Goal: Task Accomplishment & Management: Use online tool/utility

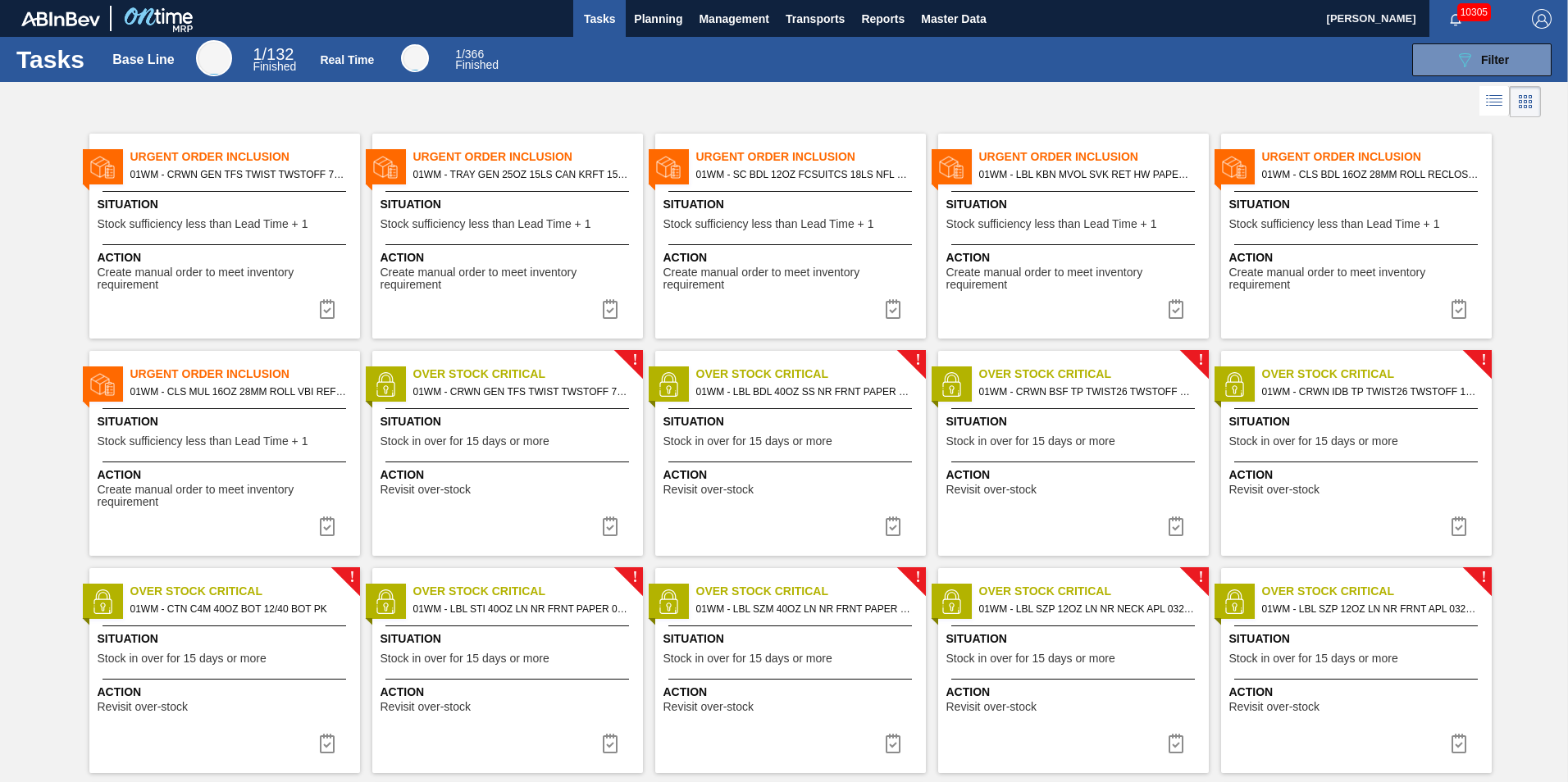
click at [691, 83] on div at bounding box center [784, 102] width 1568 height 40
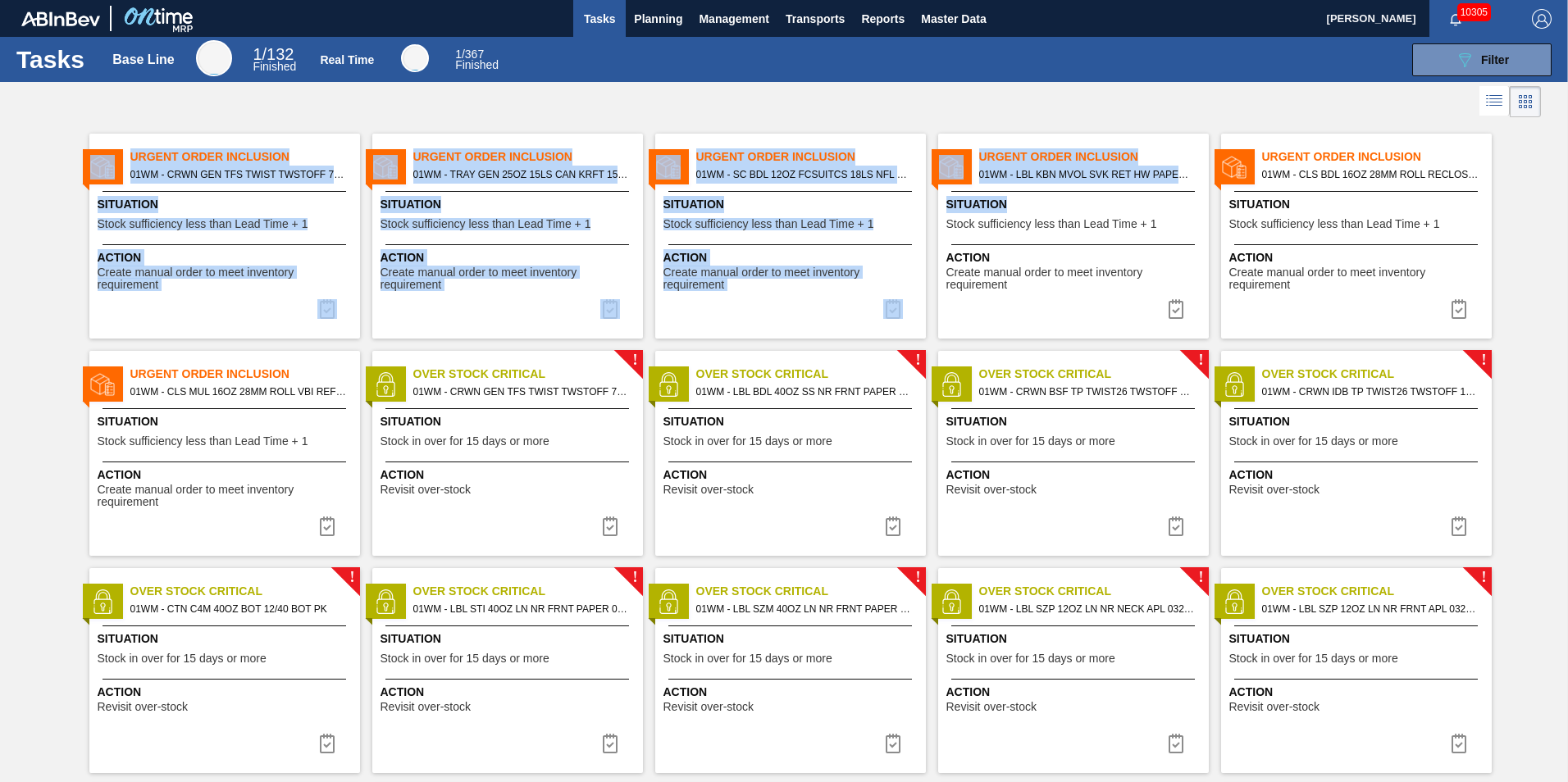
drag, startPoint x: 572, startPoint y: 96, endPoint x: 1066, endPoint y: 201, distance: 505.0
click at [1066, 201] on div "Tasks Base Line 1 / 132 Finished Real Time 1 / 367 Finished 089F7B8B-B2A5-4AFE-…" at bounding box center [784, 373] width 1568 height 672
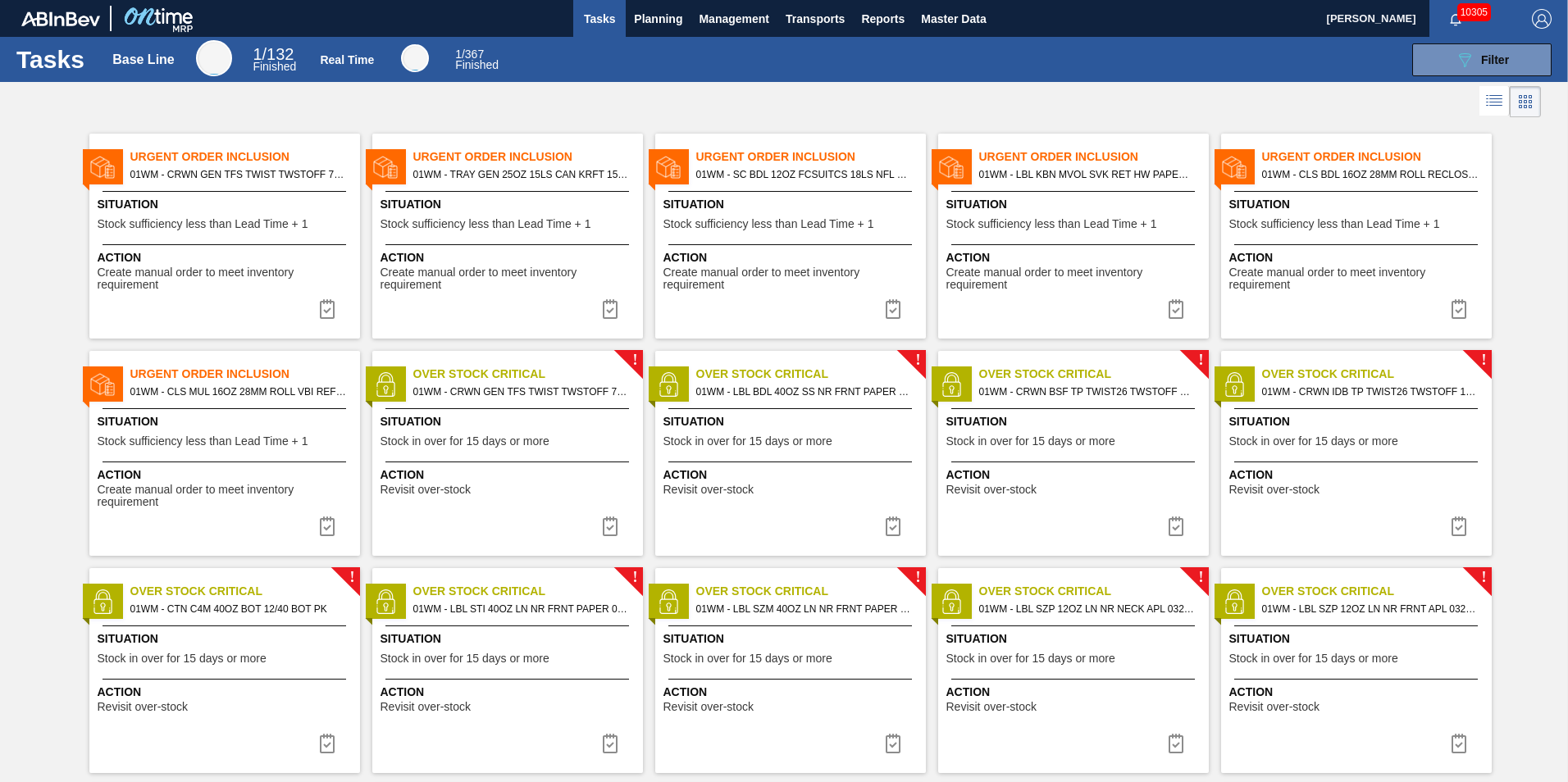
drag, startPoint x: 1066, startPoint y: 201, endPoint x: 959, endPoint y: 100, distance: 147.1
click at [959, 100] on div at bounding box center [784, 102] width 1568 height 40
click at [938, 91] on div at bounding box center [784, 102] width 1568 height 40
click at [892, 311] on img at bounding box center [893, 309] width 20 height 20
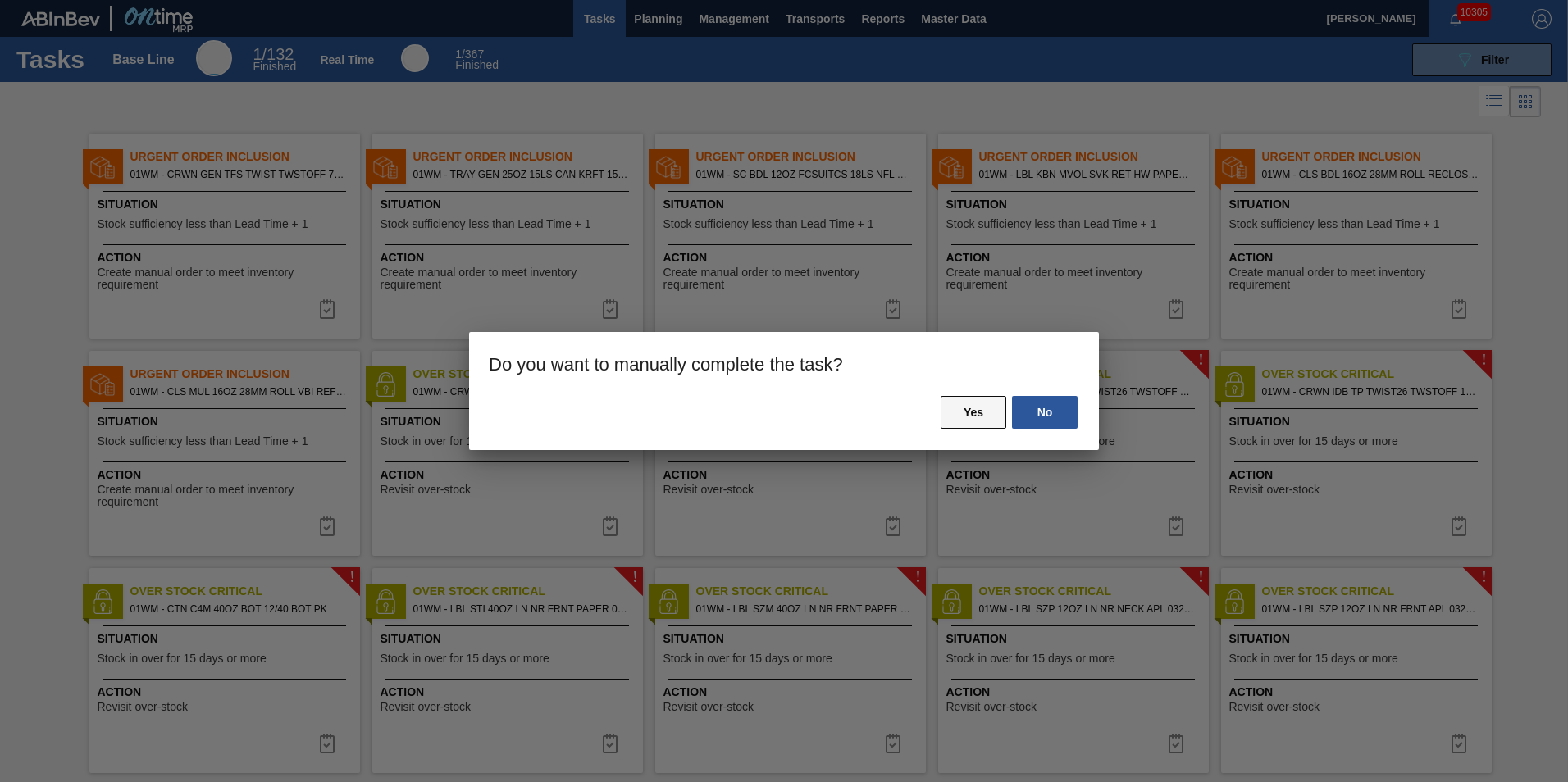
click at [994, 410] on button "Yes" at bounding box center [973, 412] width 65 height 33
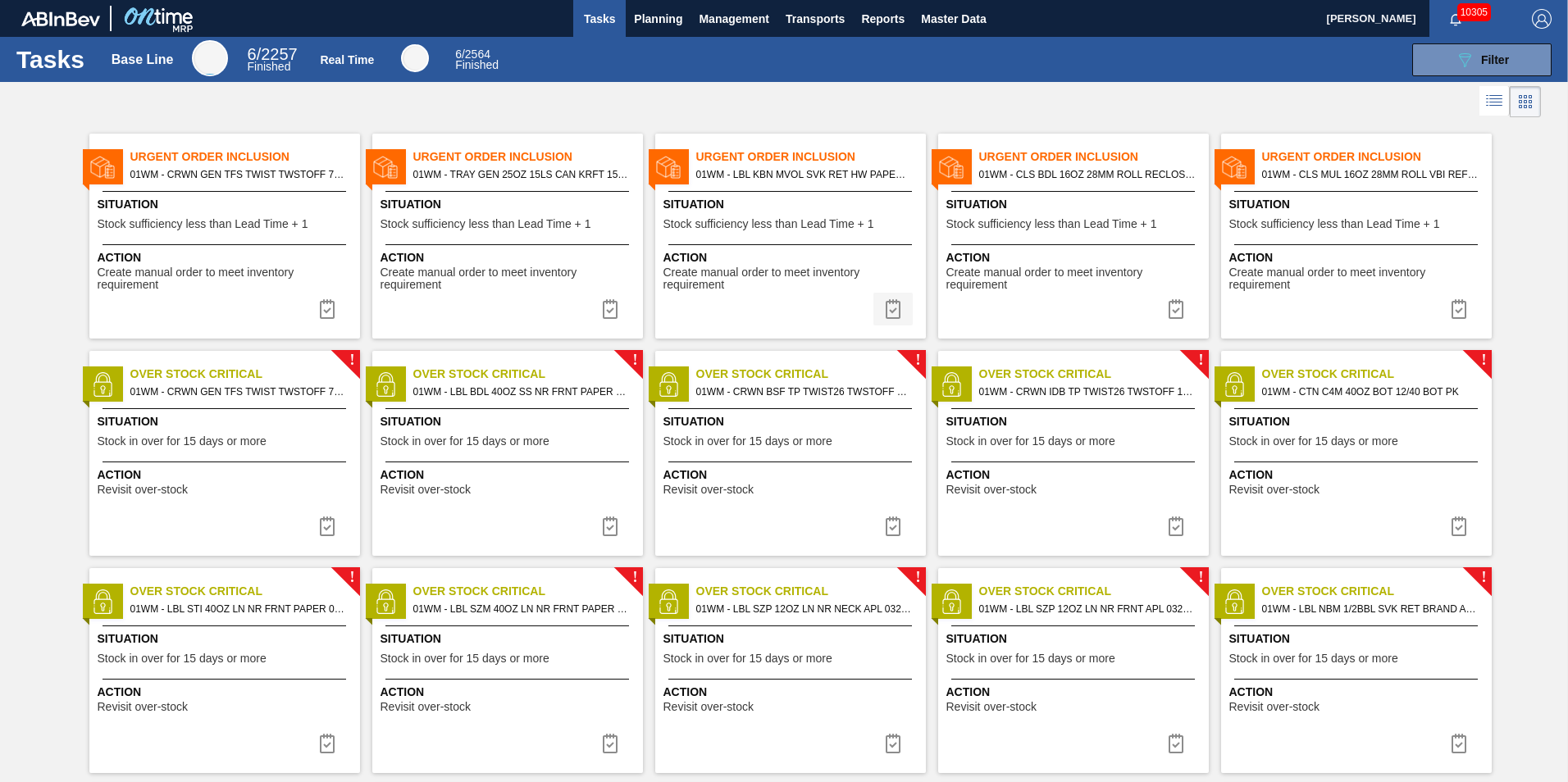
click at [893, 304] on img at bounding box center [893, 309] width 20 height 20
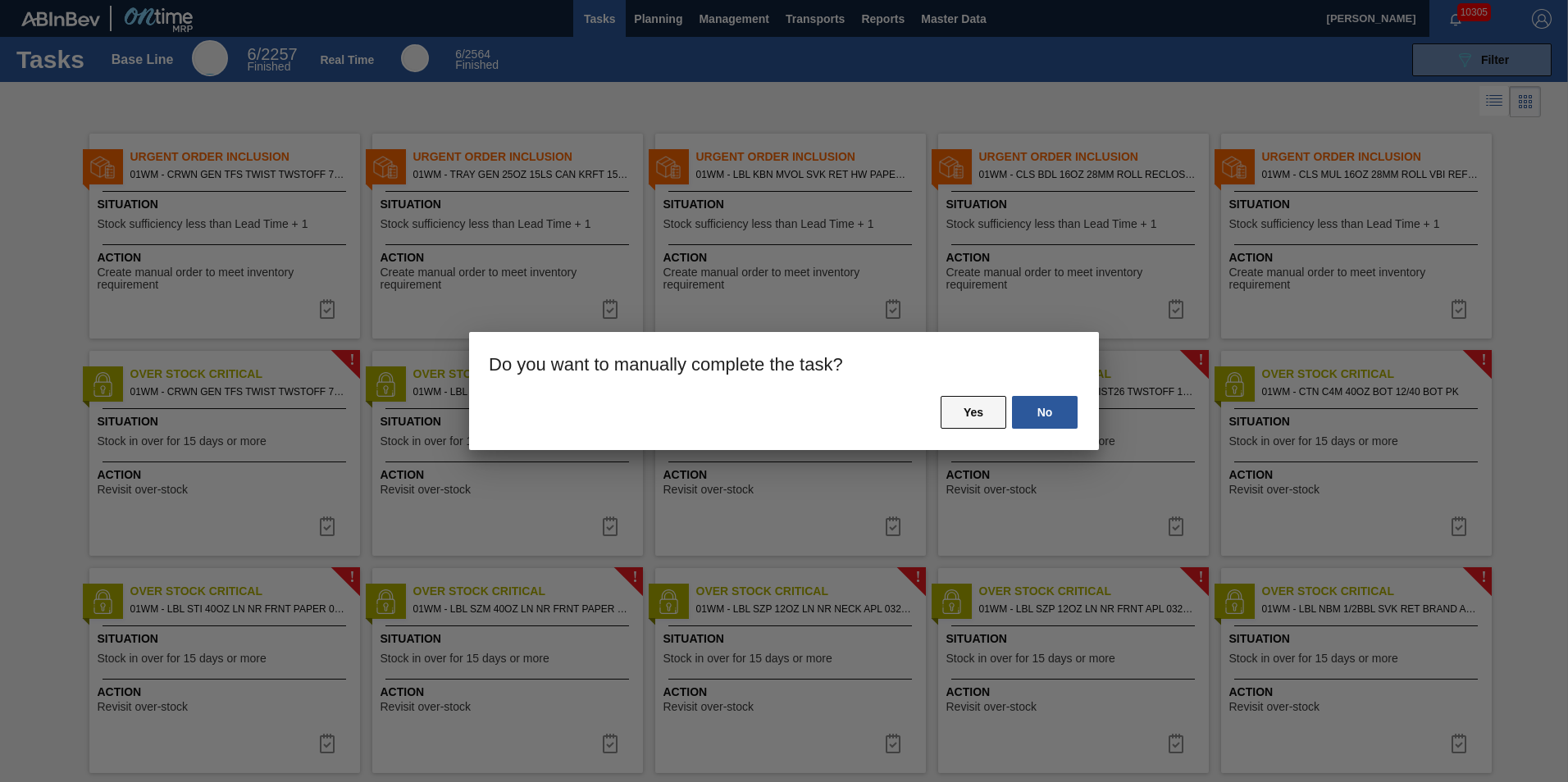
click at [970, 413] on button "Yes" at bounding box center [973, 412] width 65 height 33
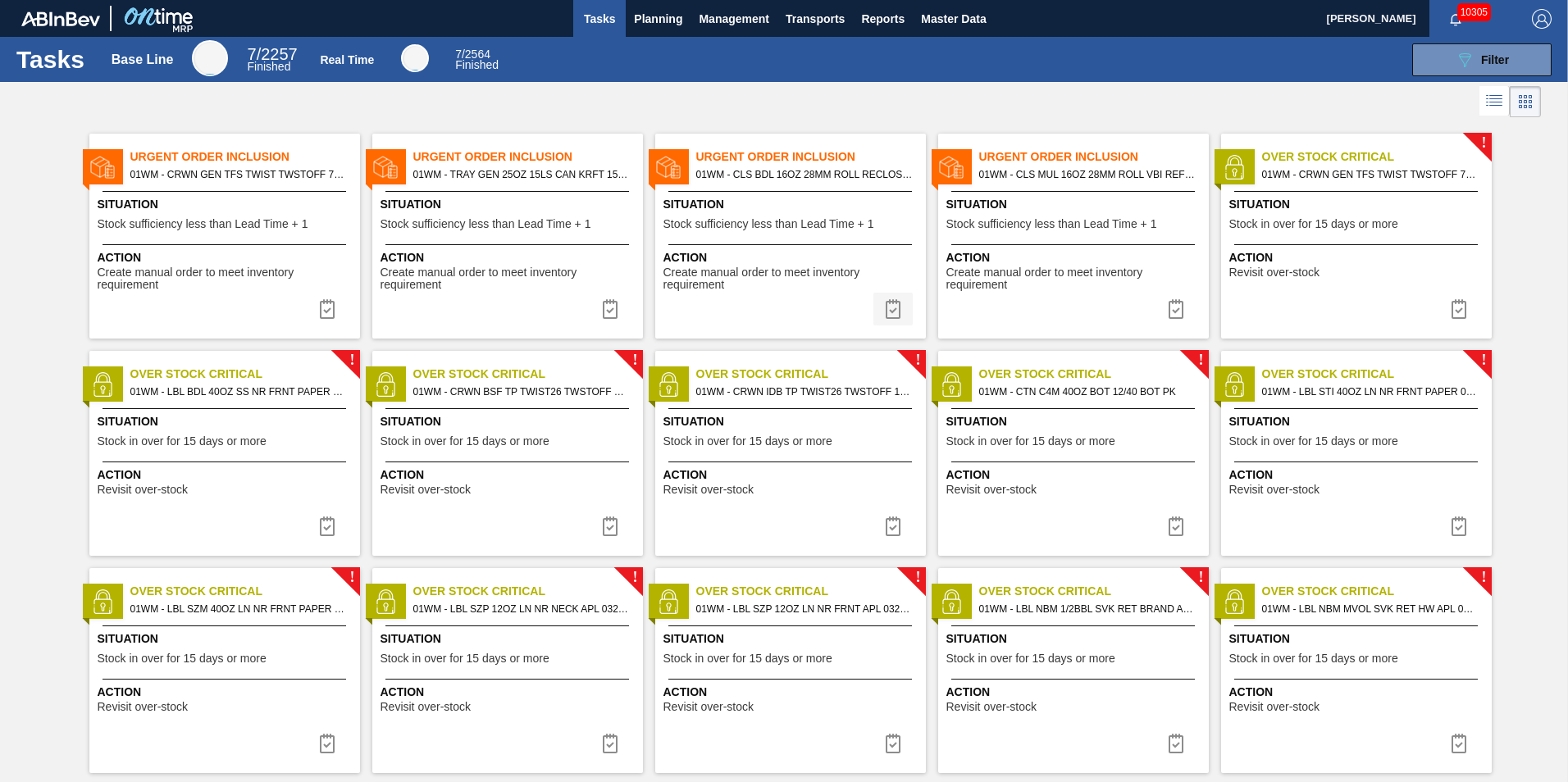
click at [894, 308] on img at bounding box center [893, 309] width 20 height 20
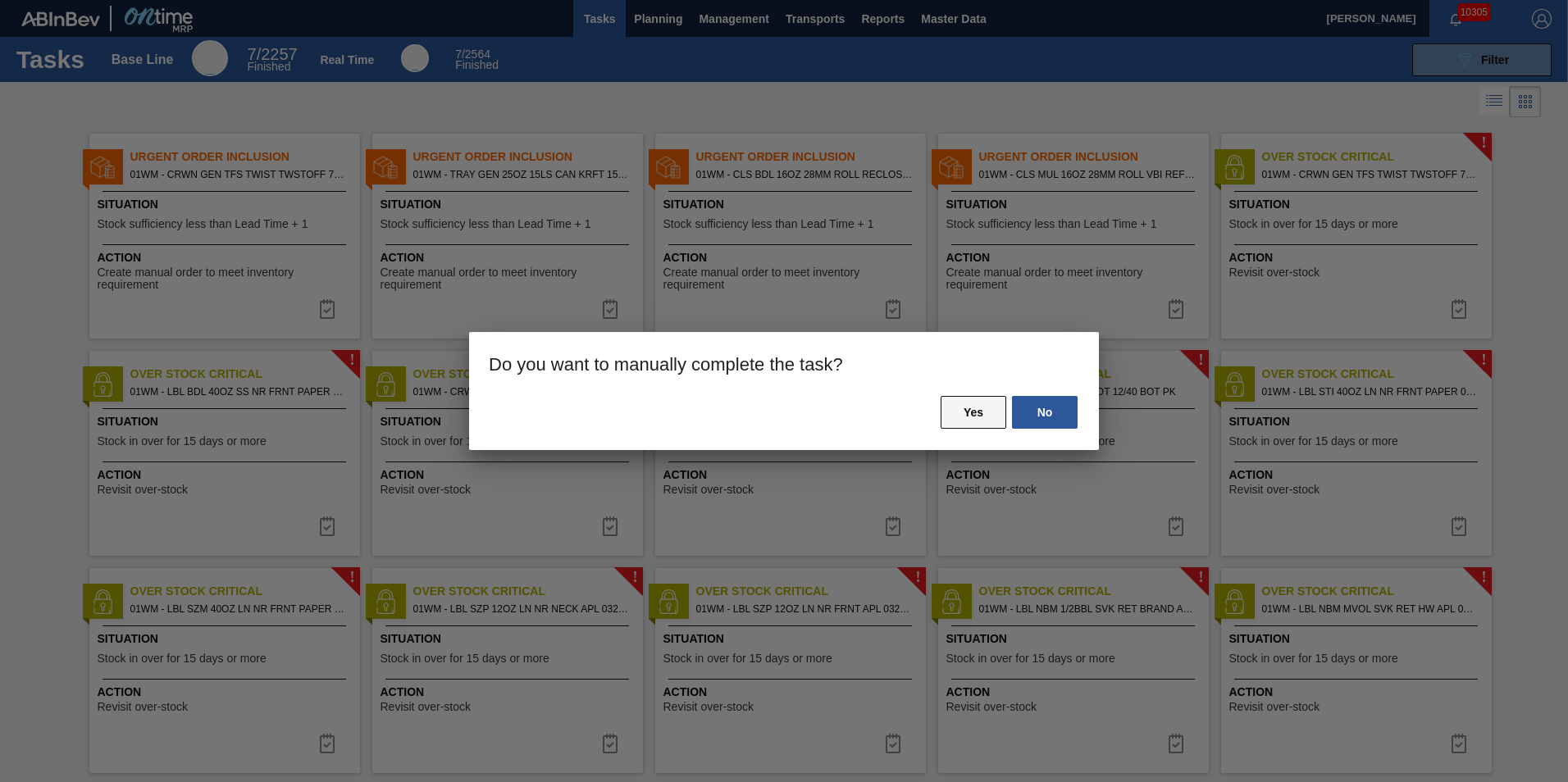
click at [979, 416] on button "Yes" at bounding box center [973, 412] width 65 height 33
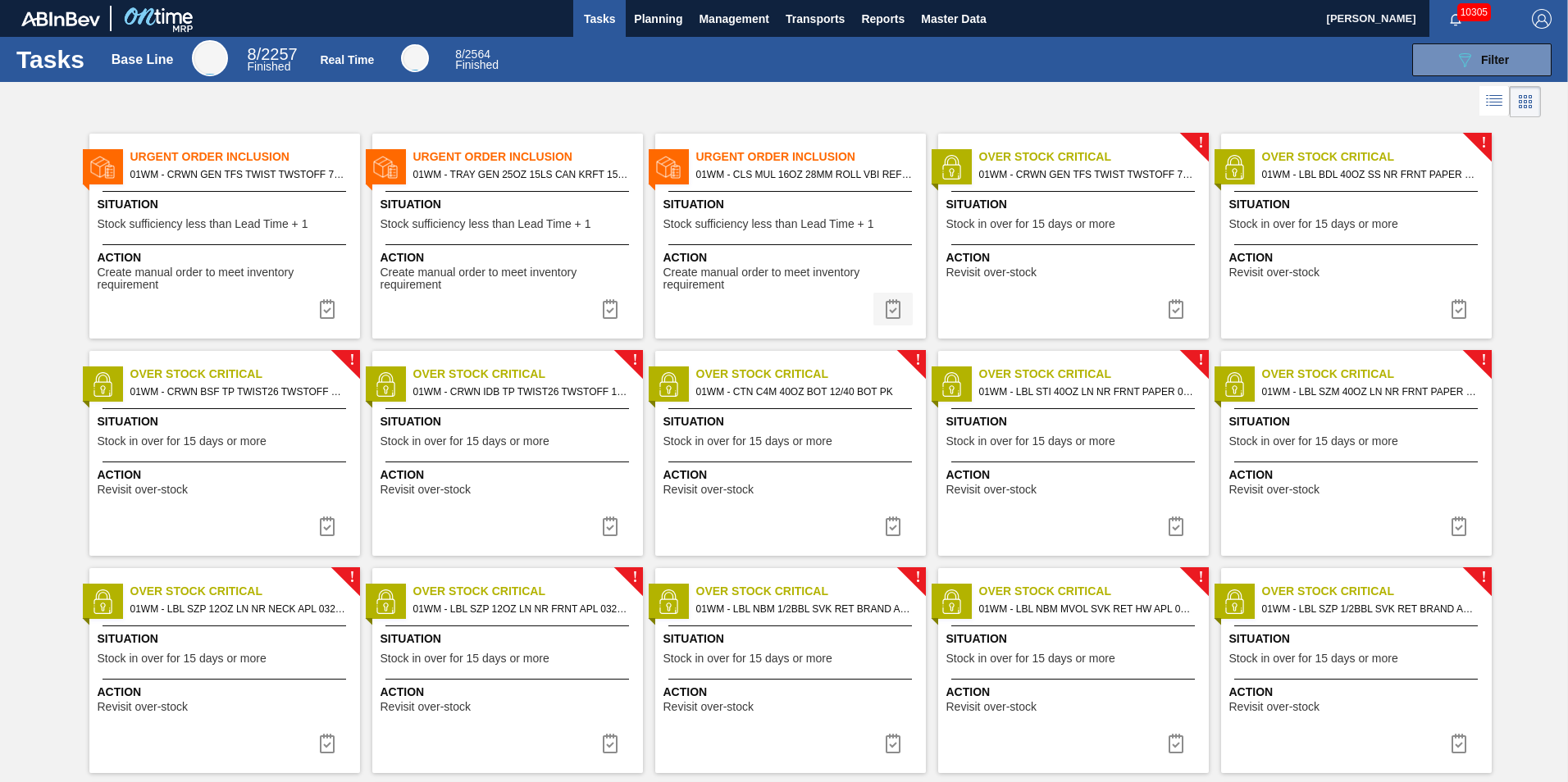
click at [888, 316] on img at bounding box center [893, 309] width 20 height 20
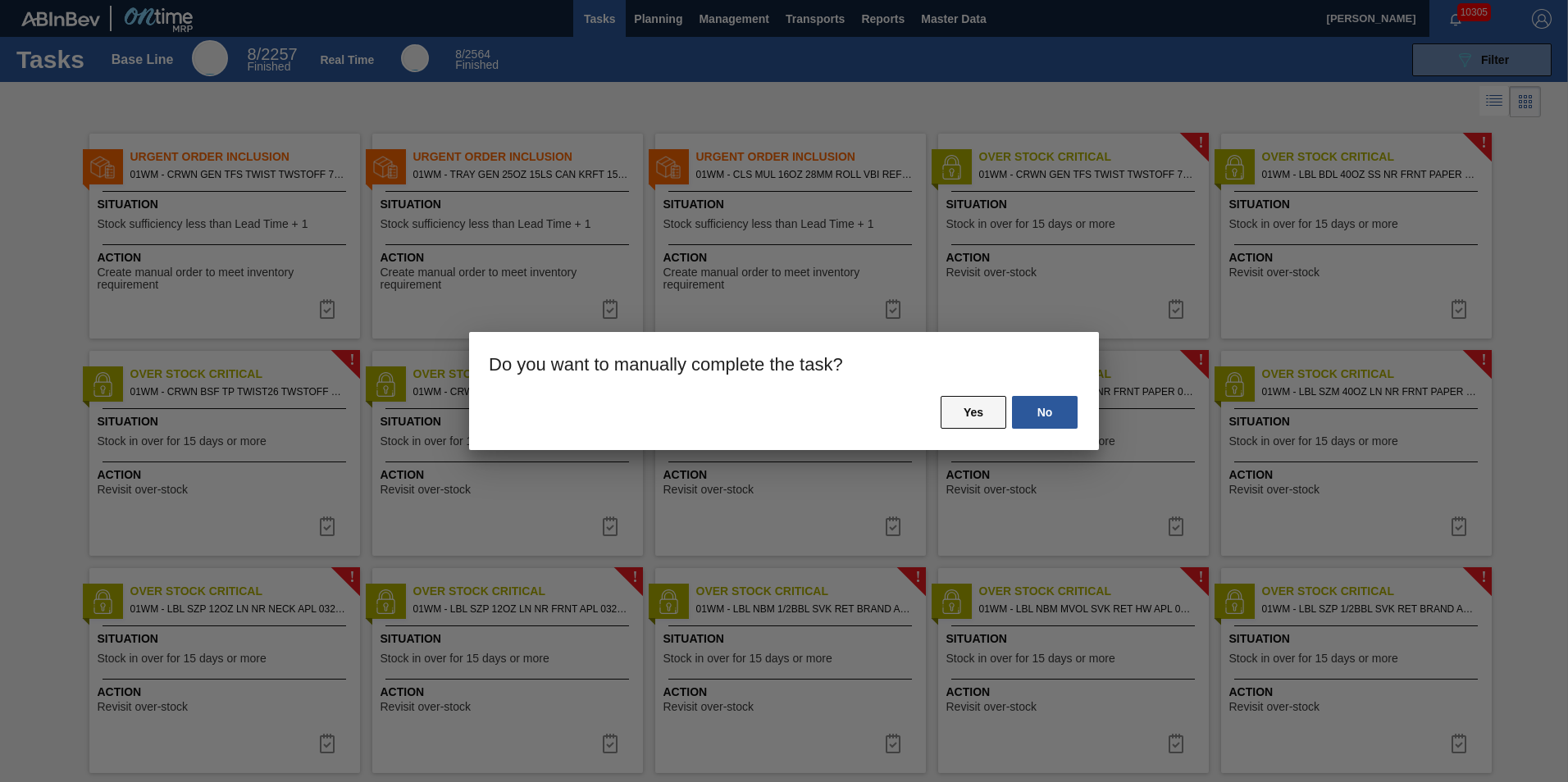
click at [987, 409] on button "Yes" at bounding box center [973, 412] width 65 height 33
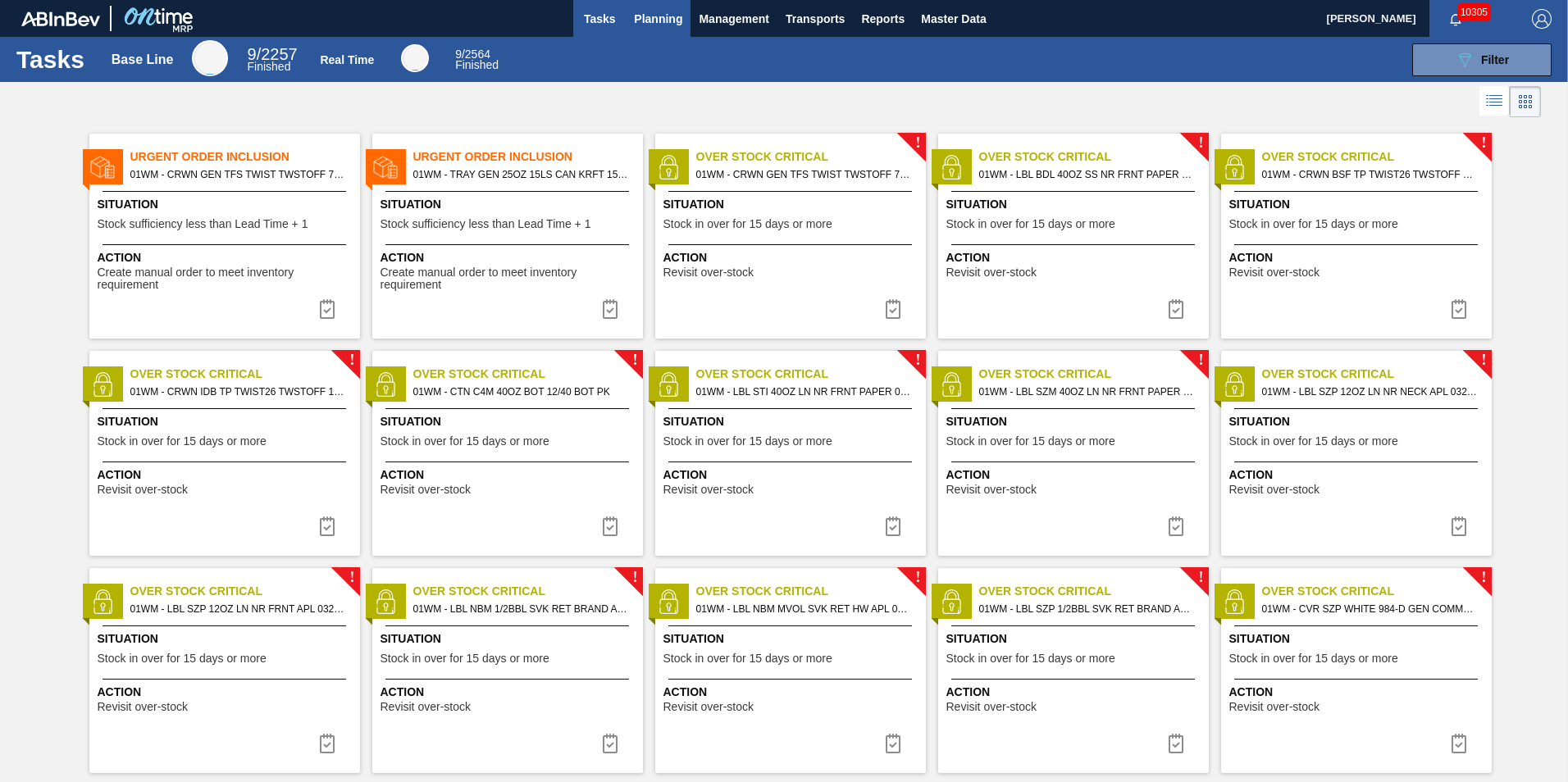
click at [665, 8] on button "Planning" at bounding box center [658, 18] width 64 height 37
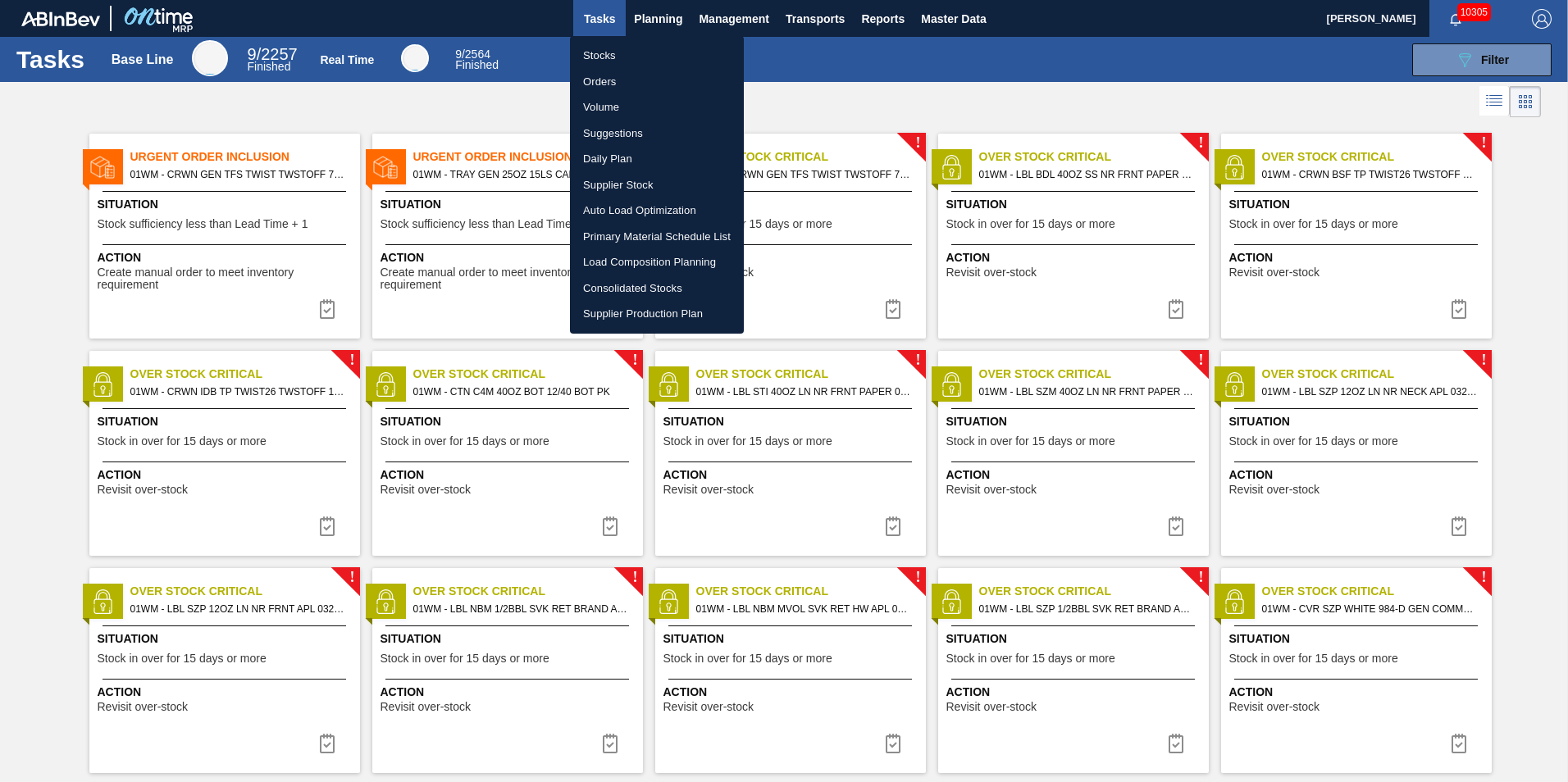
click at [620, 136] on li "Suggestions" at bounding box center [656, 134] width 173 height 27
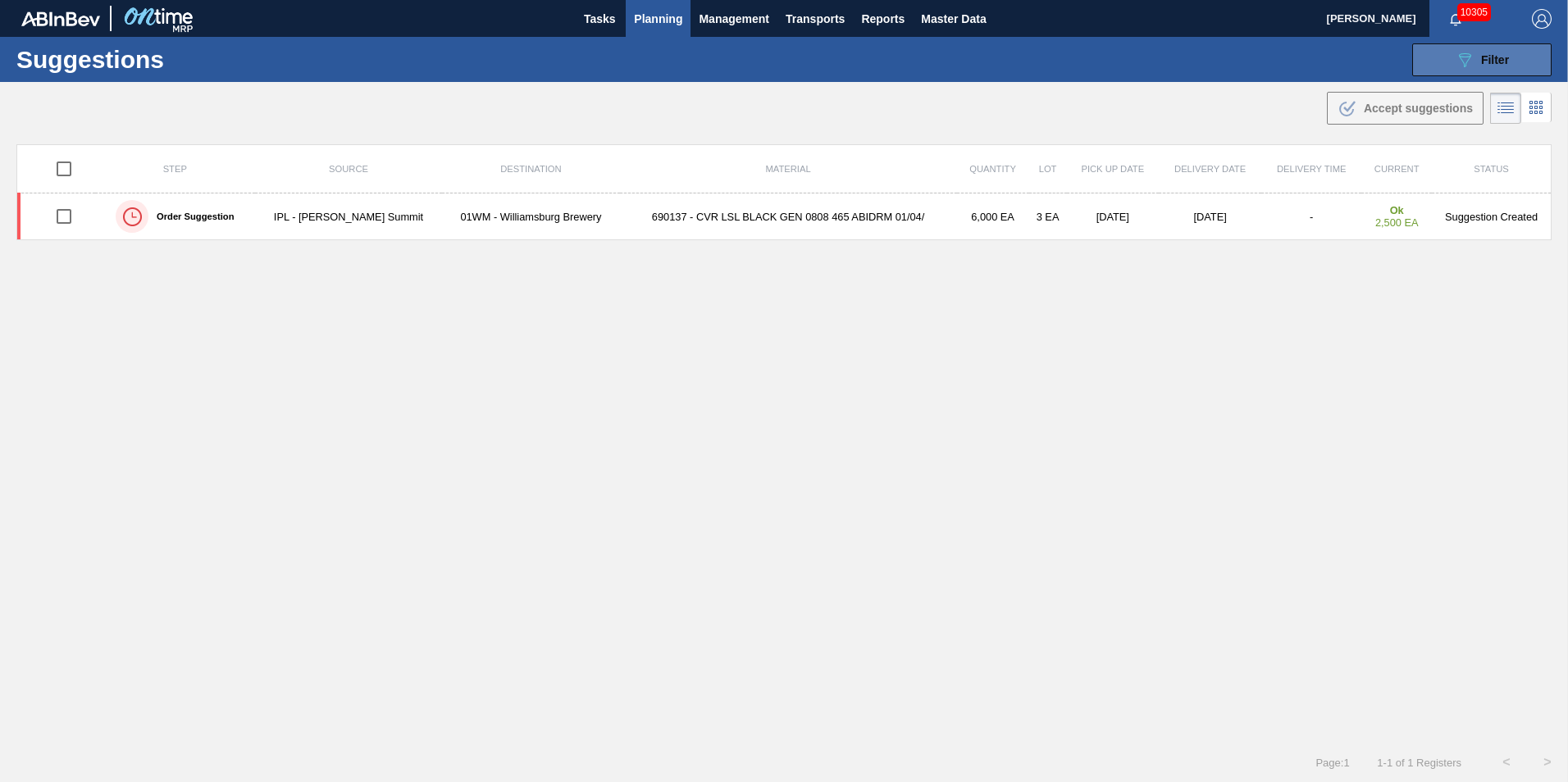
click at [1504, 55] on span "Filter" at bounding box center [1494, 60] width 27 height 13
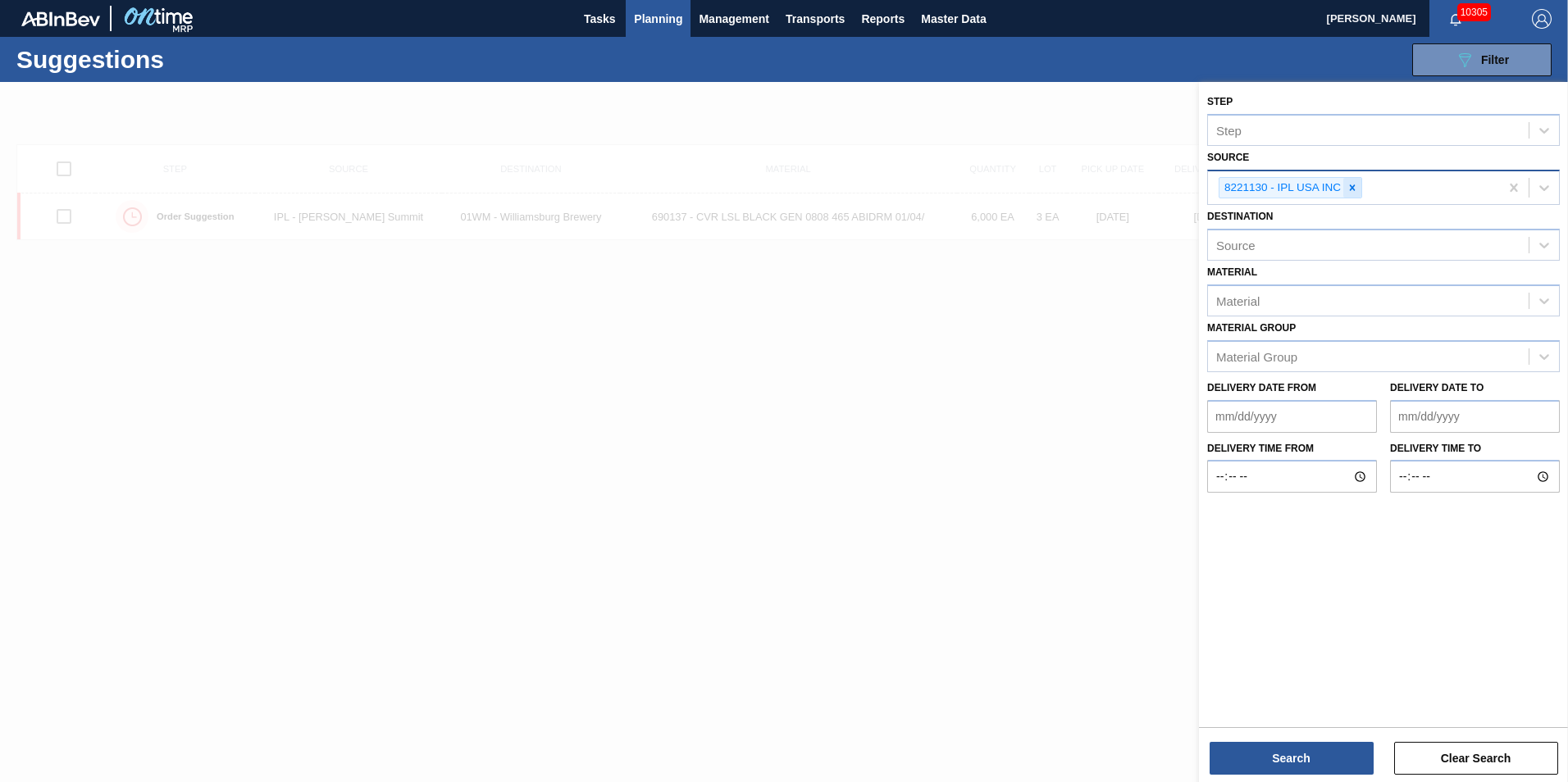
click at [1350, 191] on icon at bounding box center [1353, 188] width 6 height 6
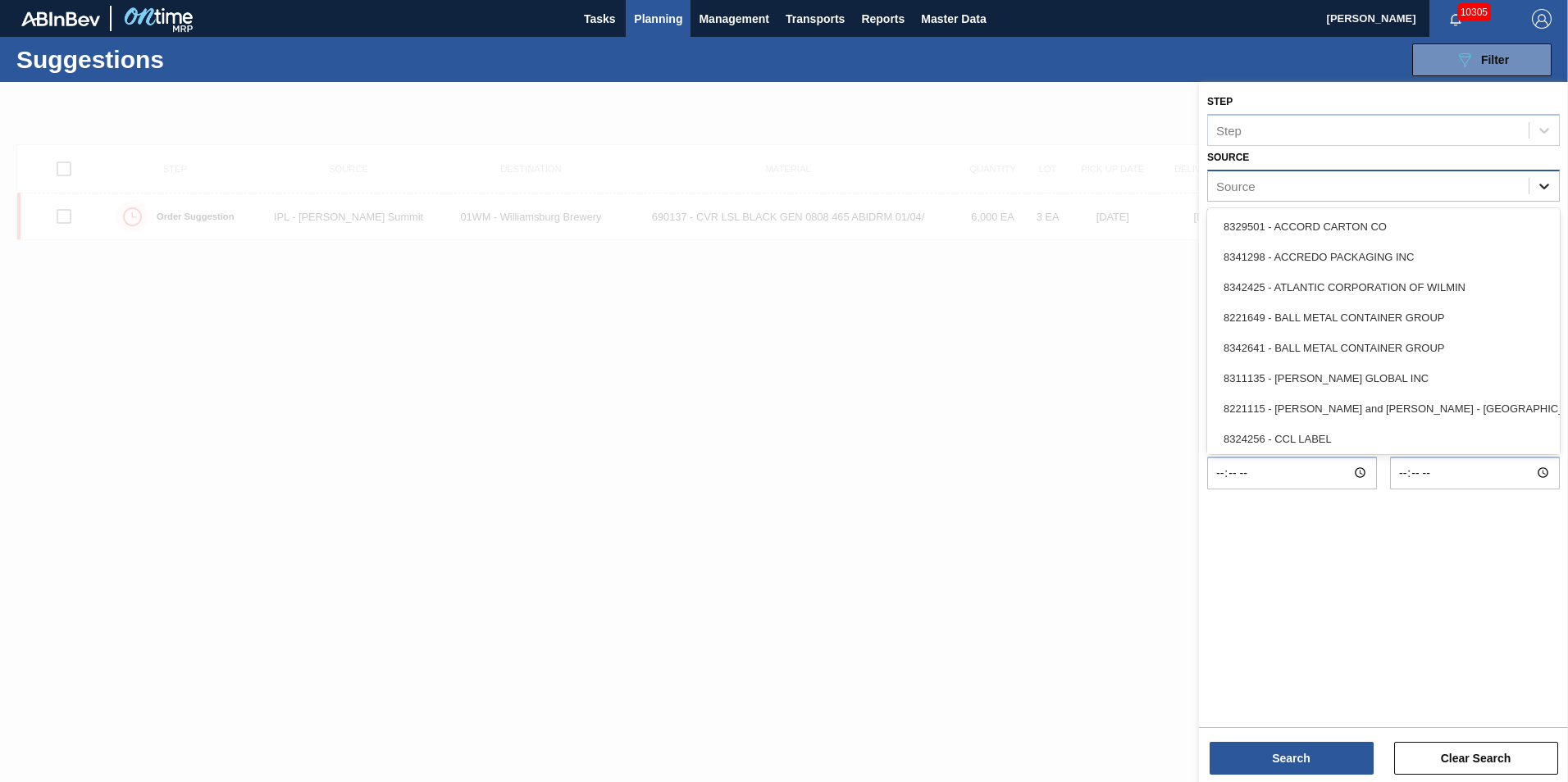
click at [1546, 191] on icon at bounding box center [1543, 186] width 16 height 16
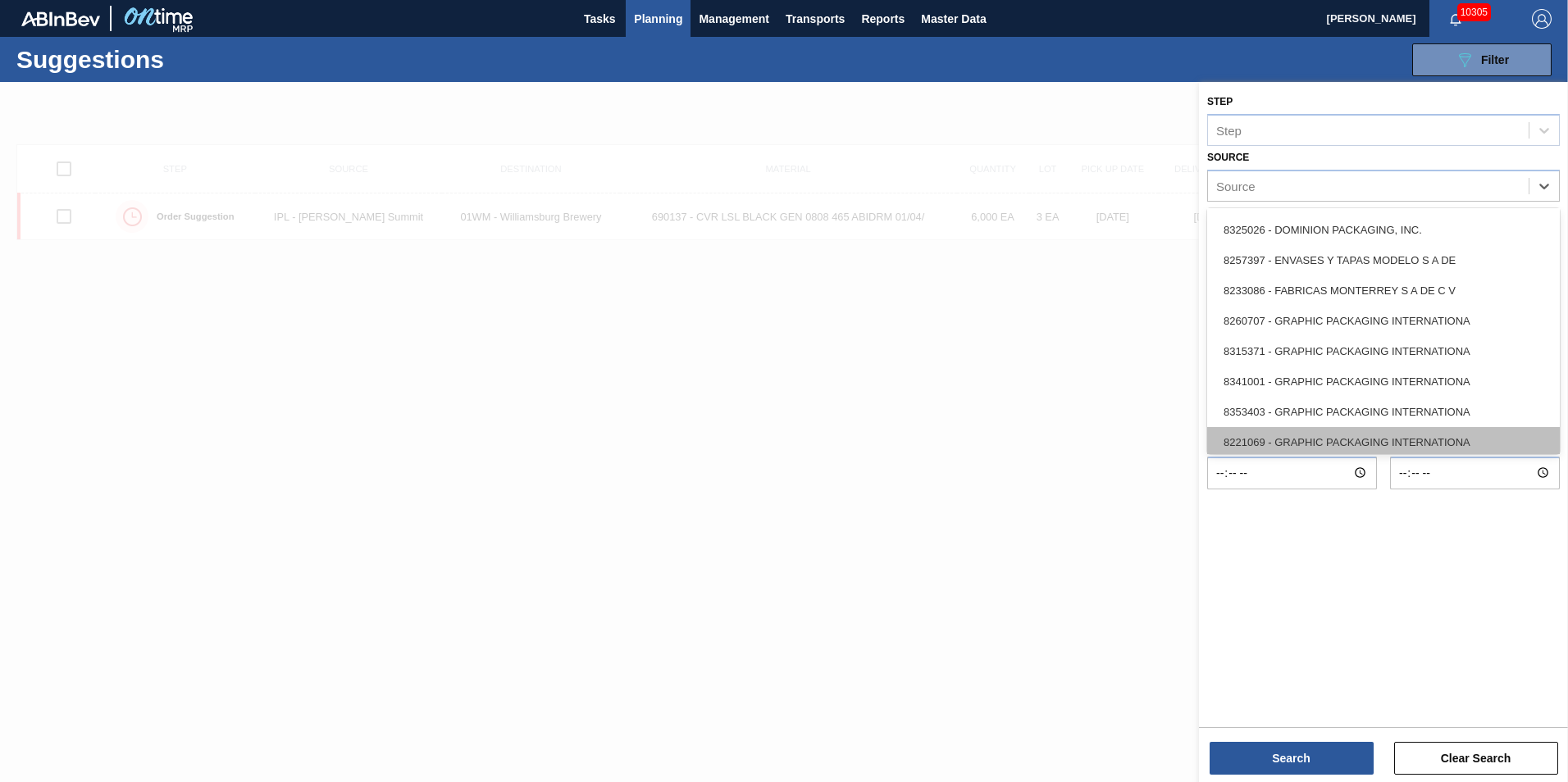
scroll to position [321, 0]
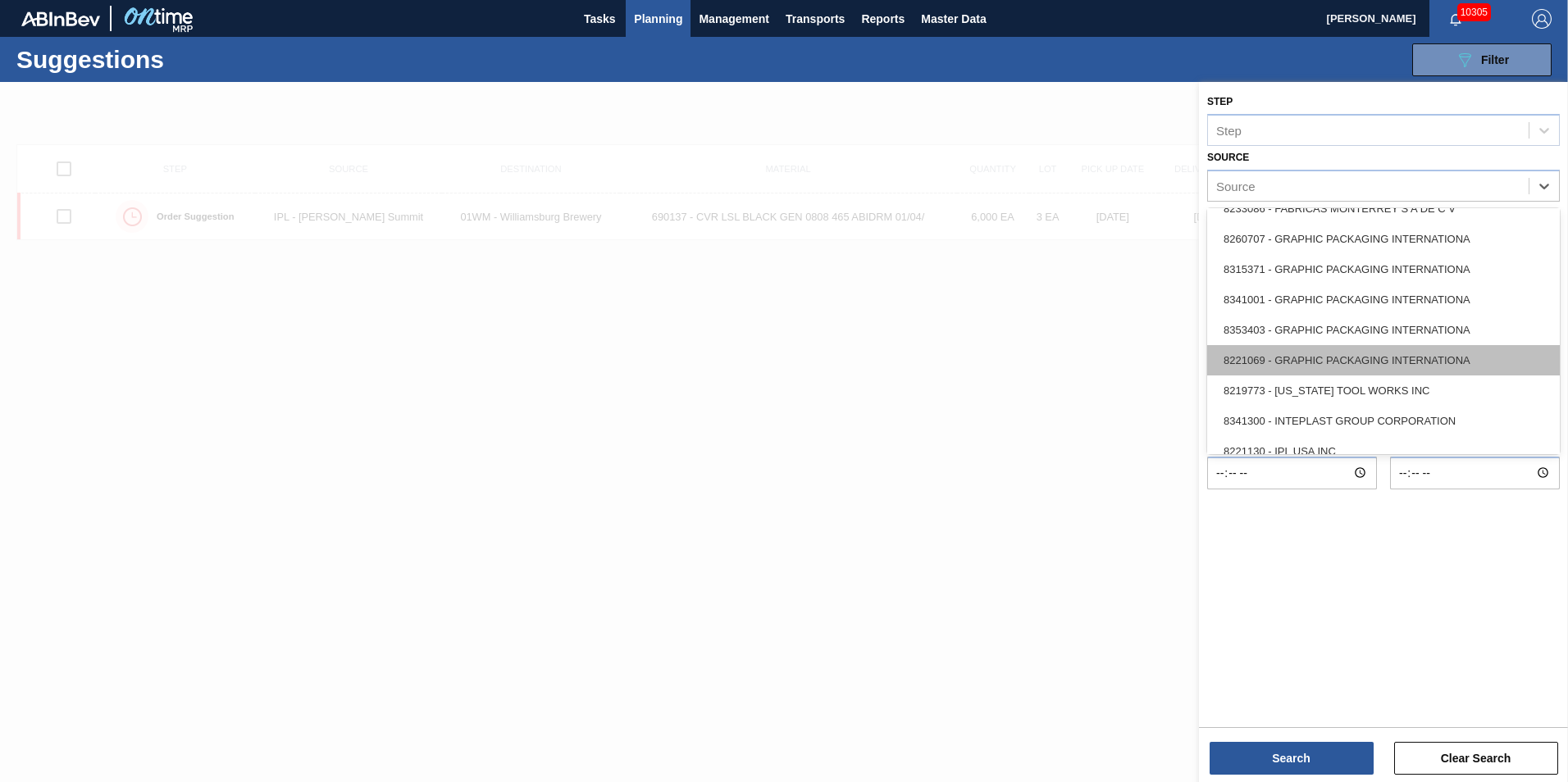
click at [1393, 362] on div "8221069 - GRAPHIC PACKAGING INTERNATIONA" at bounding box center [1383, 360] width 353 height 30
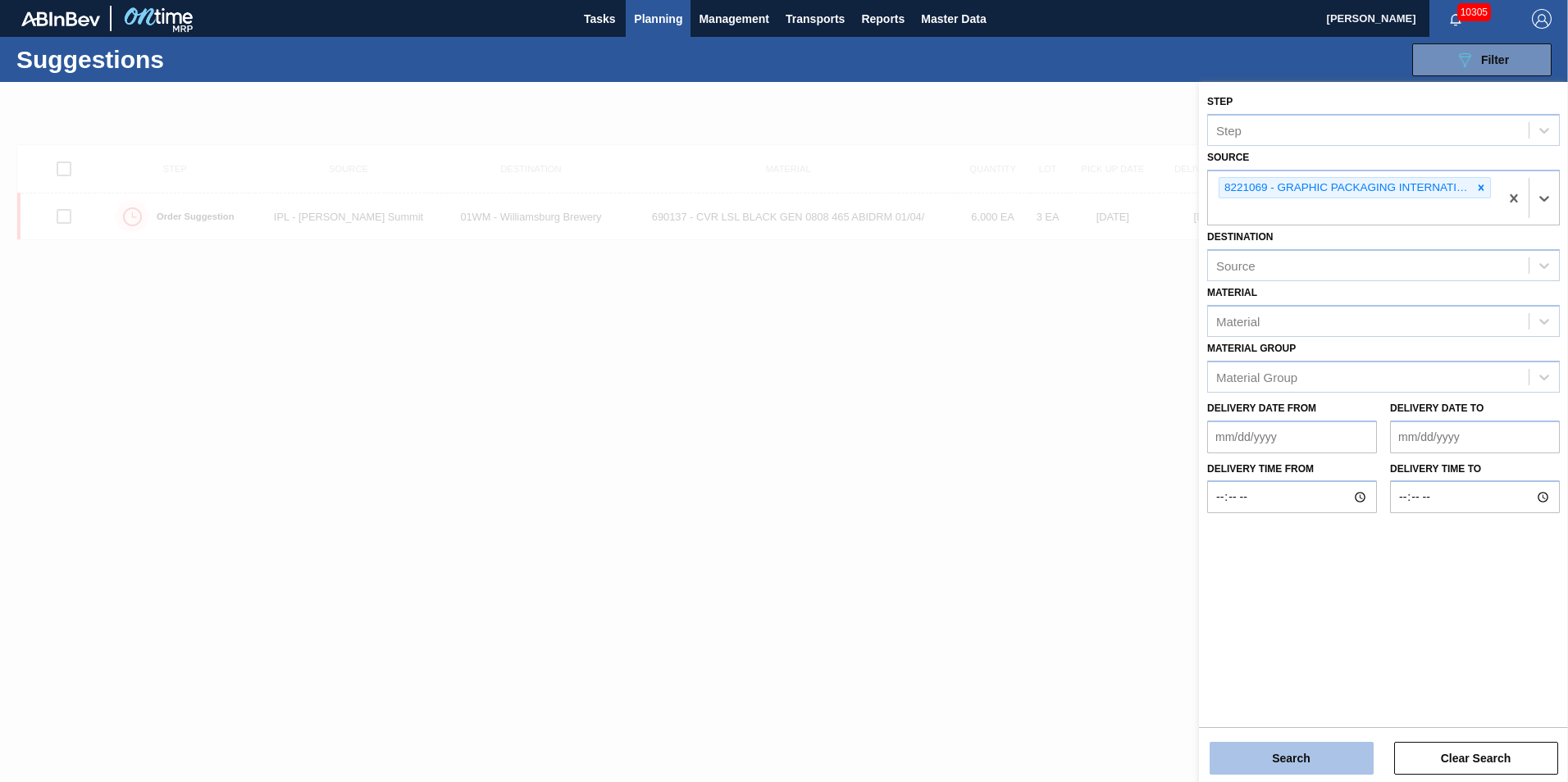
click at [1327, 752] on button "Search" at bounding box center [1291, 758] width 164 height 33
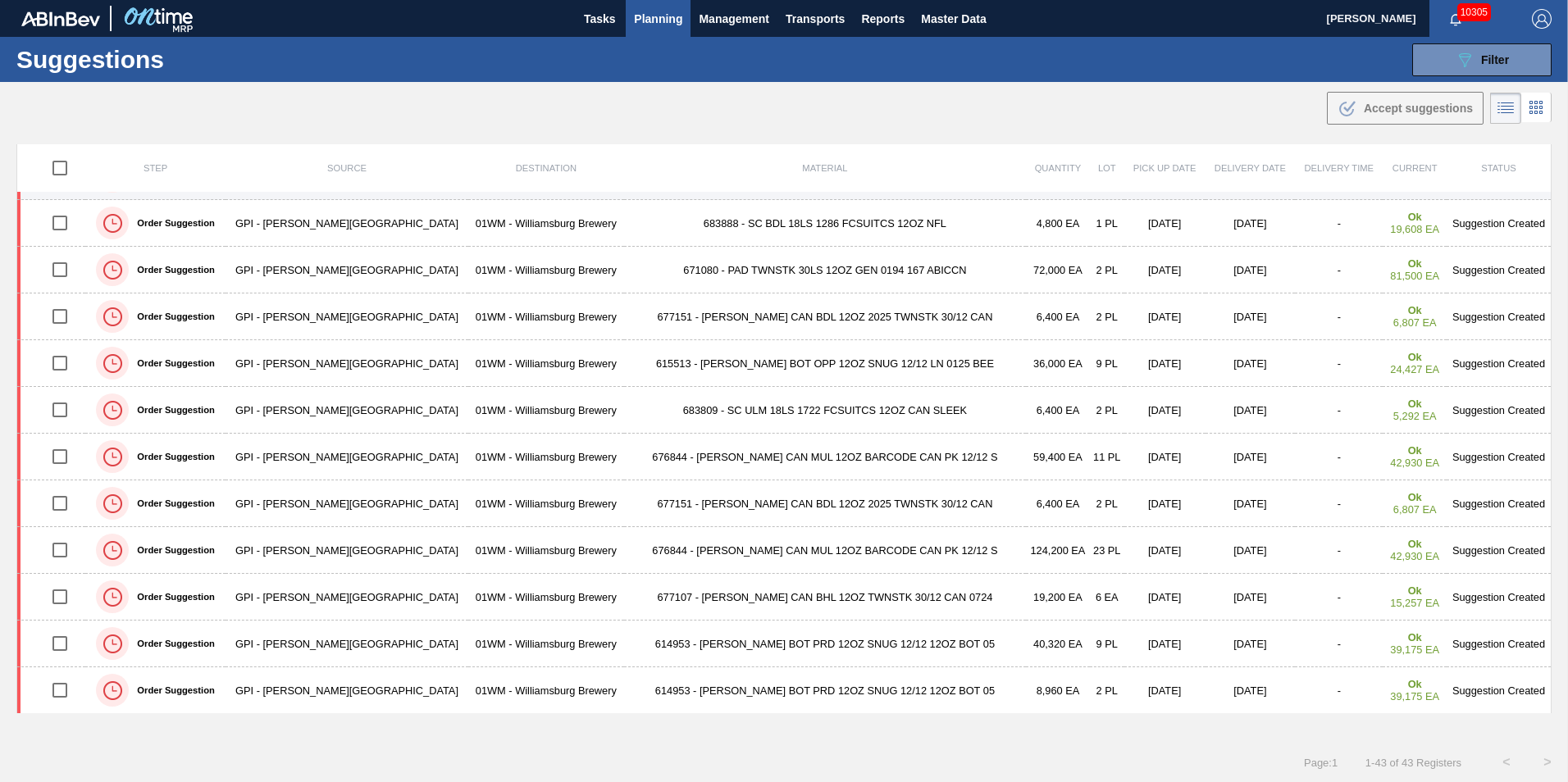
scroll to position [0, 0]
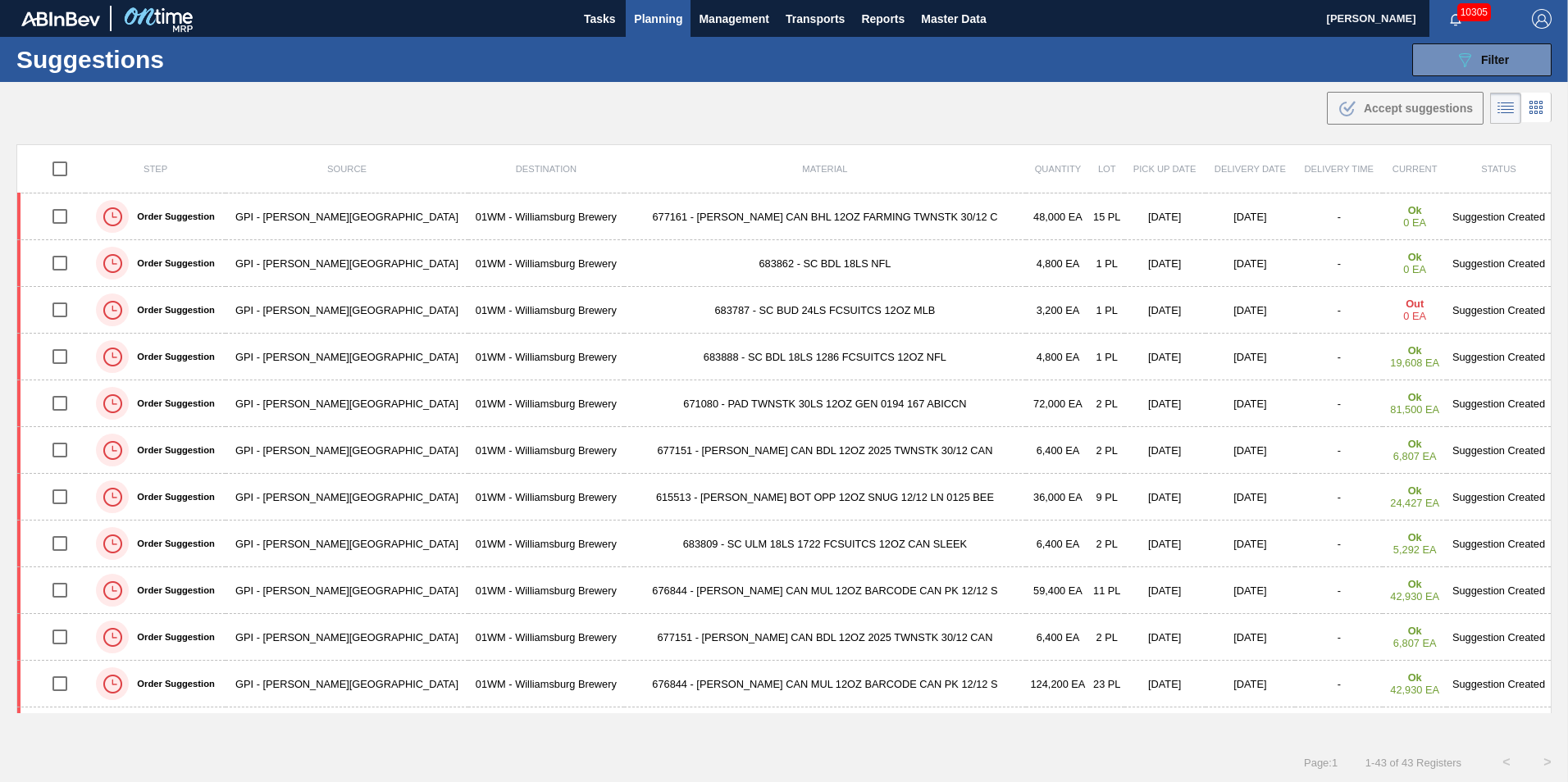
click at [822, 448] on td "677151 - [PERSON_NAME] CAN BDL 12OZ 2025 TWNSTK 30/12 CAN" at bounding box center [825, 450] width 402 height 46
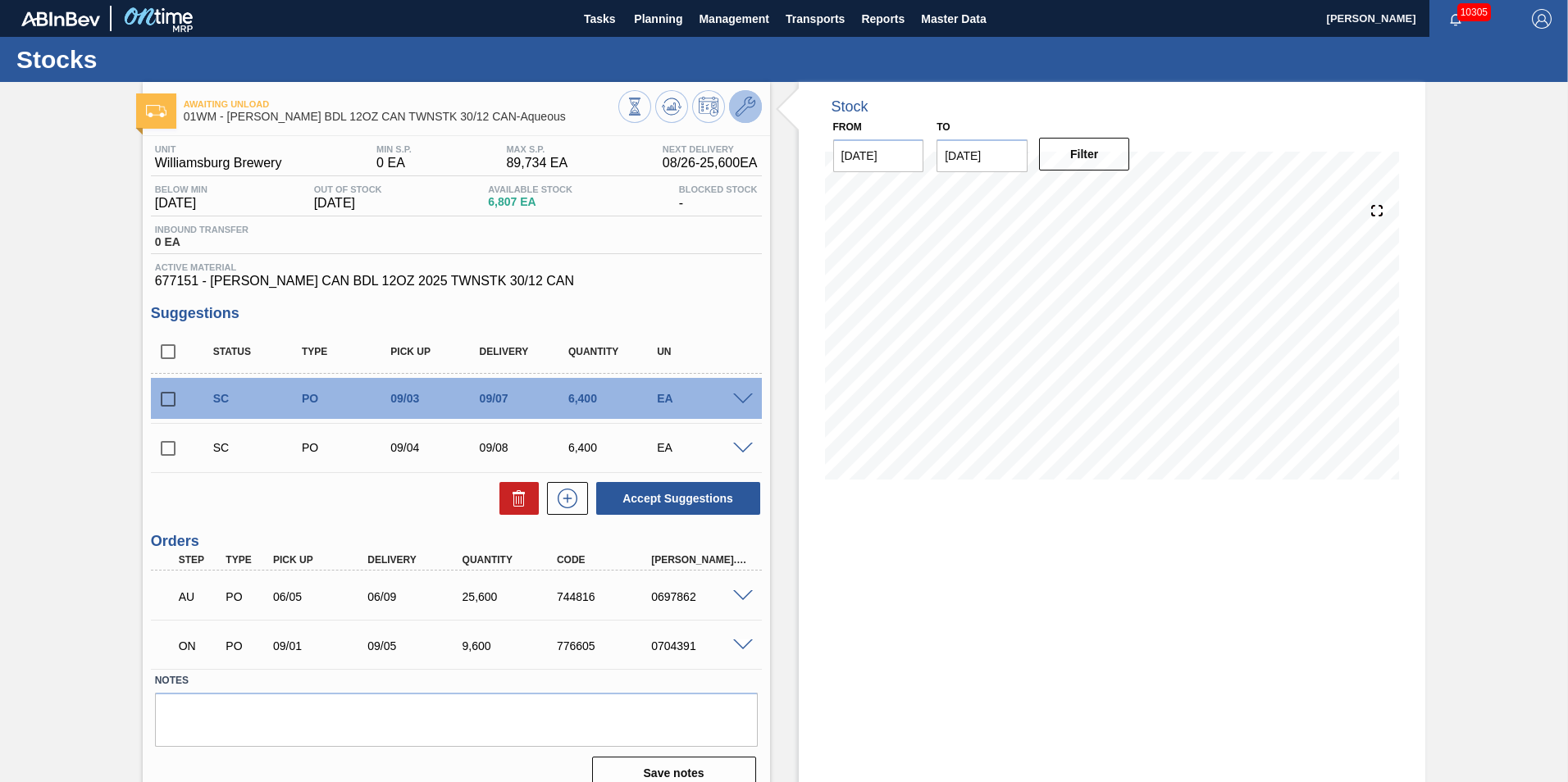
click at [743, 118] on button at bounding box center [745, 106] width 33 height 33
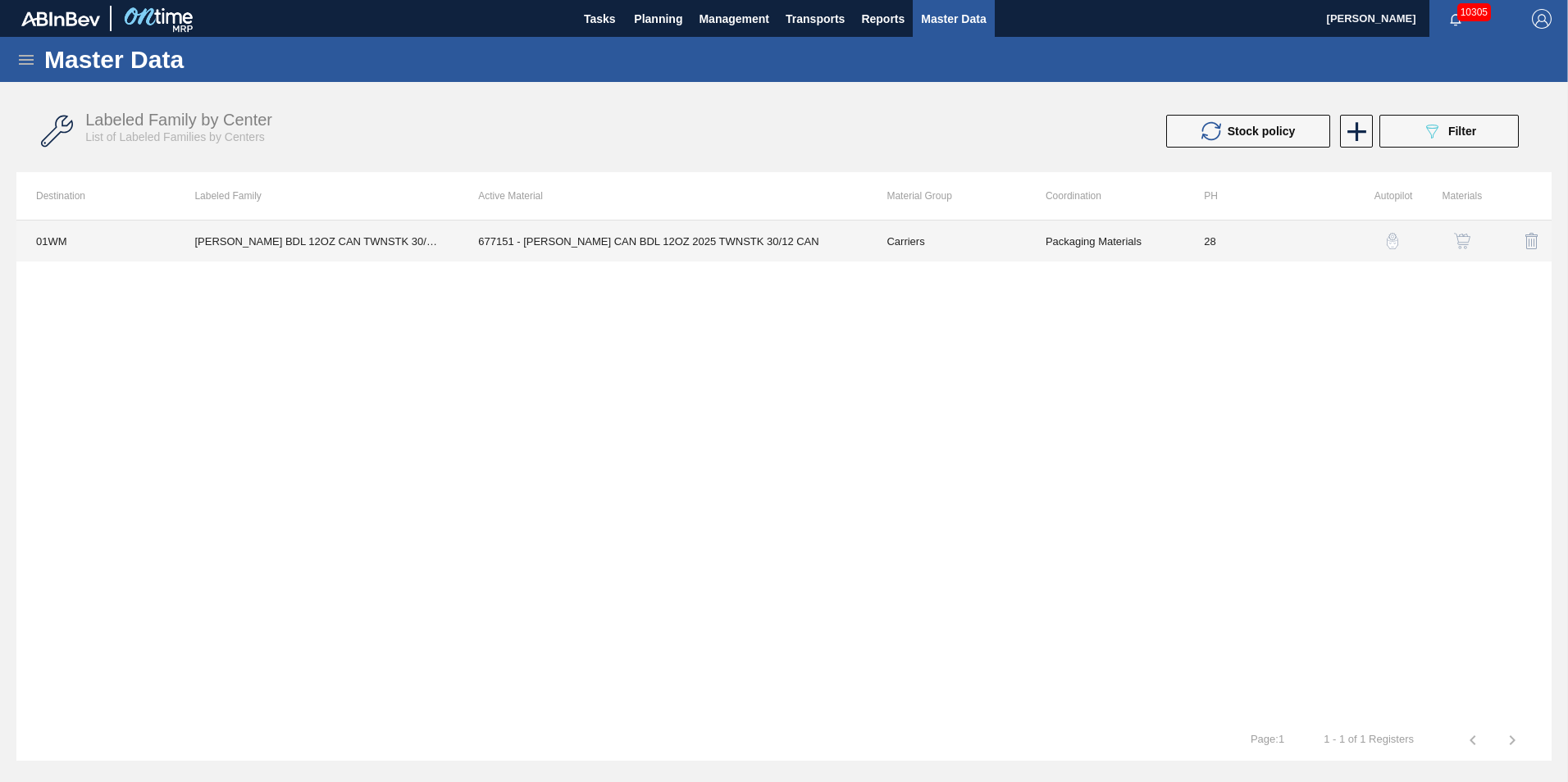
click at [566, 246] on td "677151 - [PERSON_NAME] CAN BDL 12OZ 2025 TWNSTK 30/12 CAN" at bounding box center [663, 241] width 409 height 41
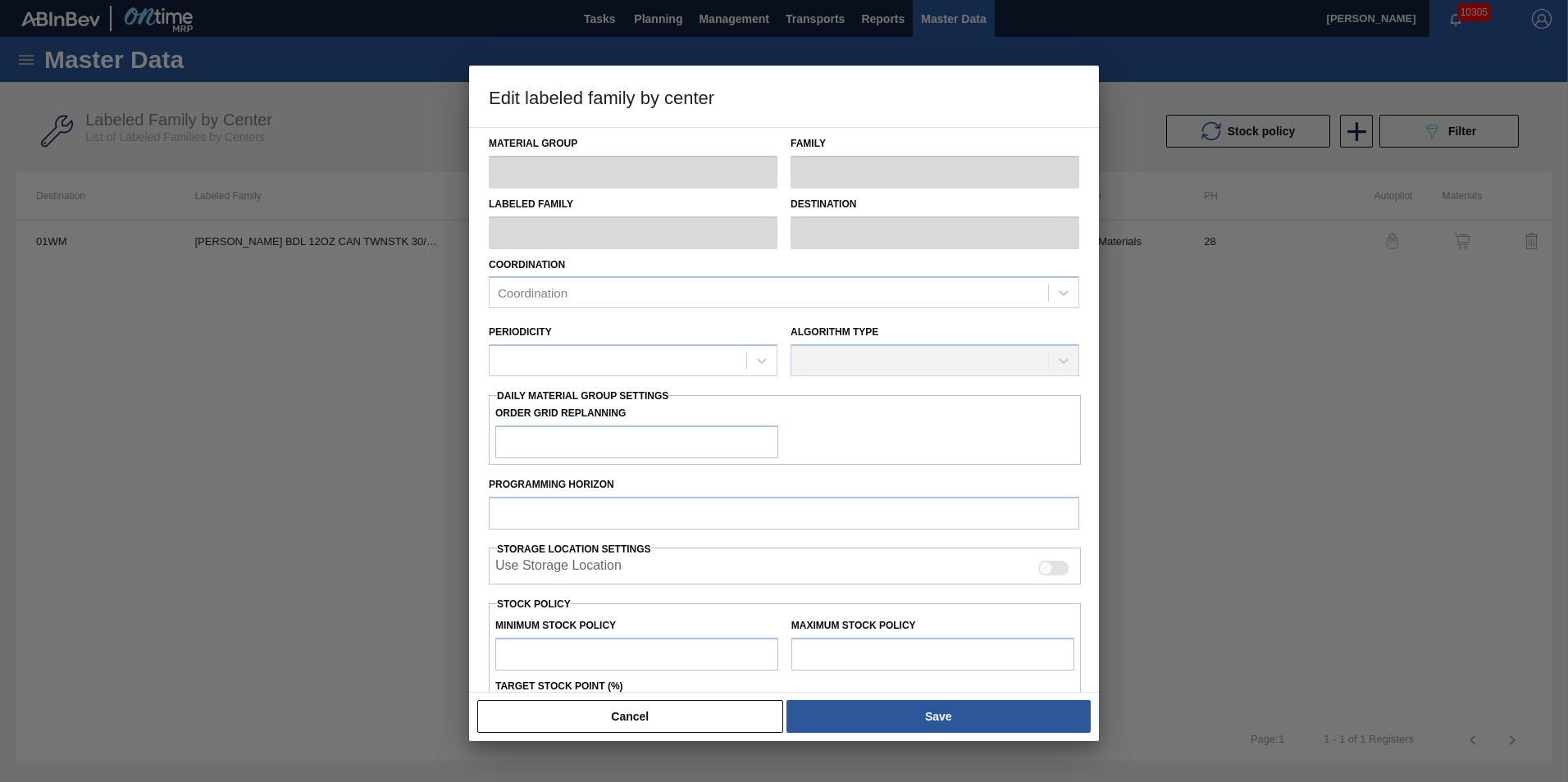
type input "Carriers"
type input "Can Carriers"
type input "[PERSON_NAME] BDL 12OZ CAN TWNSTK 30/12 CAN-Aqueous"
type input "01WM - Williamsburg Brewery"
type input "28"
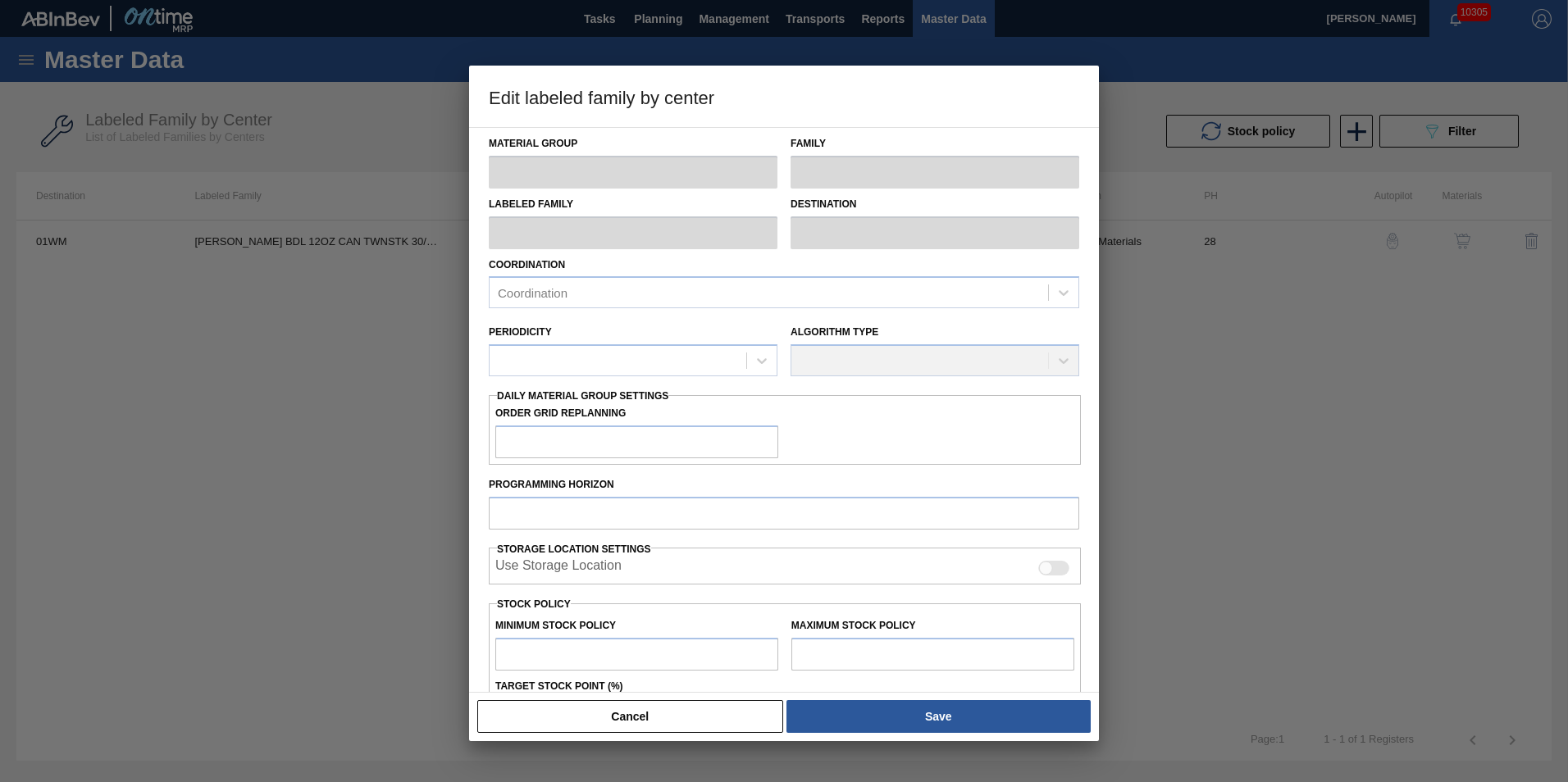
type input "0"
type input "89,734"
type input "3"
type input "2,692"
checkbox input "true"
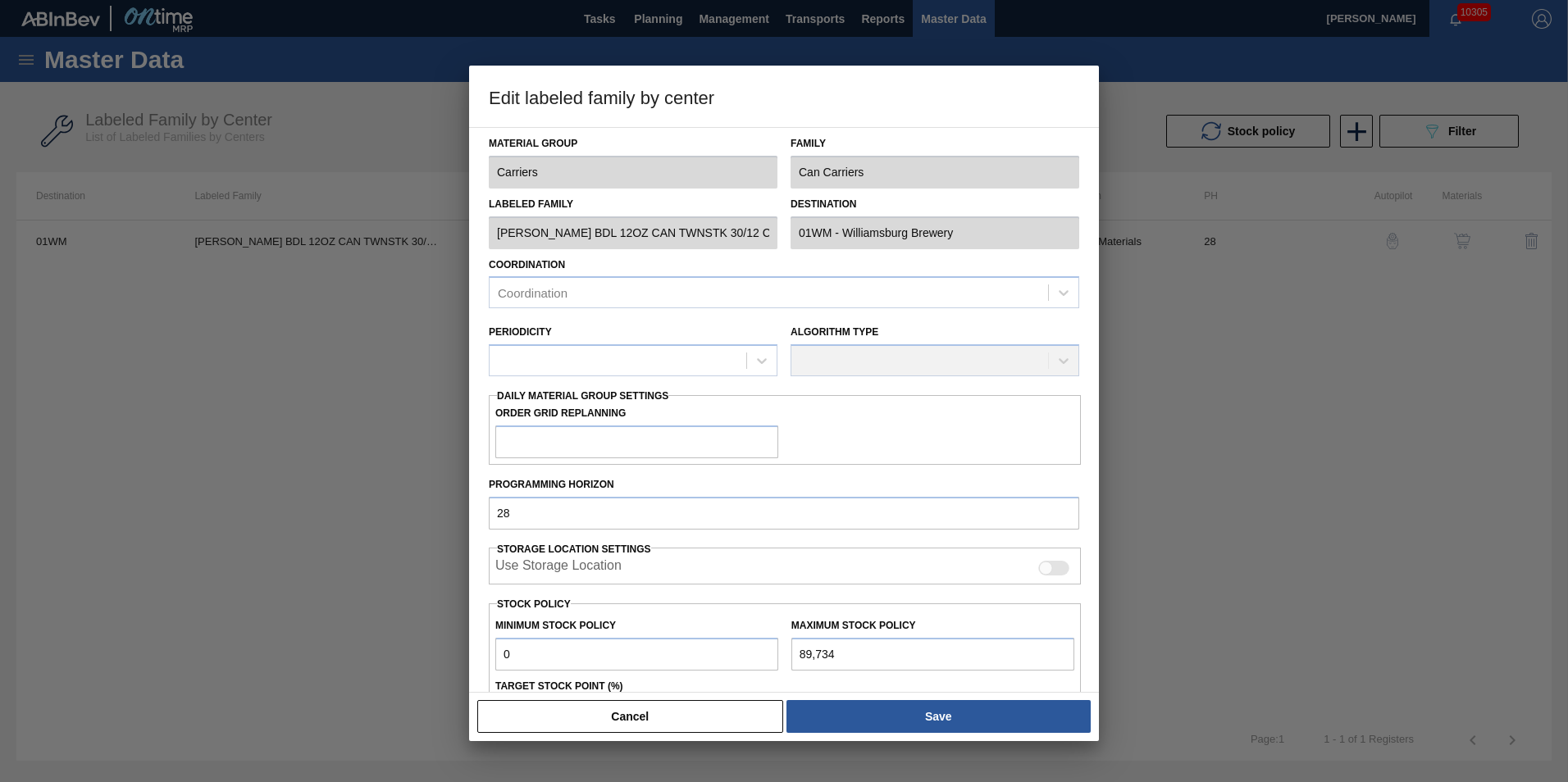
checkbox input "true"
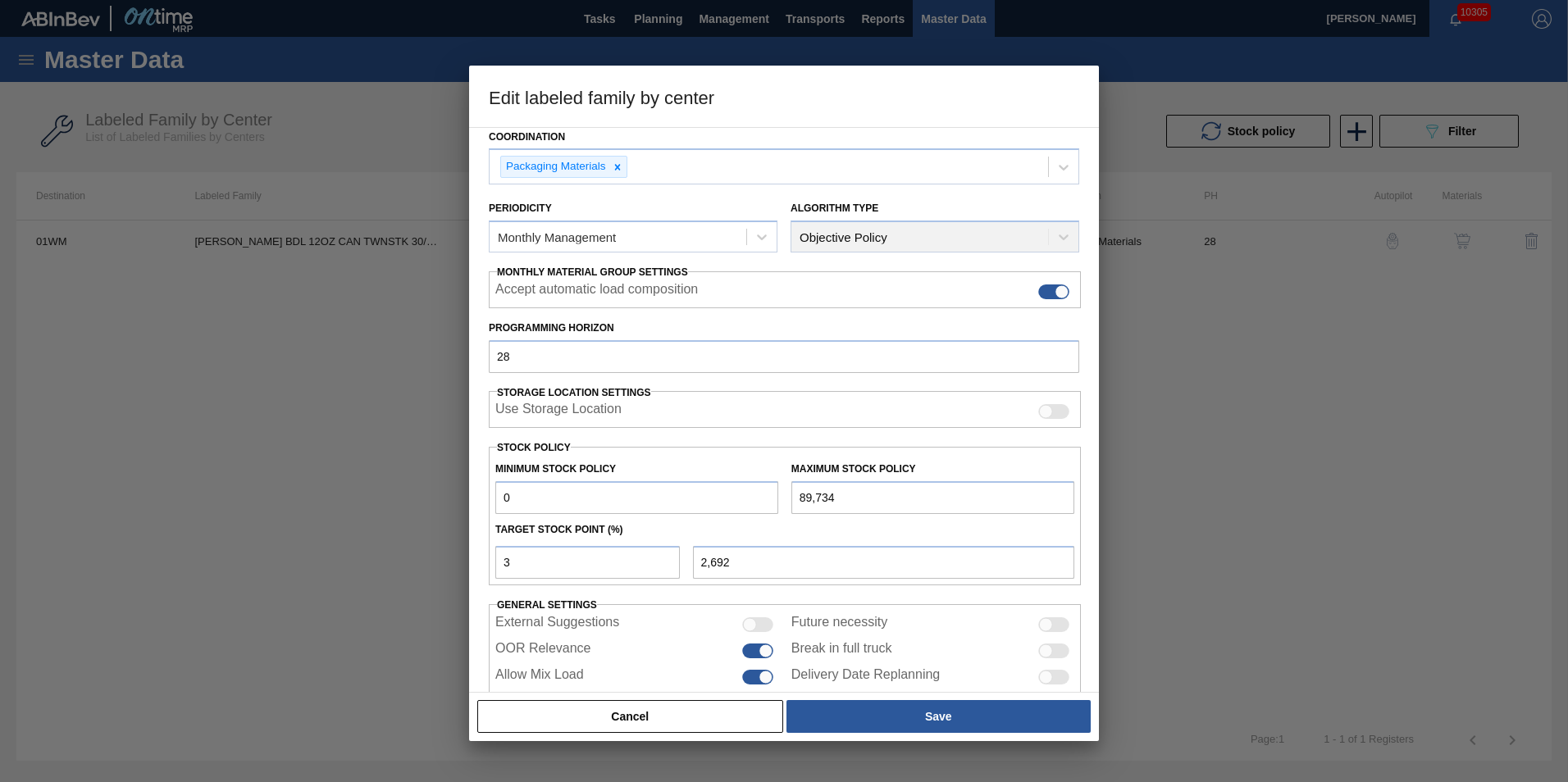
scroll to position [164, 0]
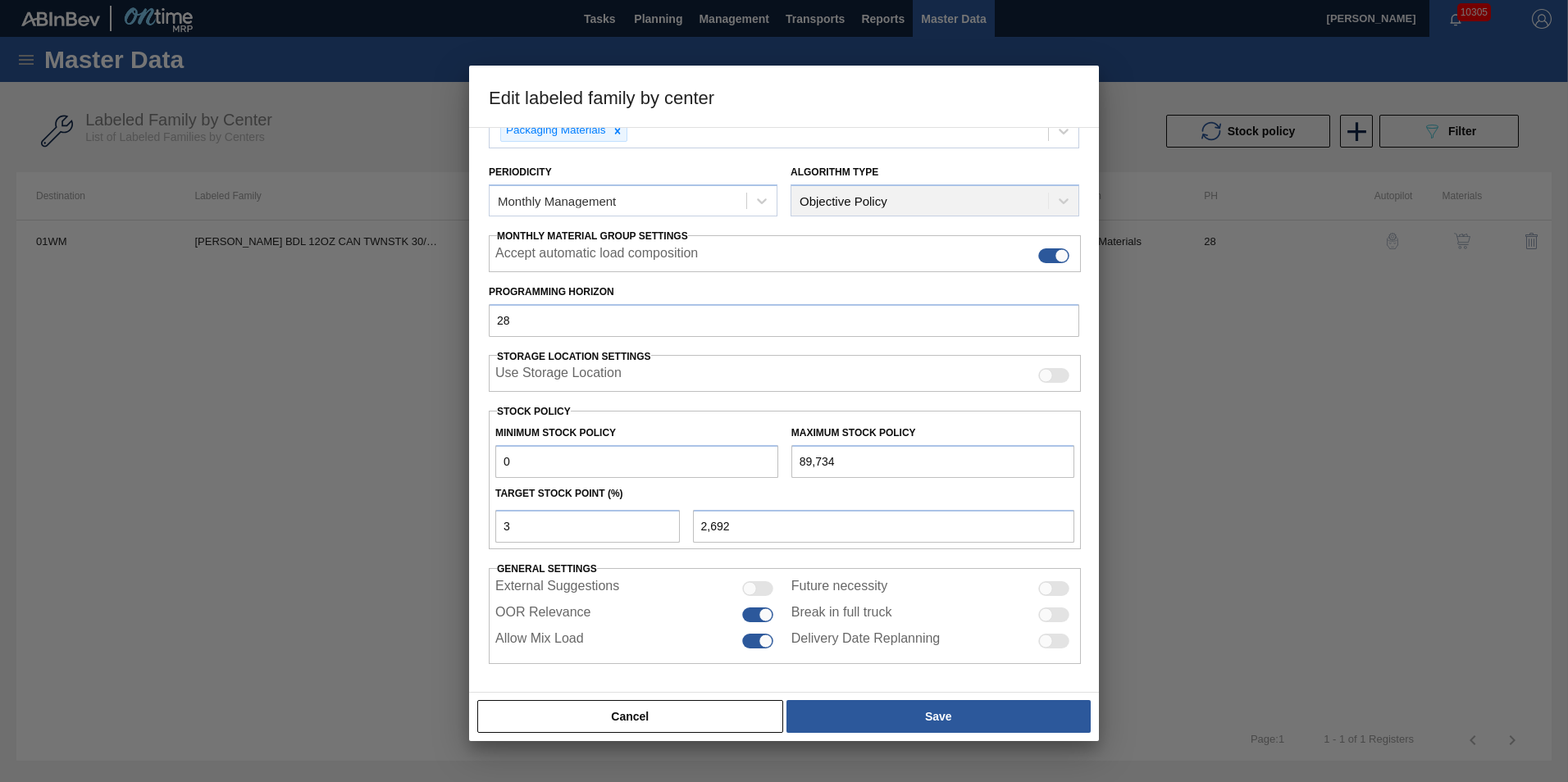
click at [559, 491] on label "Target Stock Point (%)" at bounding box center [559, 494] width 128 height 11
click at [594, 535] on input "3" at bounding box center [588, 526] width 185 height 33
type input "31"
type input "27,818"
type input "3"
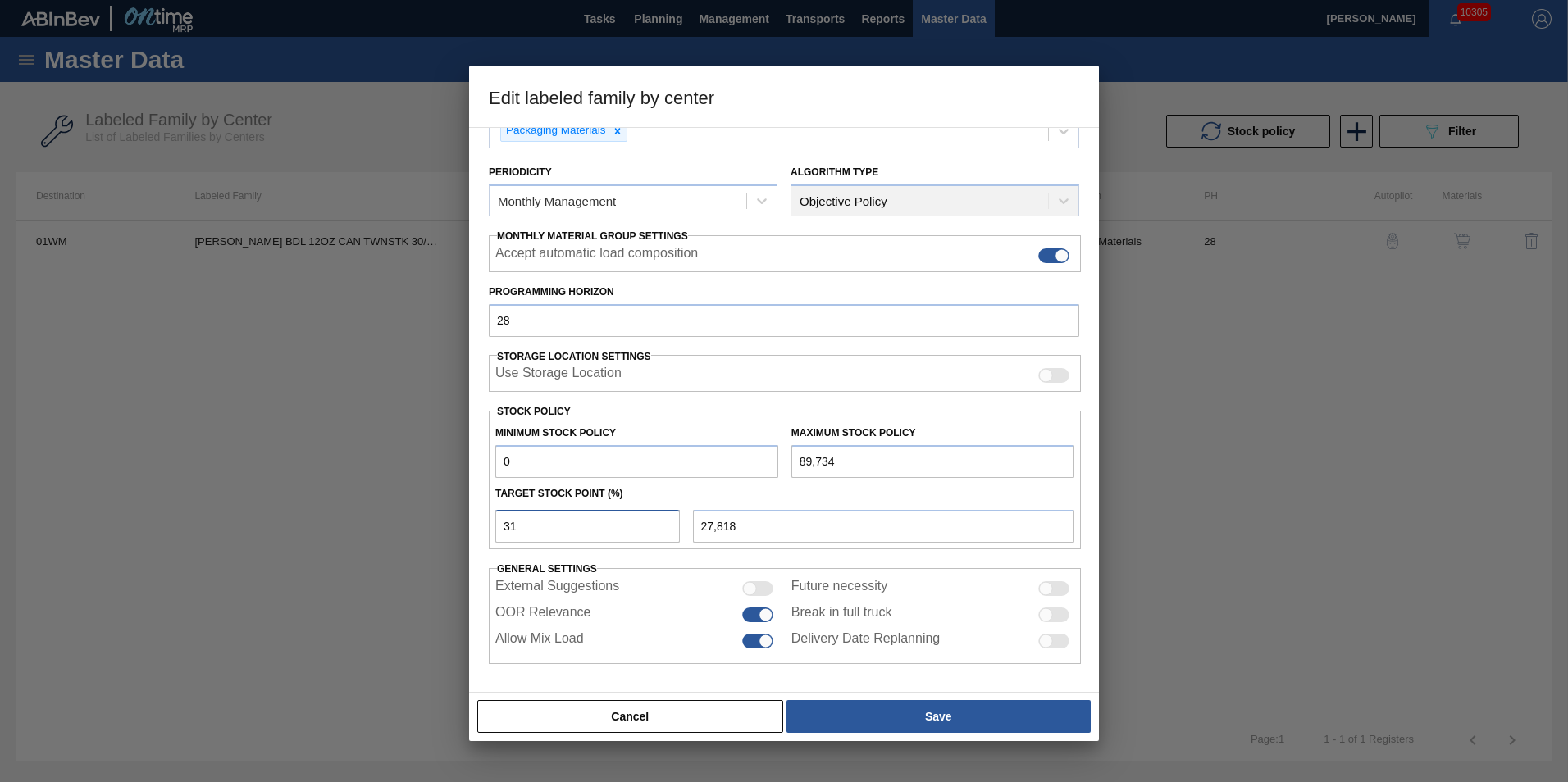
type input "2,692"
type input "0"
type input "1"
type input "897"
type input "0"
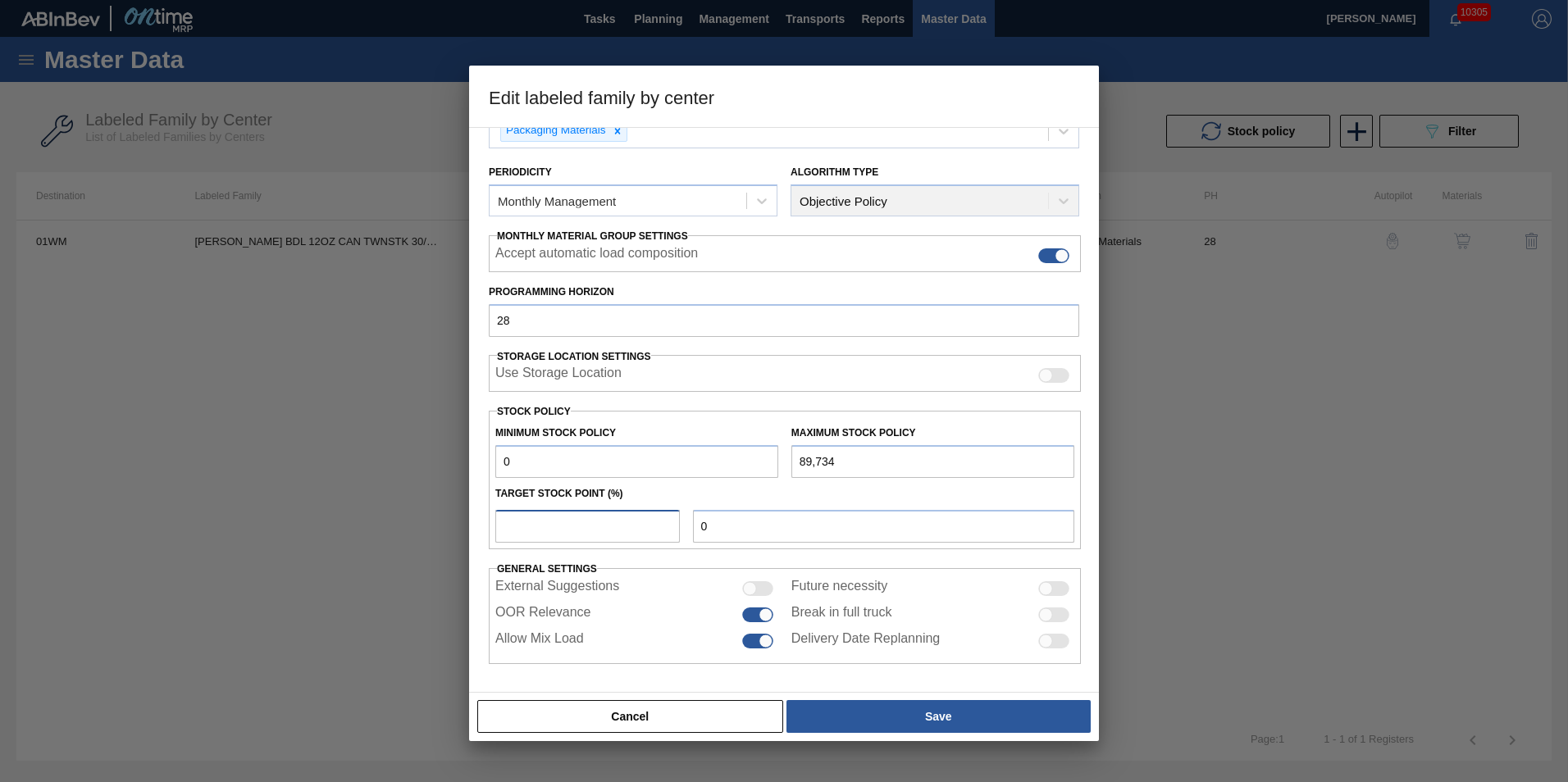
type input "3"
type input "2,692"
click at [715, 723] on button "Cancel" at bounding box center [629, 717] width 306 height 33
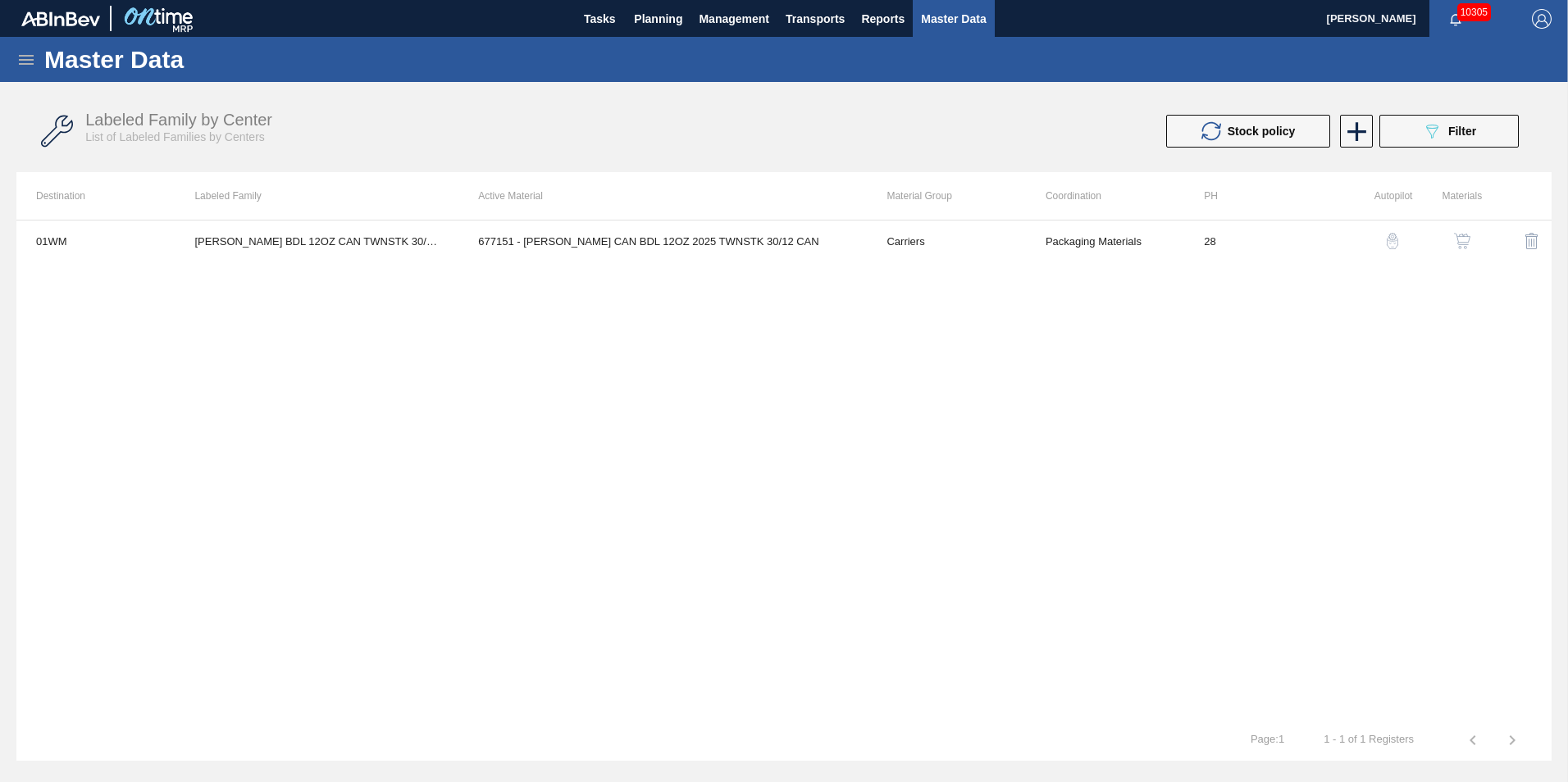
click at [1394, 239] on img "button" at bounding box center [1392, 241] width 16 height 16
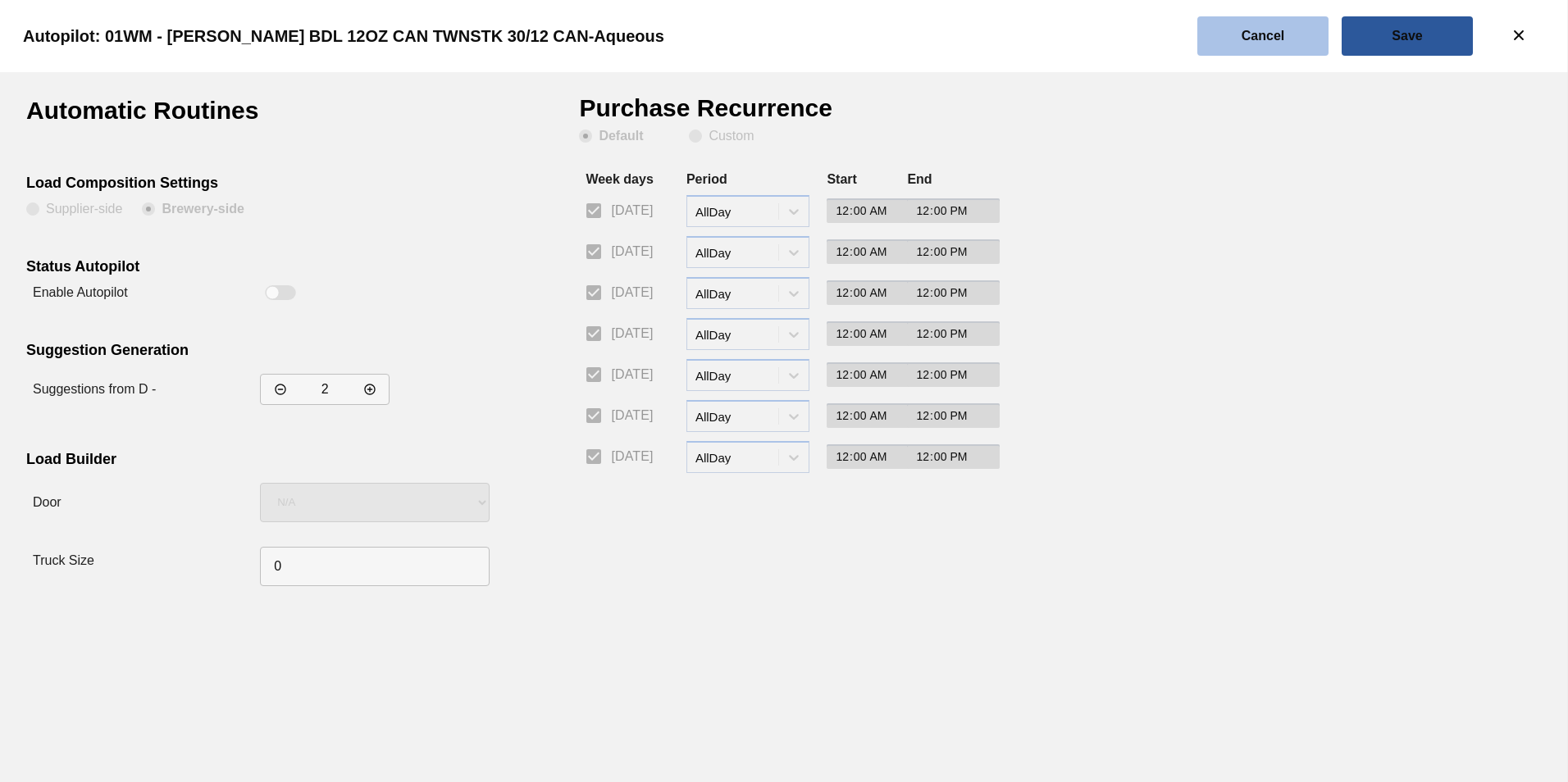
click at [1220, 34] on button "Cancel" at bounding box center [1263, 36] width 131 height 40
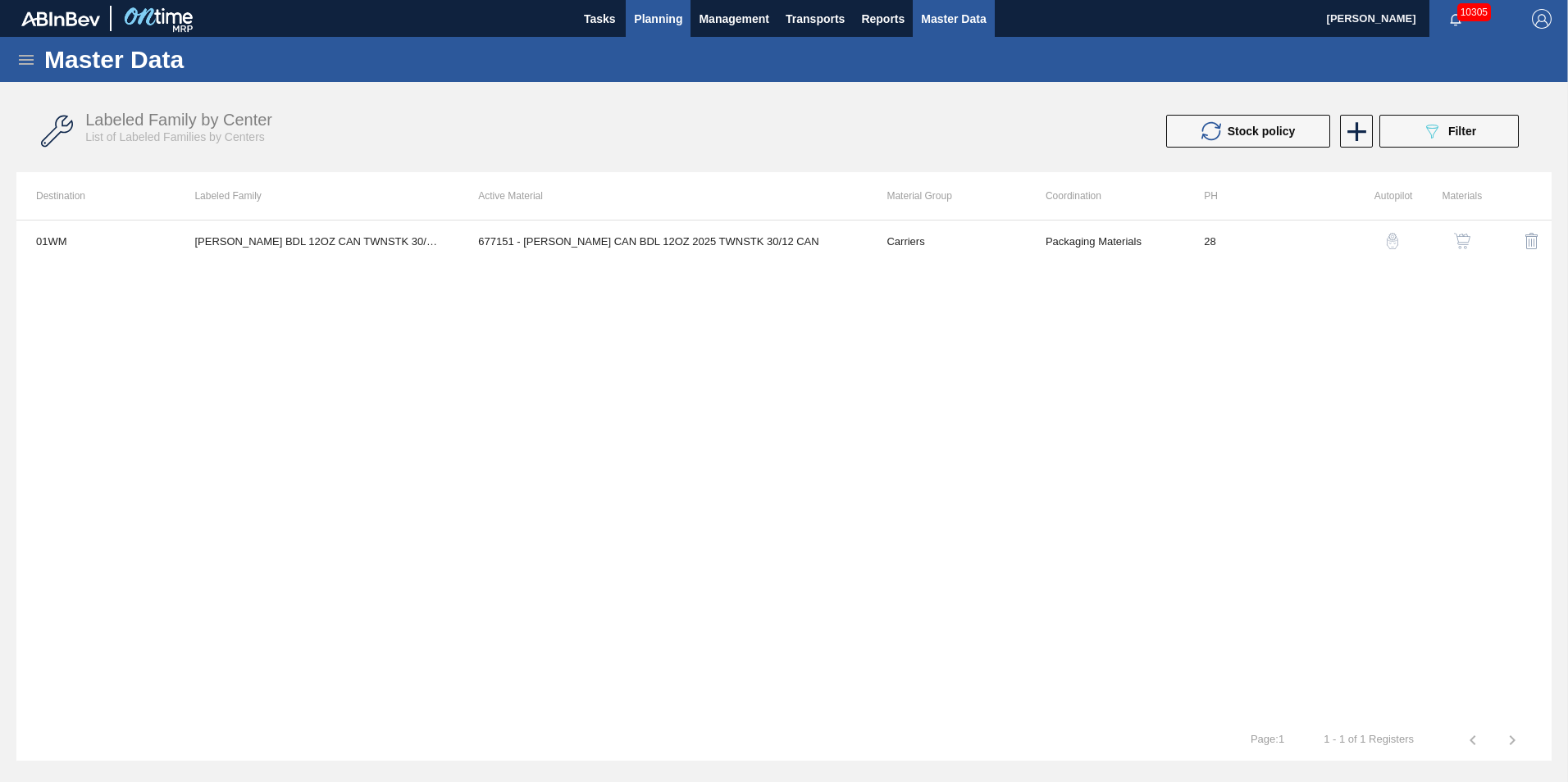
click at [663, 19] on span "Planning" at bounding box center [658, 19] width 48 height 20
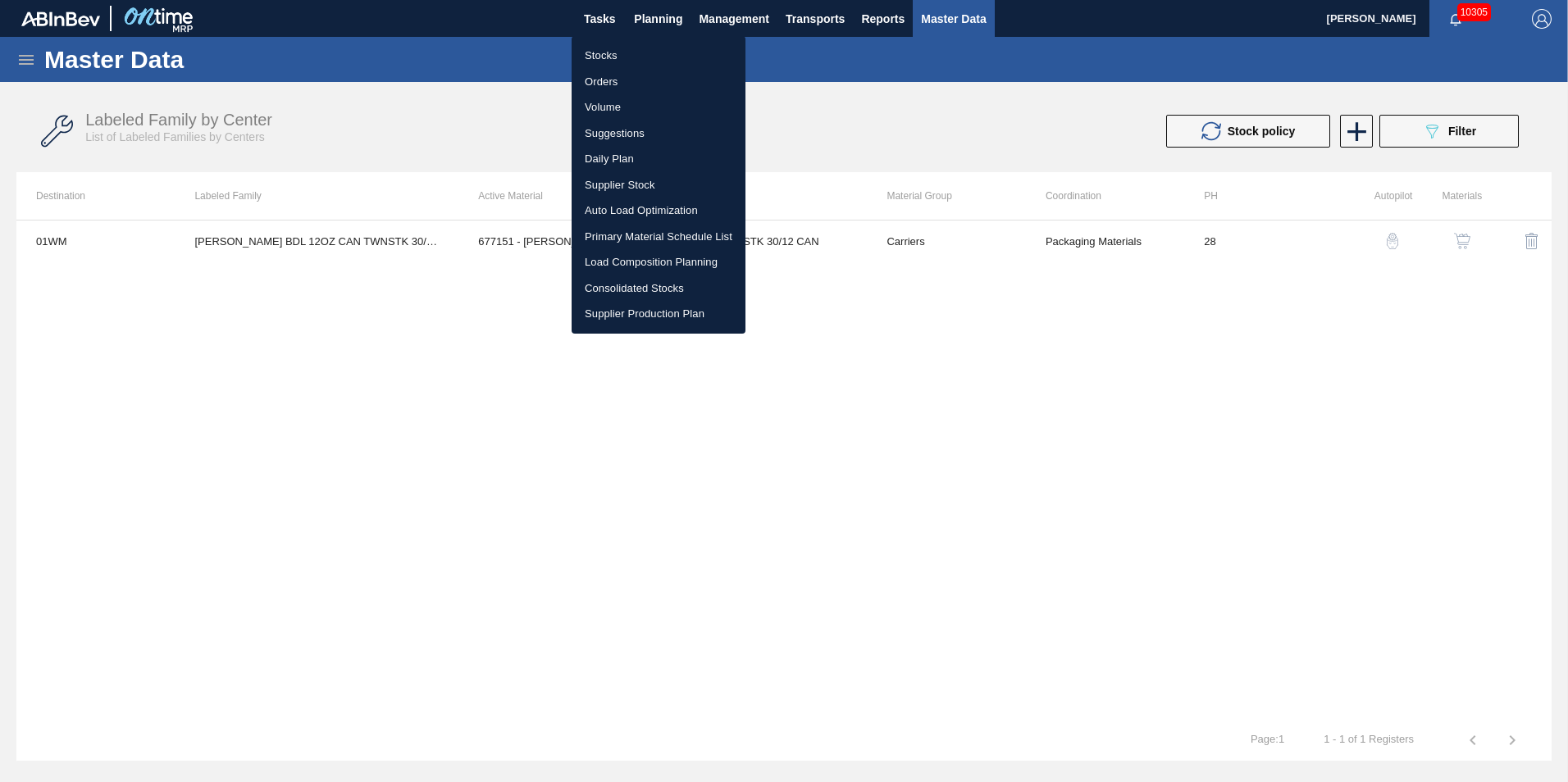
click at [665, 265] on li "Load Composition Planning" at bounding box center [658, 263] width 173 height 27
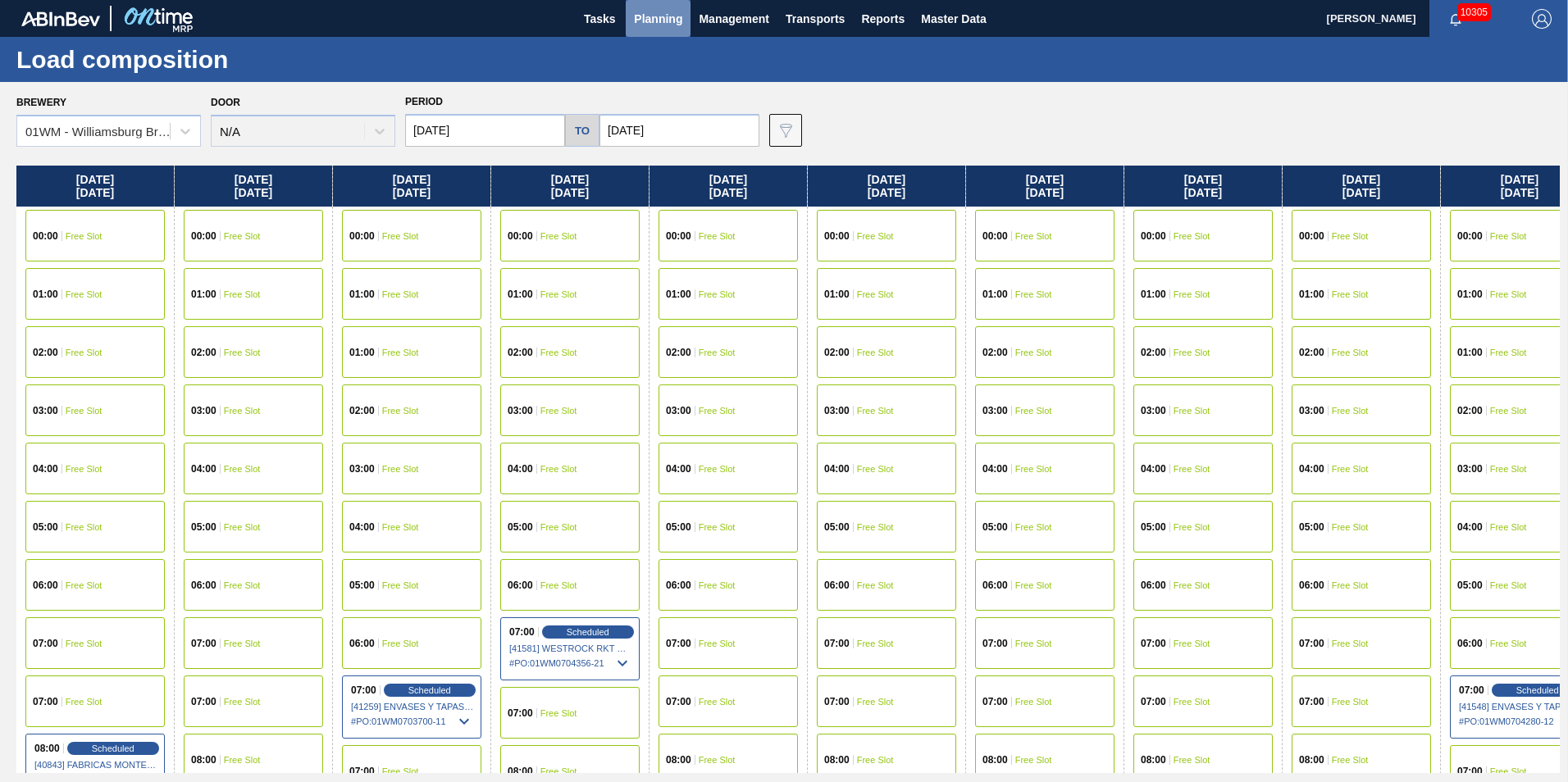
click at [644, 2] on button "Planning" at bounding box center [658, 18] width 64 height 37
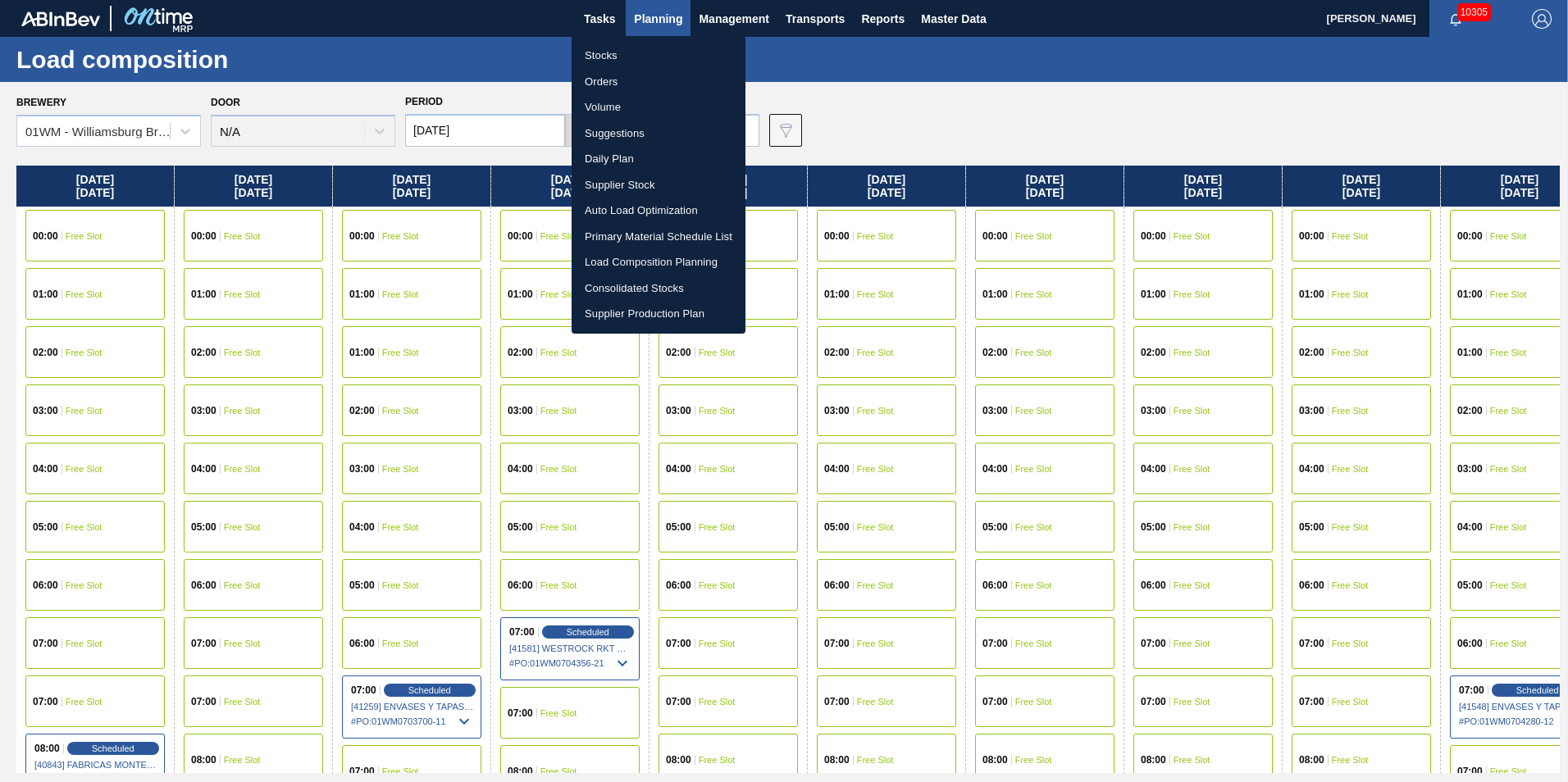
click at [622, 136] on li "Suggestions" at bounding box center [658, 134] width 173 height 27
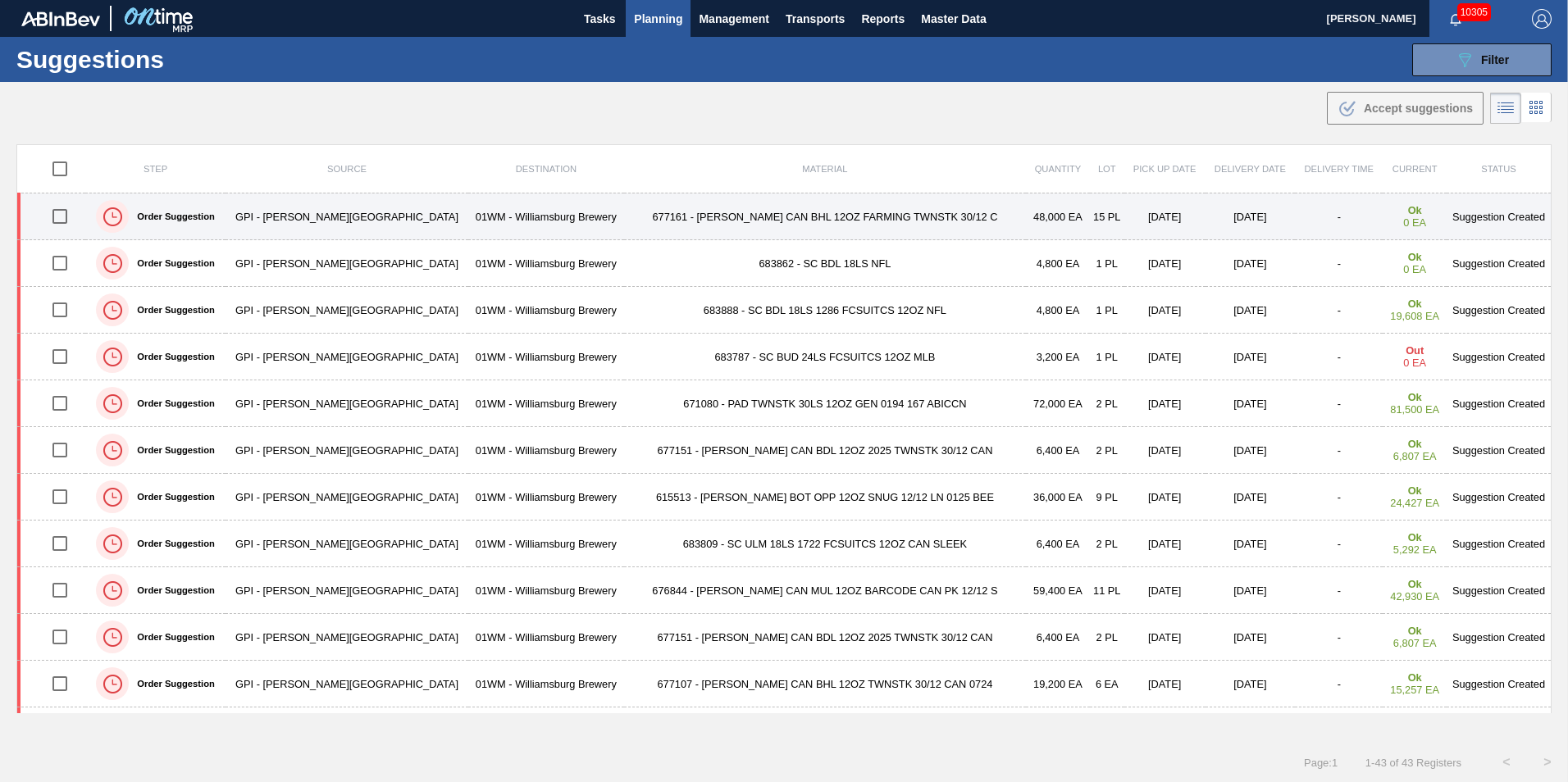
click at [794, 215] on td "677161 - [PERSON_NAME] CAN BHL 12OZ FARMING TWNSTK 30/12 C" at bounding box center [825, 216] width 402 height 46
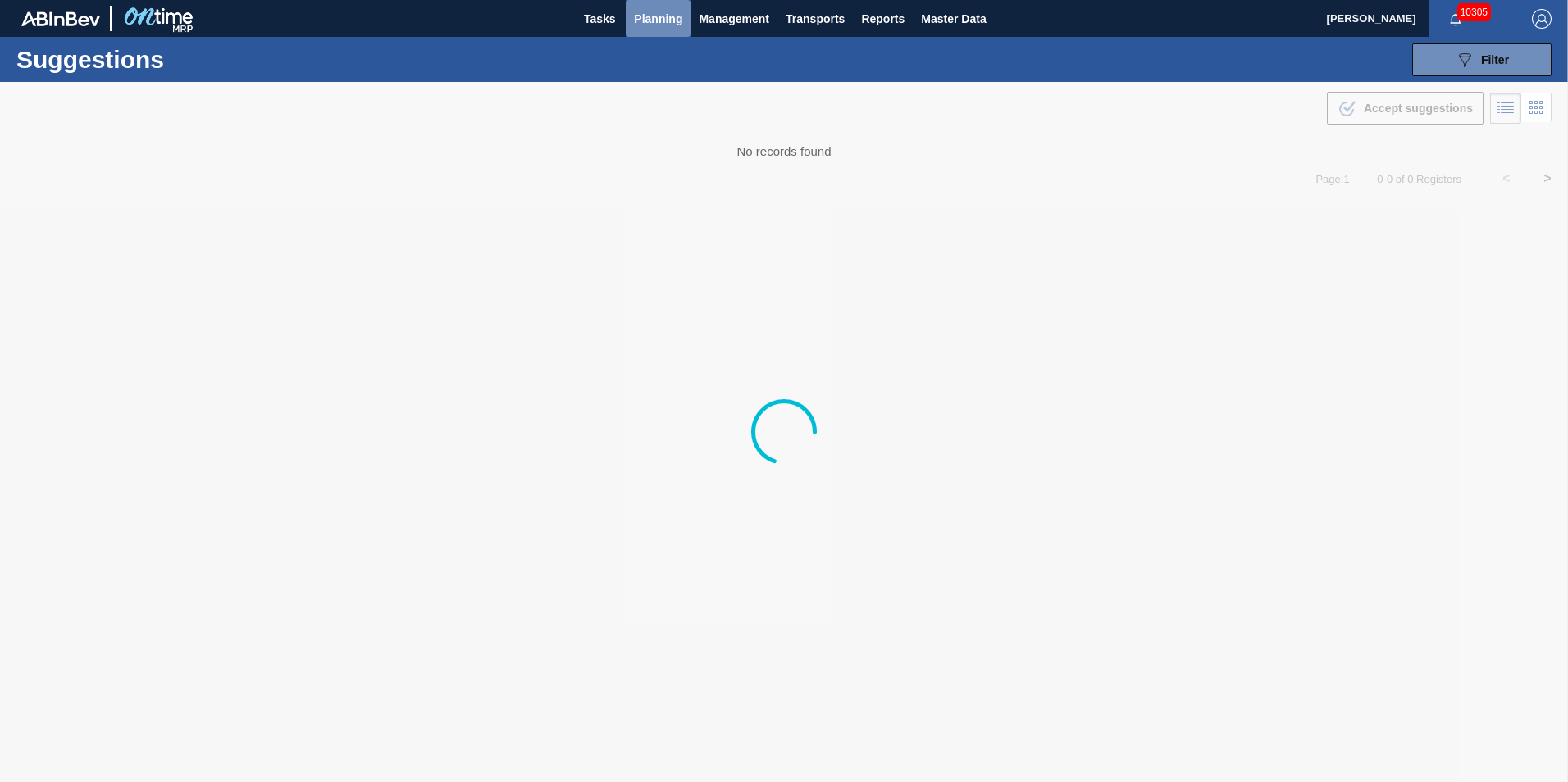
click at [670, 27] on span "Planning" at bounding box center [658, 19] width 48 height 20
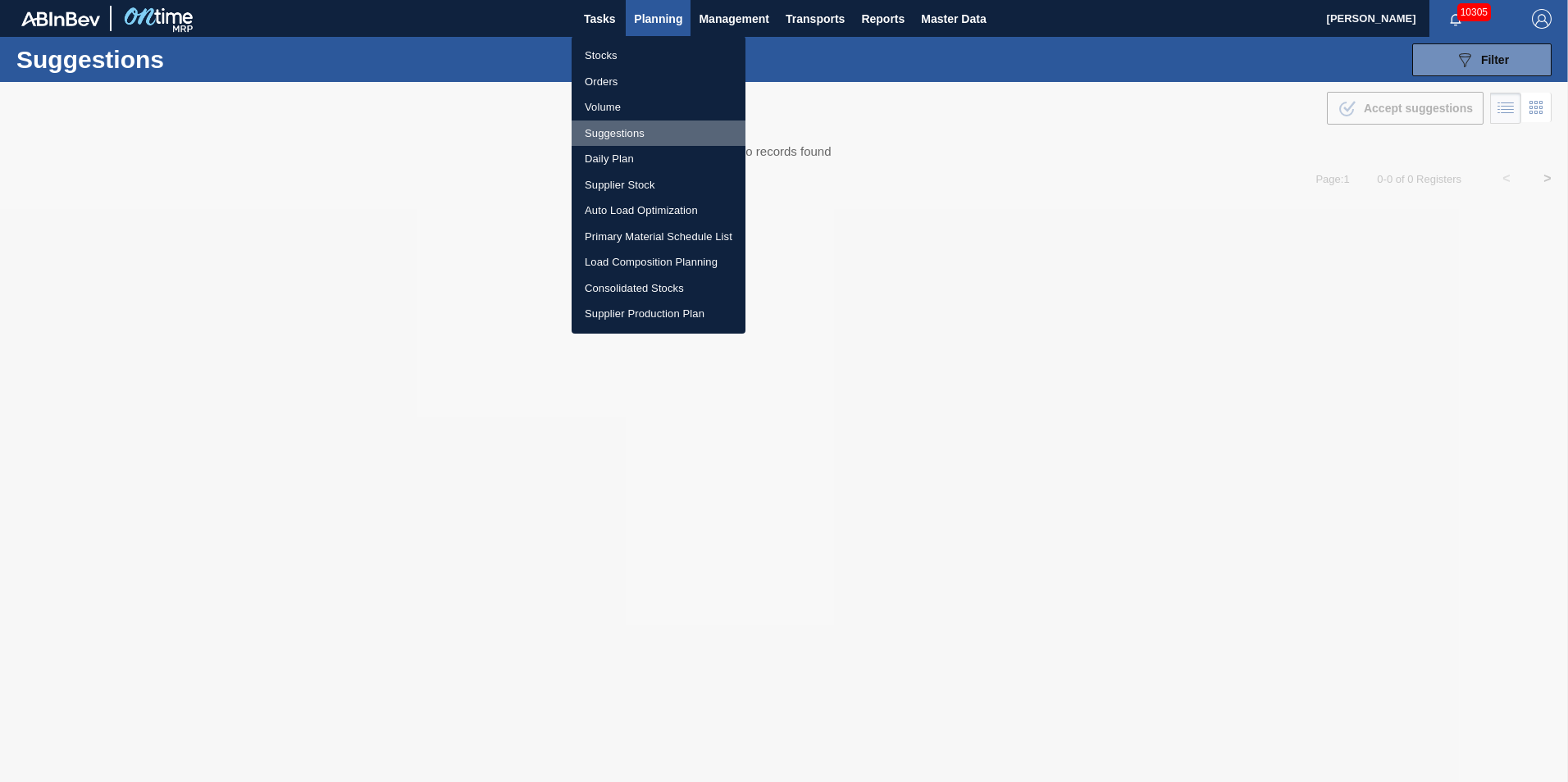
click at [657, 126] on li "Suggestions" at bounding box center [658, 134] width 173 height 27
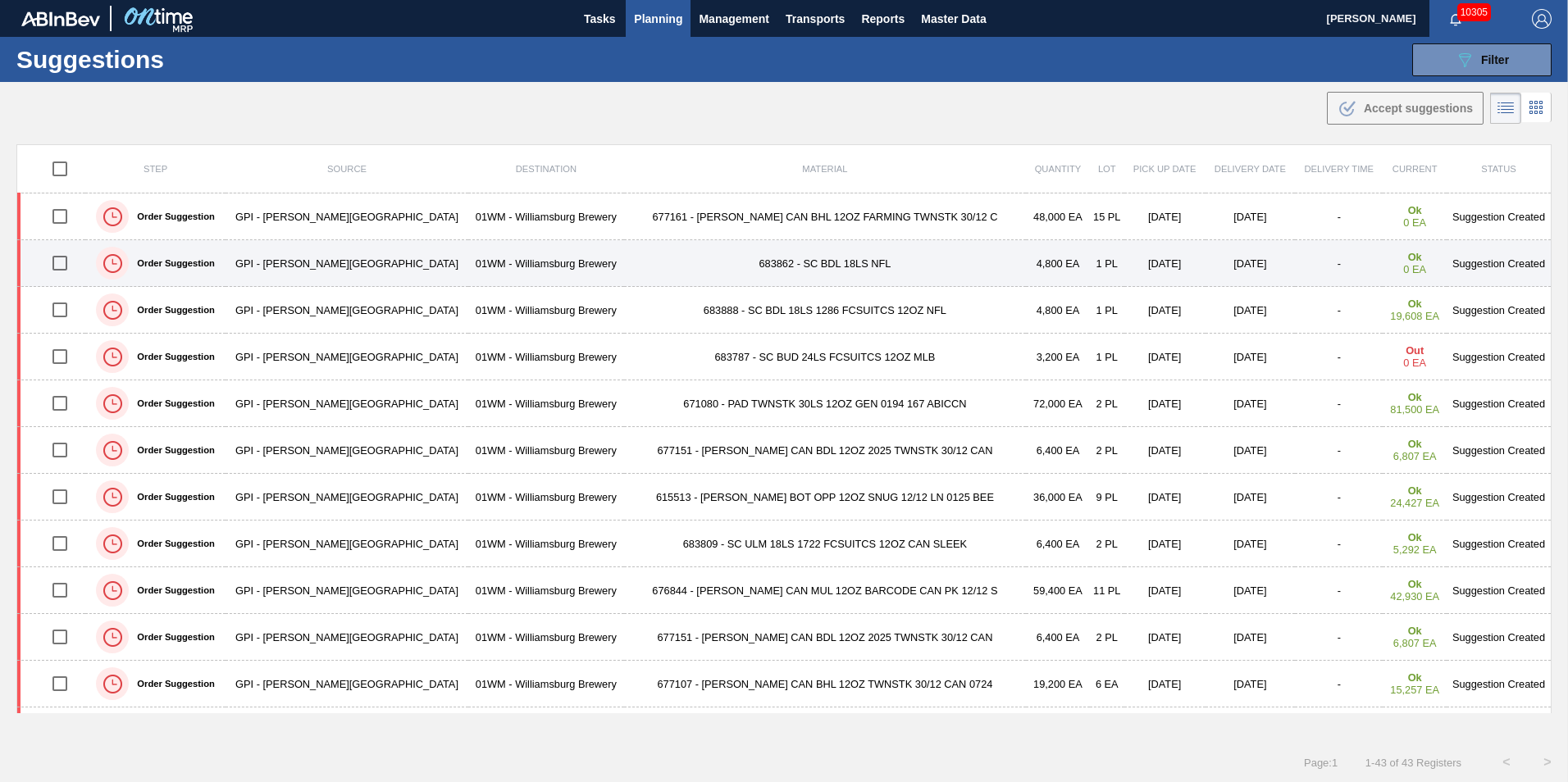
click at [775, 250] on td "683862 - SC BDL 18LS NFL" at bounding box center [825, 263] width 402 height 46
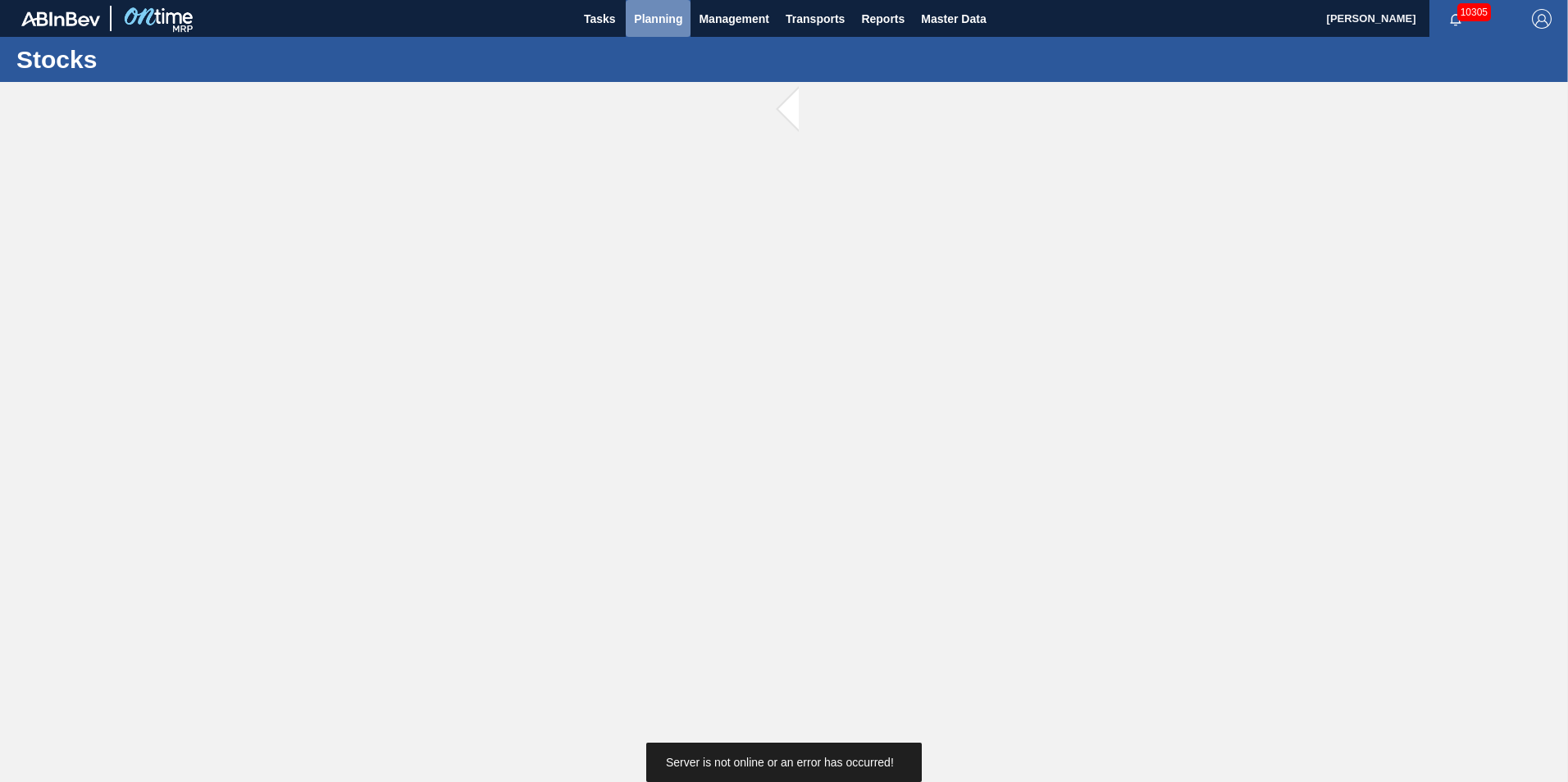
click at [683, 13] on span "Planning" at bounding box center [658, 19] width 48 height 20
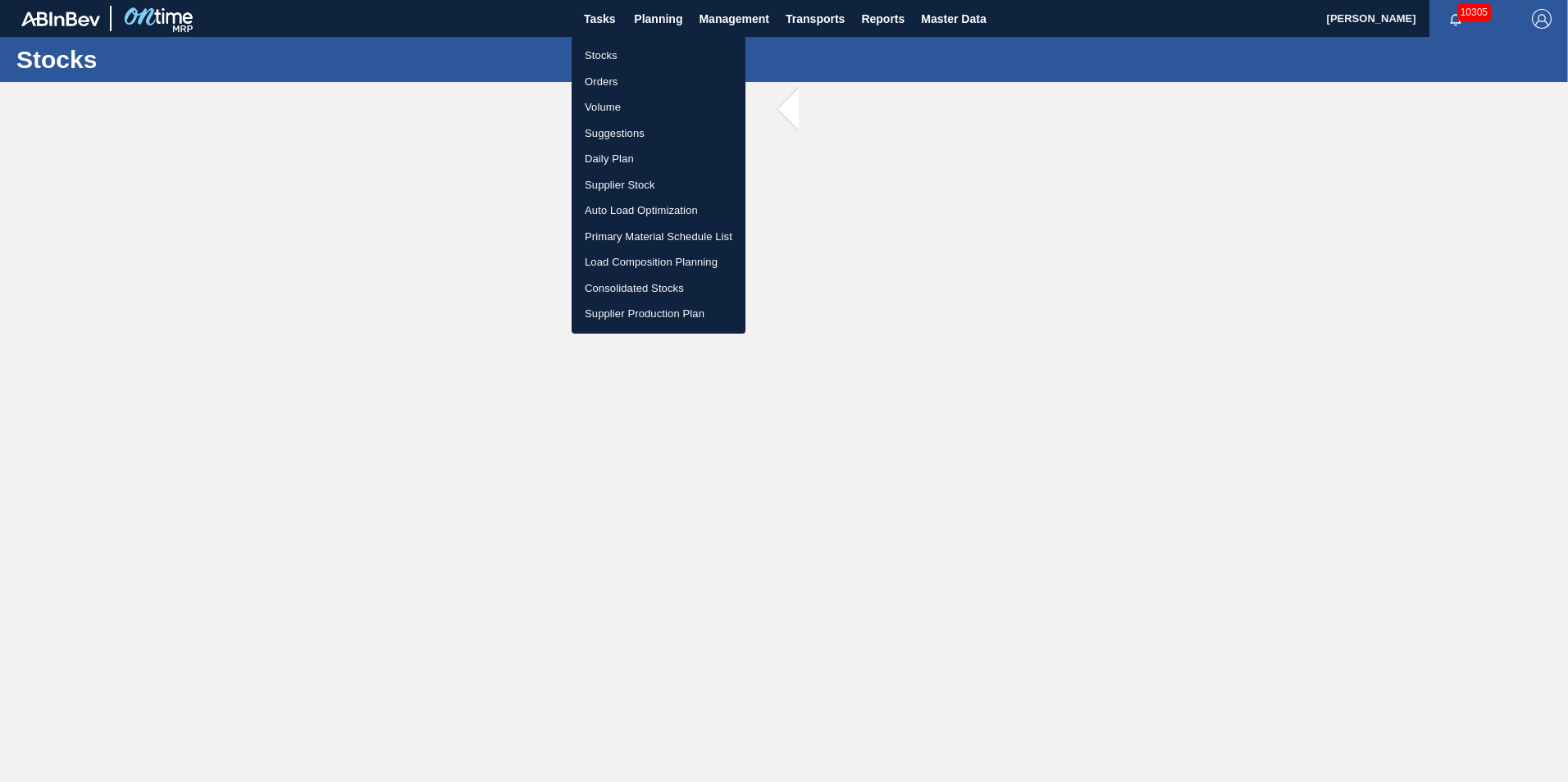
click at [615, 131] on li "Suggestions" at bounding box center [658, 134] width 173 height 27
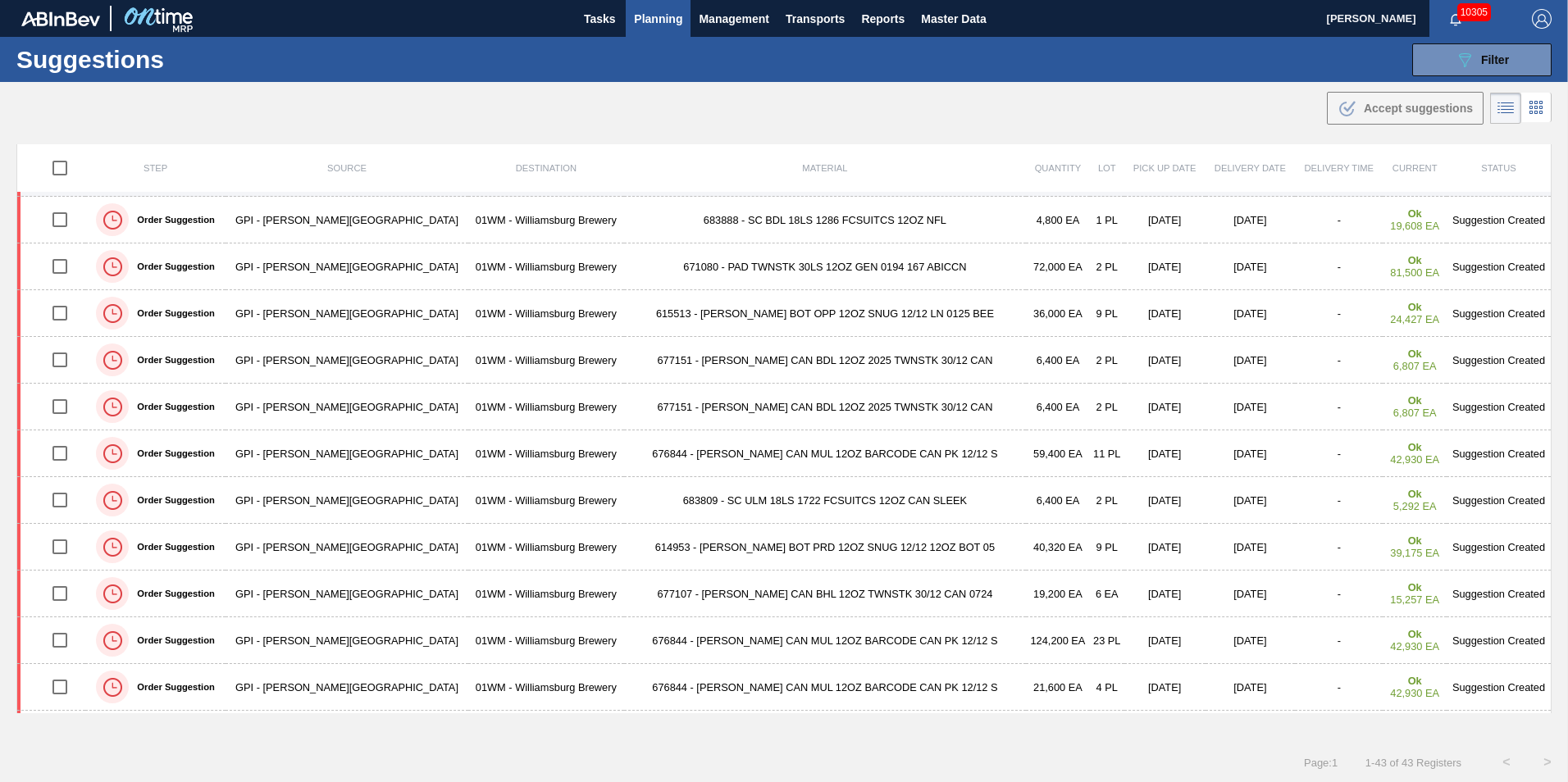
scroll to position [164, 0]
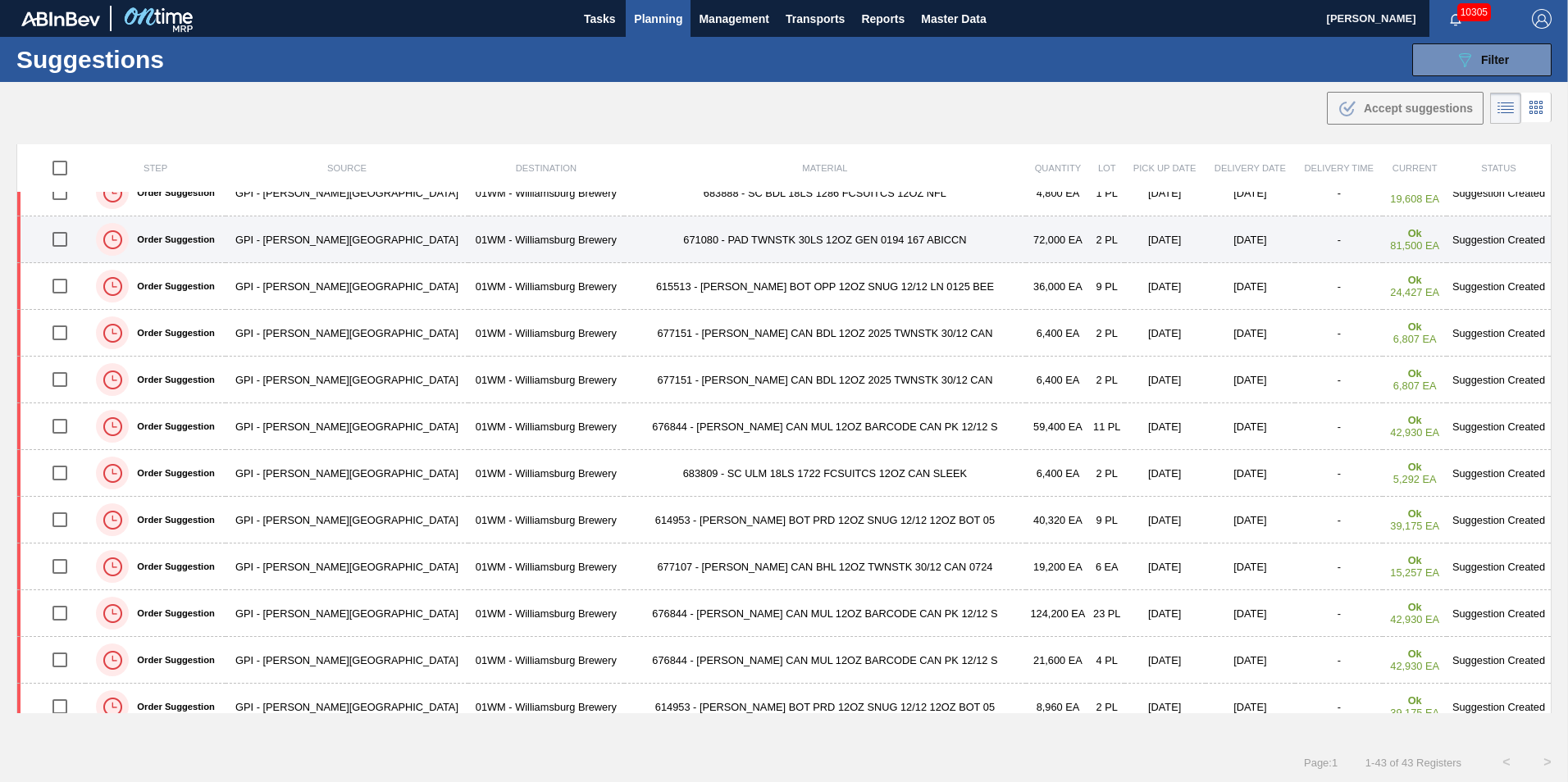
click at [70, 242] on input "checkbox" at bounding box center [60, 239] width 34 height 34
checkbox input "true"
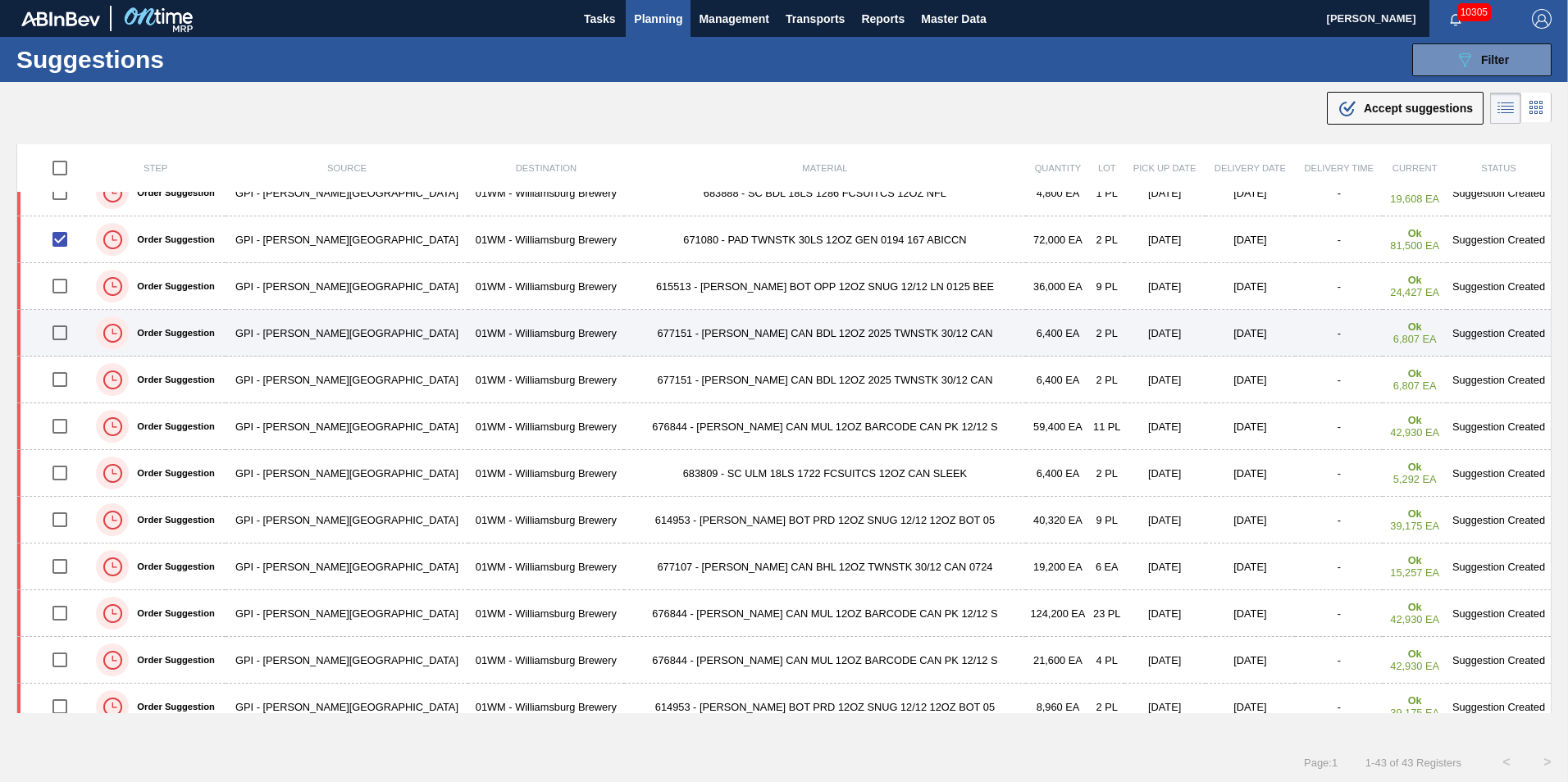
click at [66, 332] on input "checkbox" at bounding box center [60, 333] width 34 height 34
checkbox input "true"
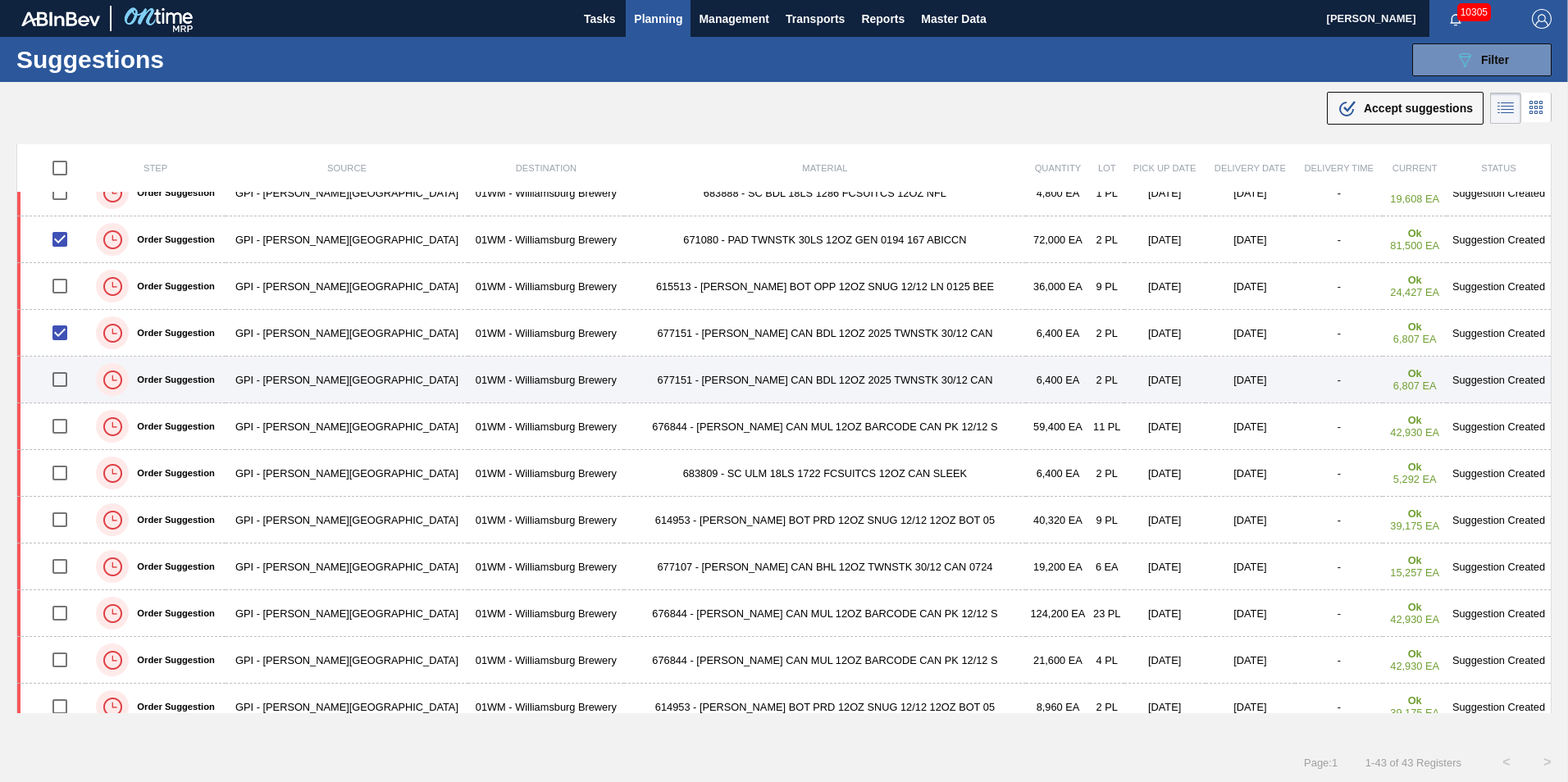
click at [70, 369] on input "checkbox" at bounding box center [60, 379] width 34 height 34
checkbox input "true"
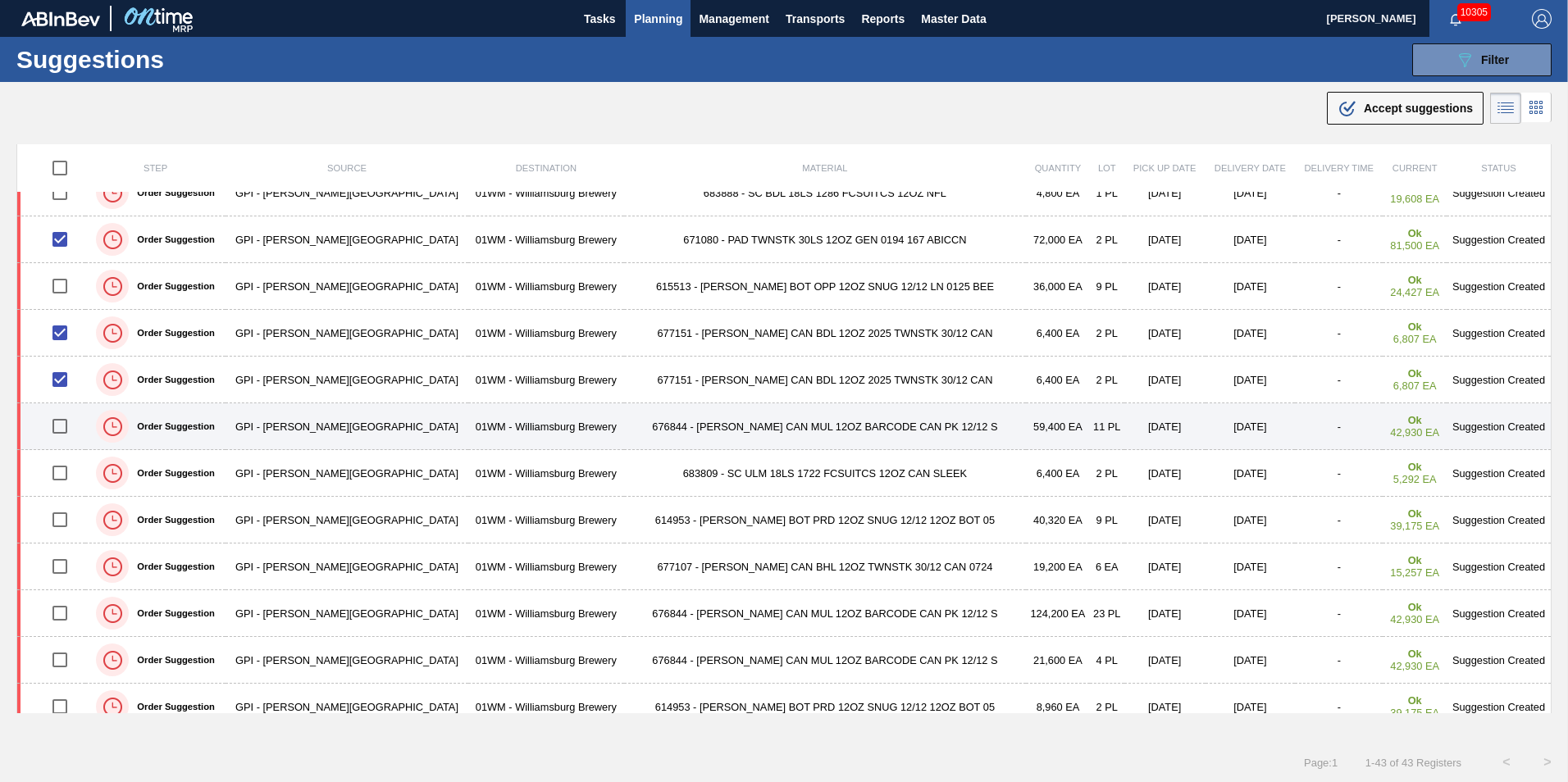
click at [65, 425] on input "checkbox" at bounding box center [60, 427] width 34 height 34
checkbox input "true"
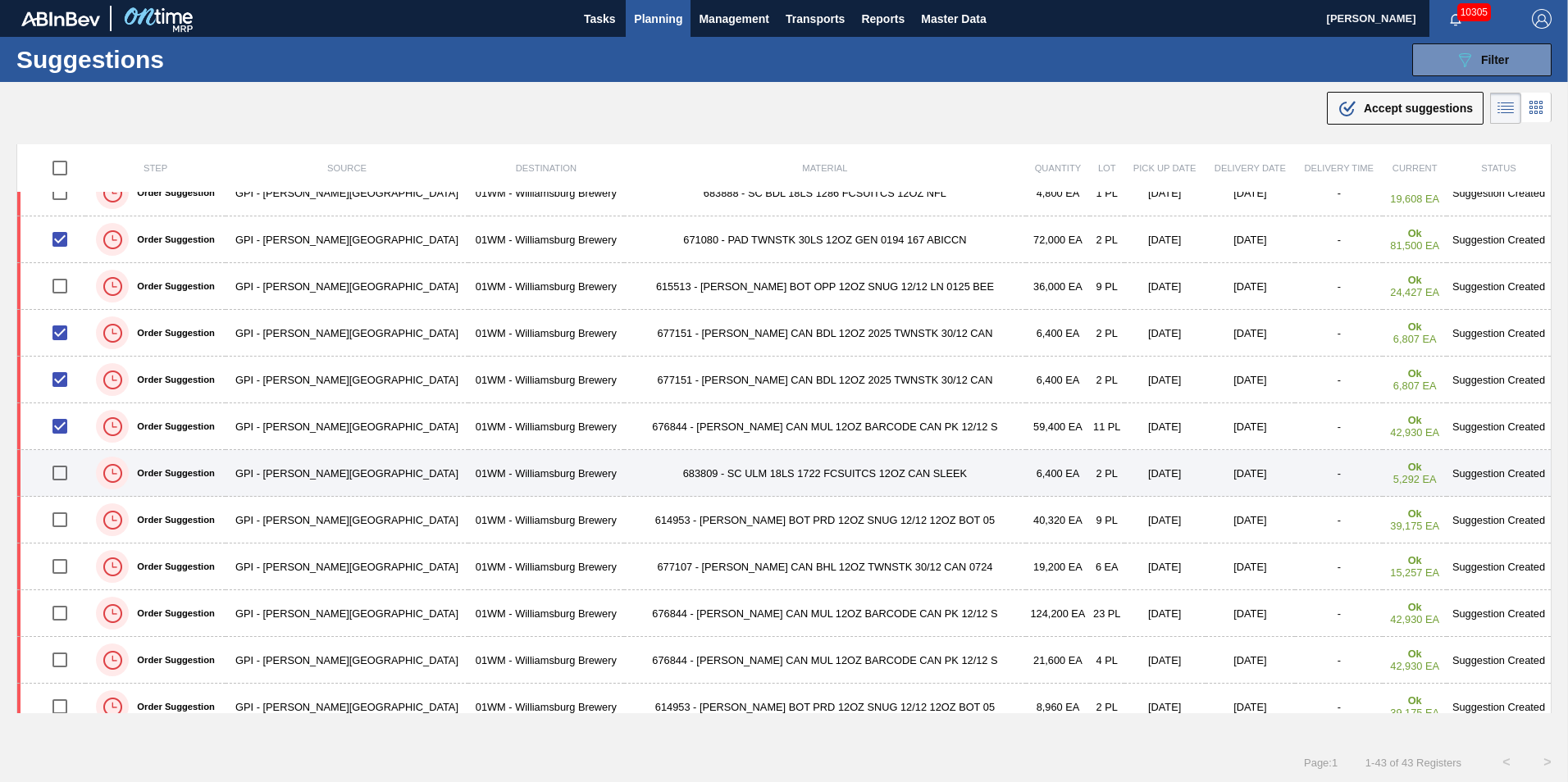
click at [64, 474] on input "checkbox" at bounding box center [60, 473] width 34 height 34
checkbox input "true"
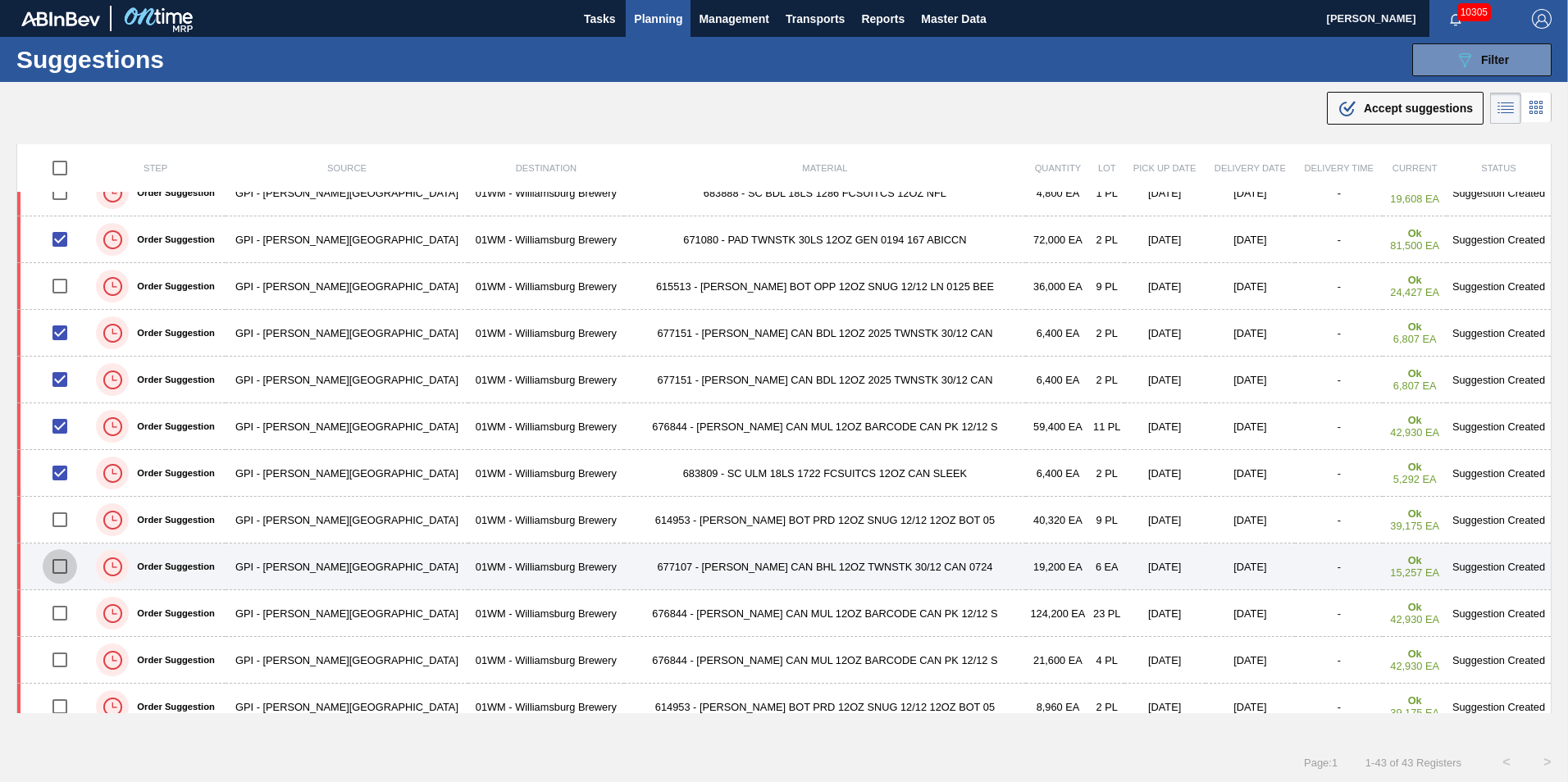
click at [67, 567] on input "checkbox" at bounding box center [60, 567] width 34 height 34
checkbox input "true"
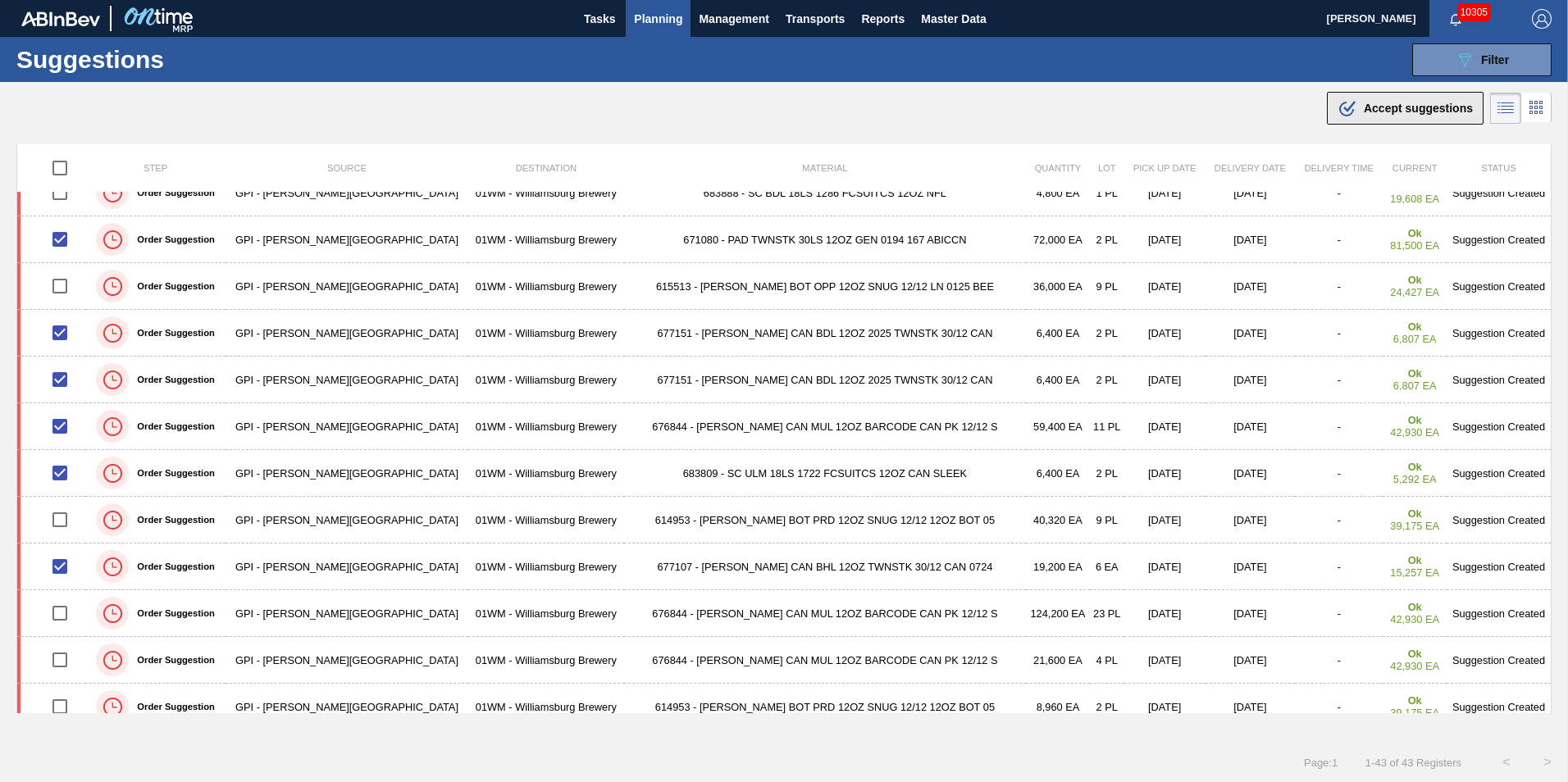
click at [1431, 105] on span "Accept suggestions" at bounding box center [1418, 108] width 109 height 13
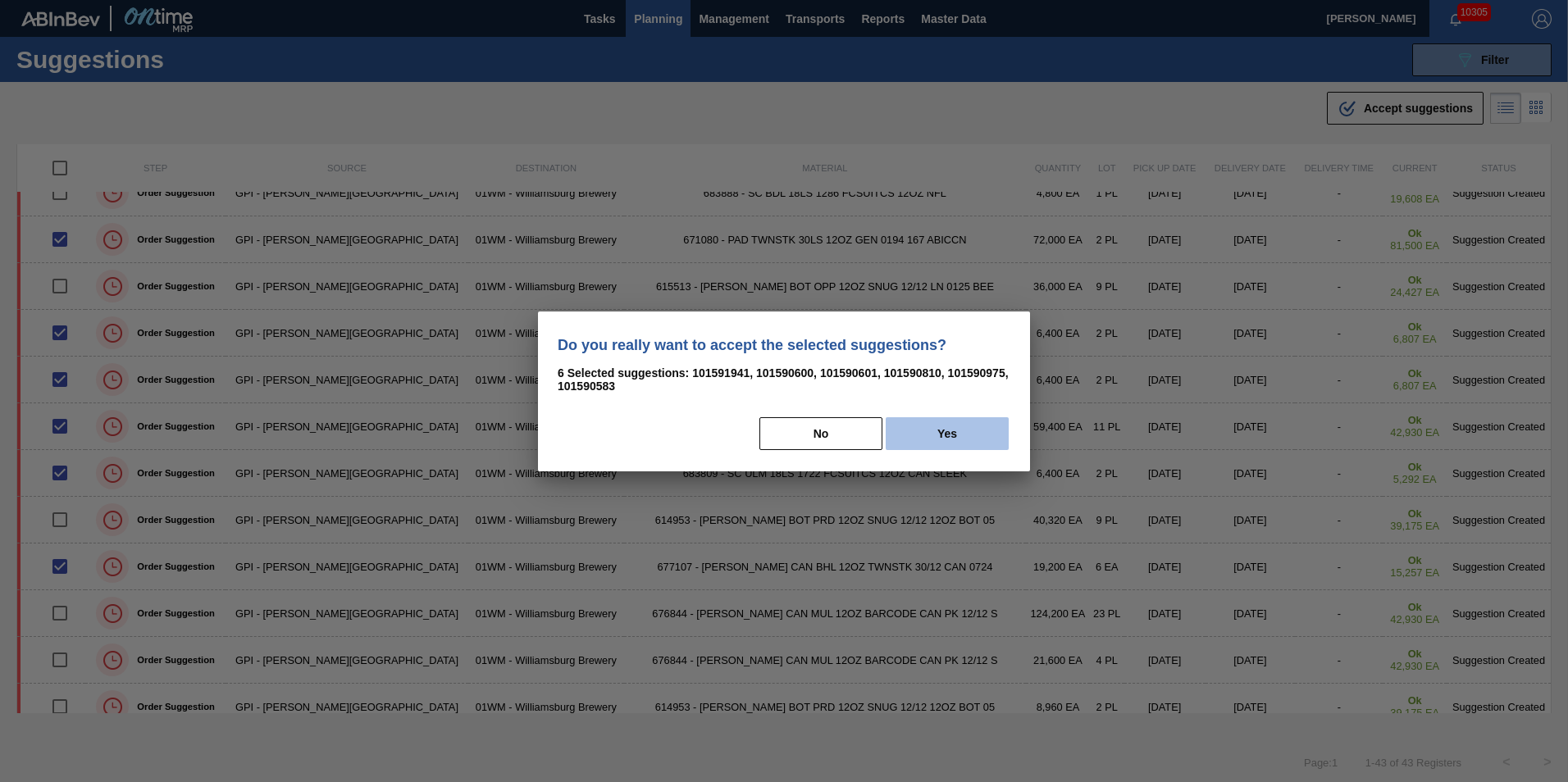
click at [937, 435] on button "Yes" at bounding box center [947, 433] width 123 height 33
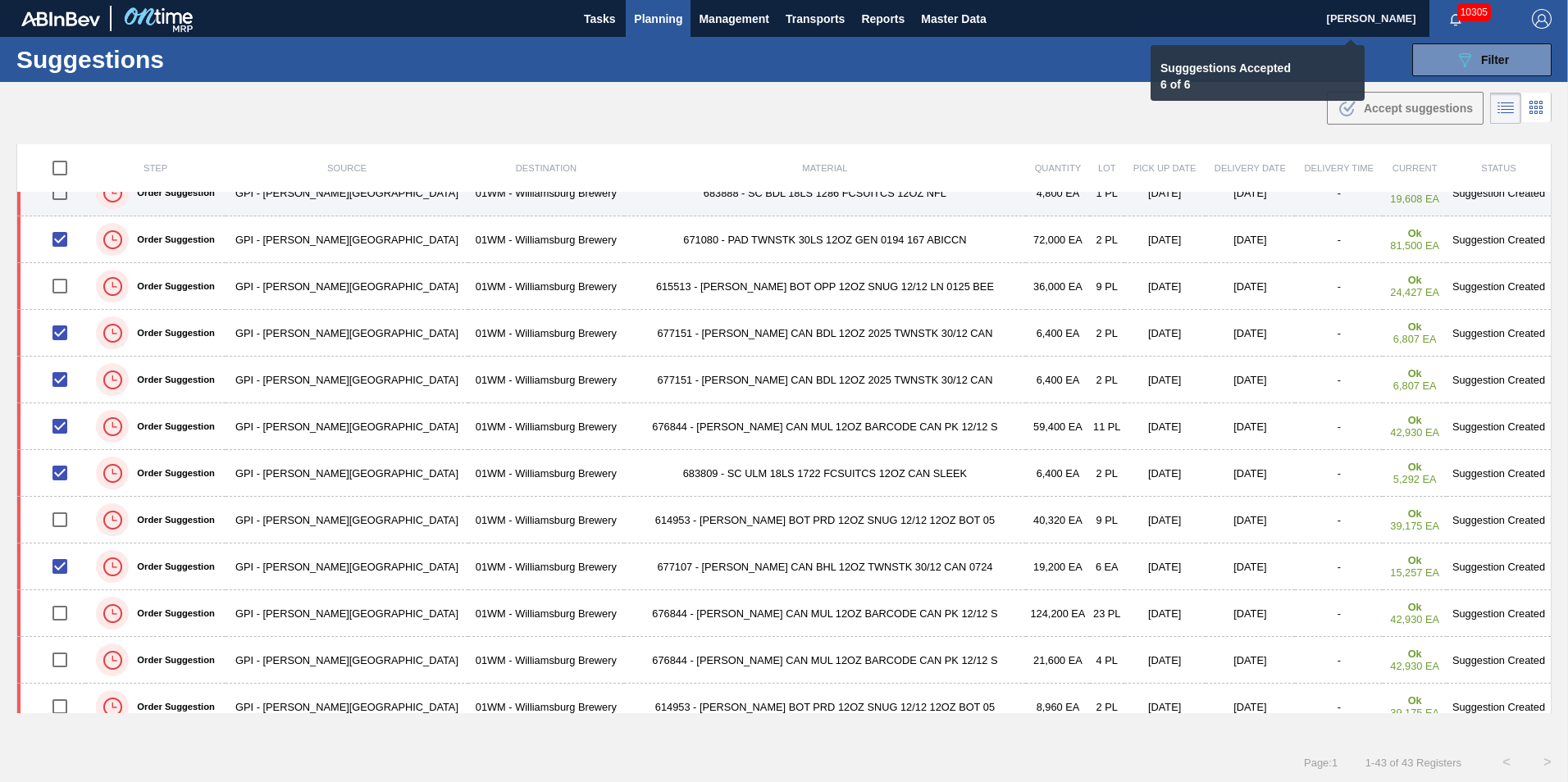
checkbox input "false"
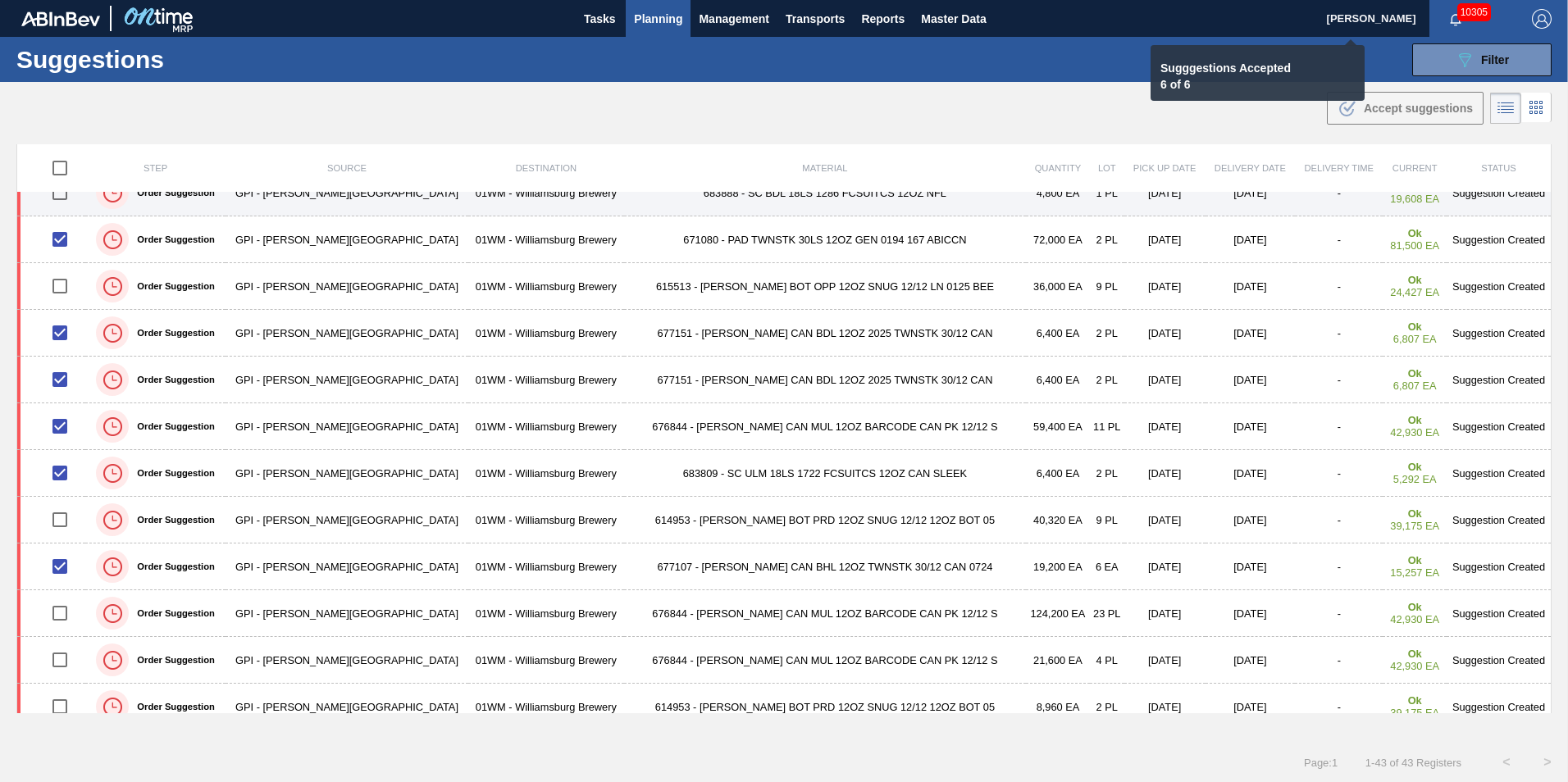
checkbox input "false"
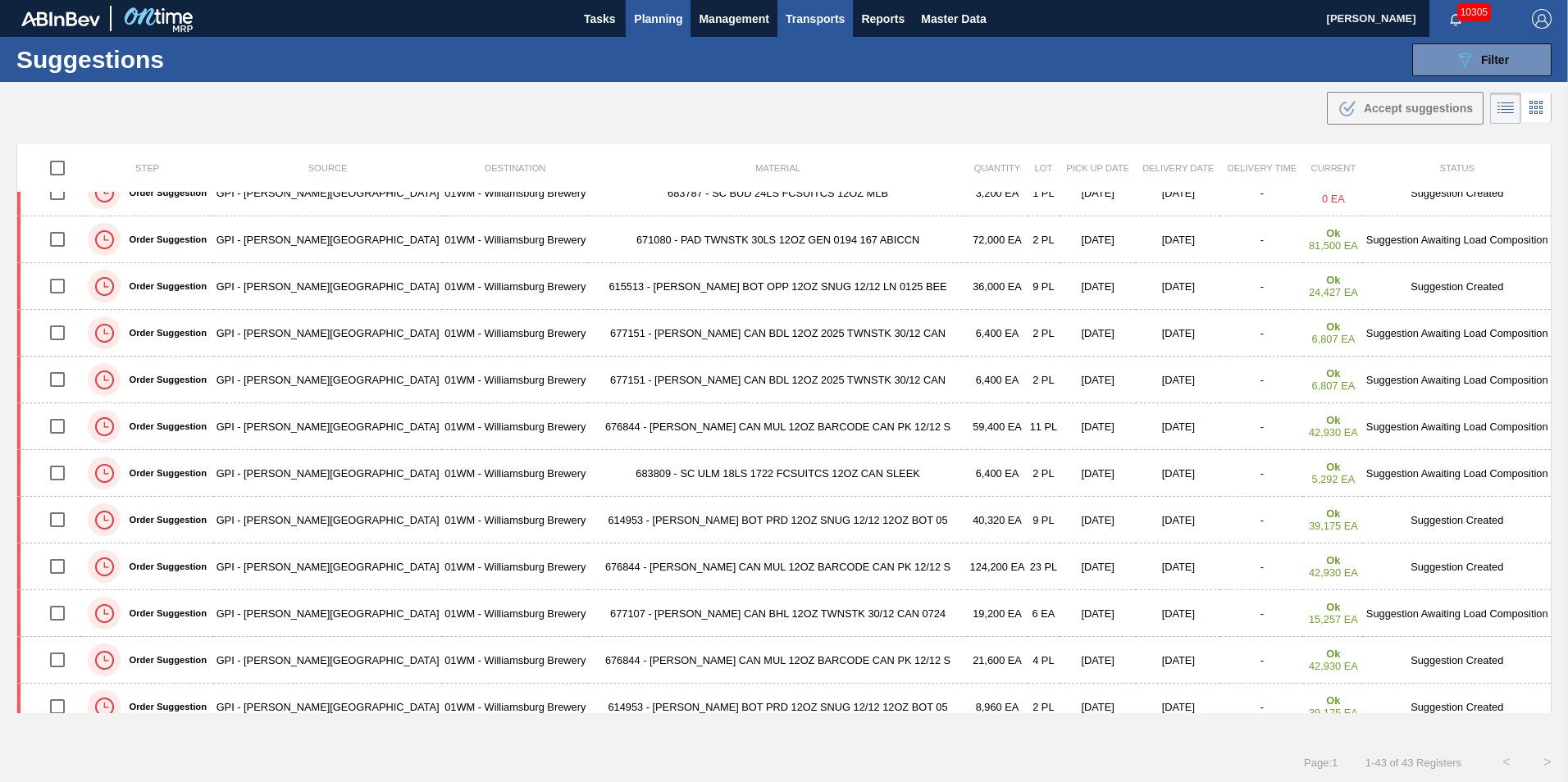
scroll to position [118, 0]
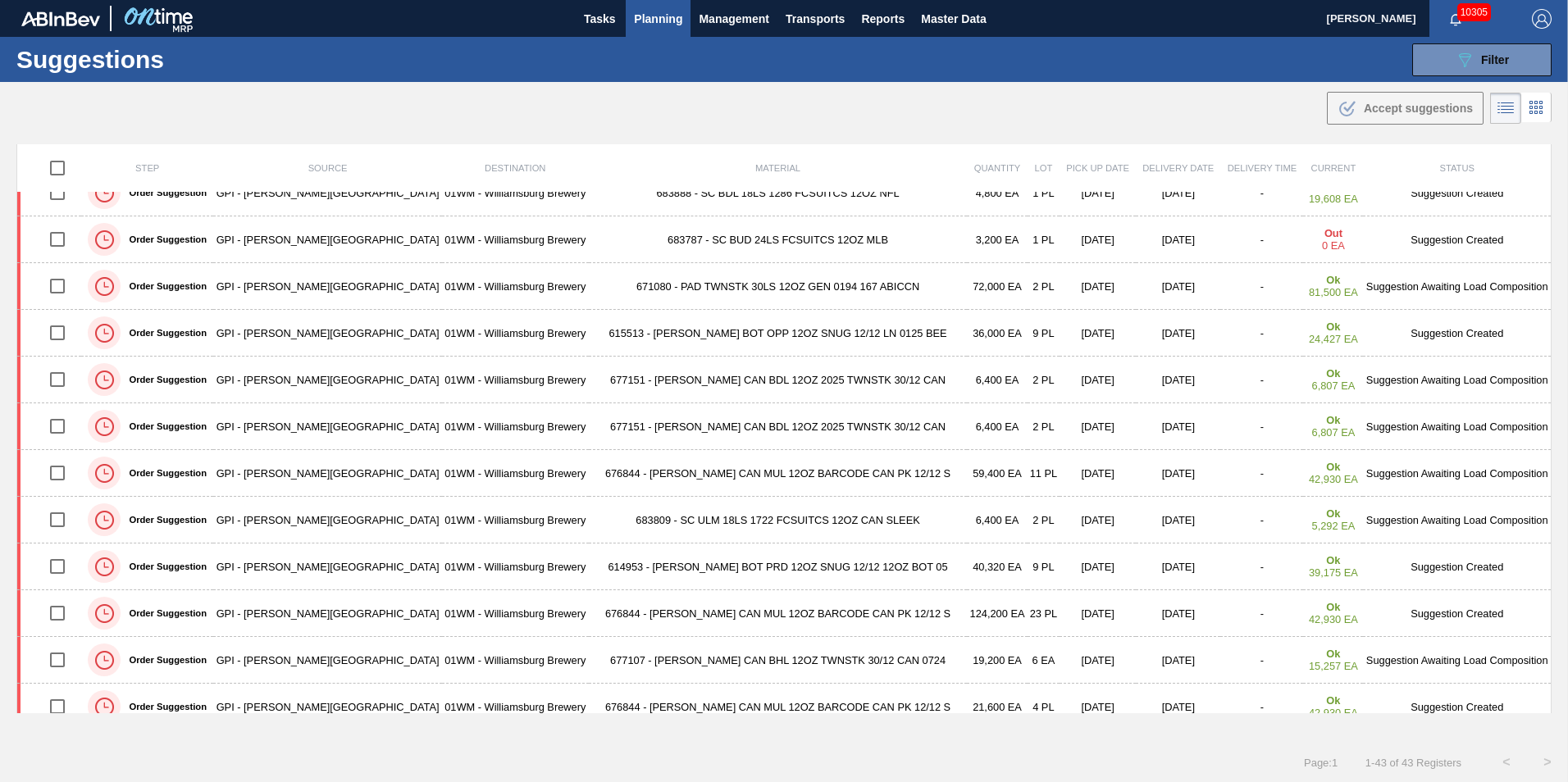
click at [664, 21] on span "Planning" at bounding box center [658, 19] width 48 height 20
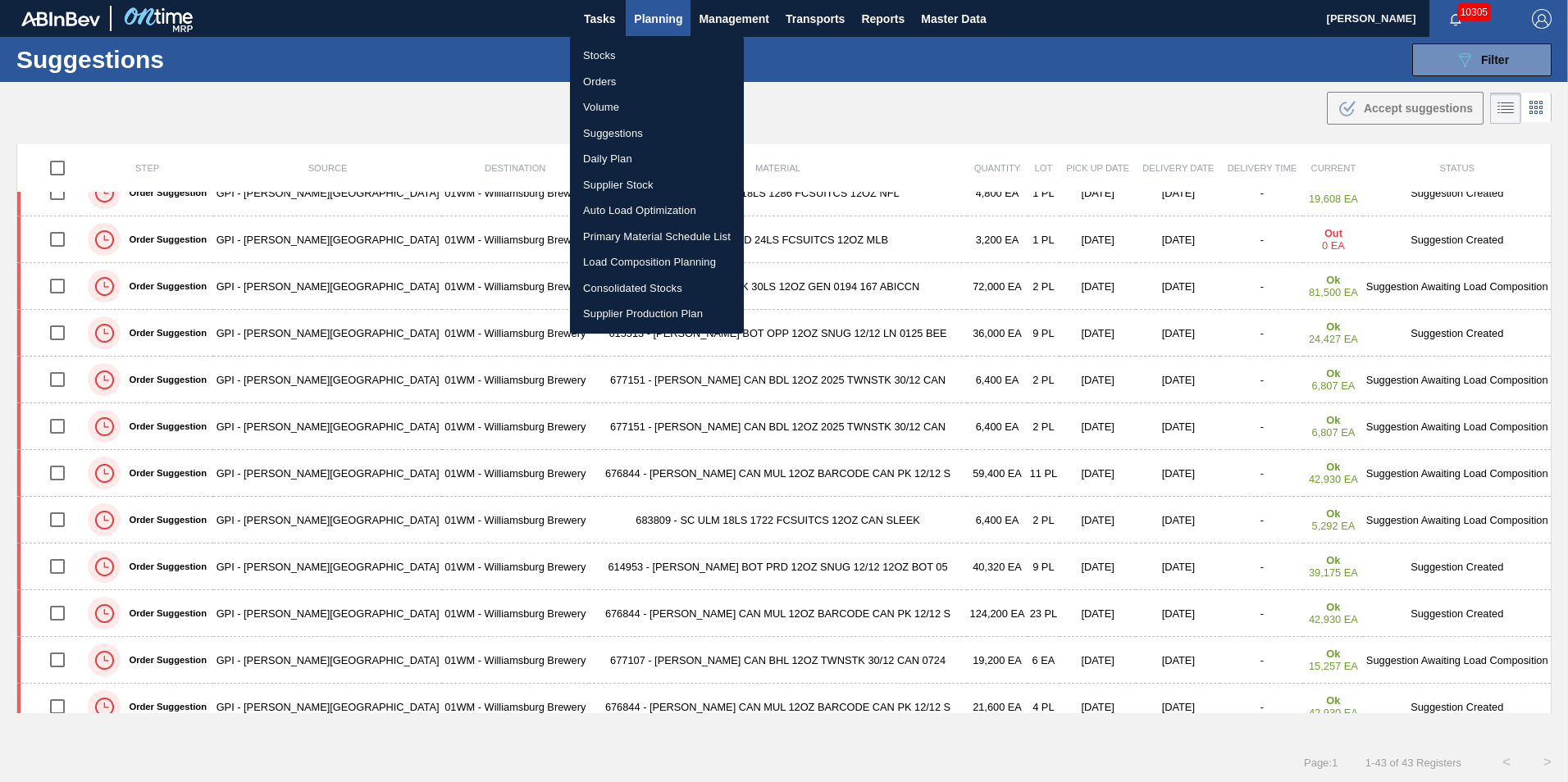
click at [646, 264] on li "Load Composition Planning" at bounding box center [656, 263] width 173 height 27
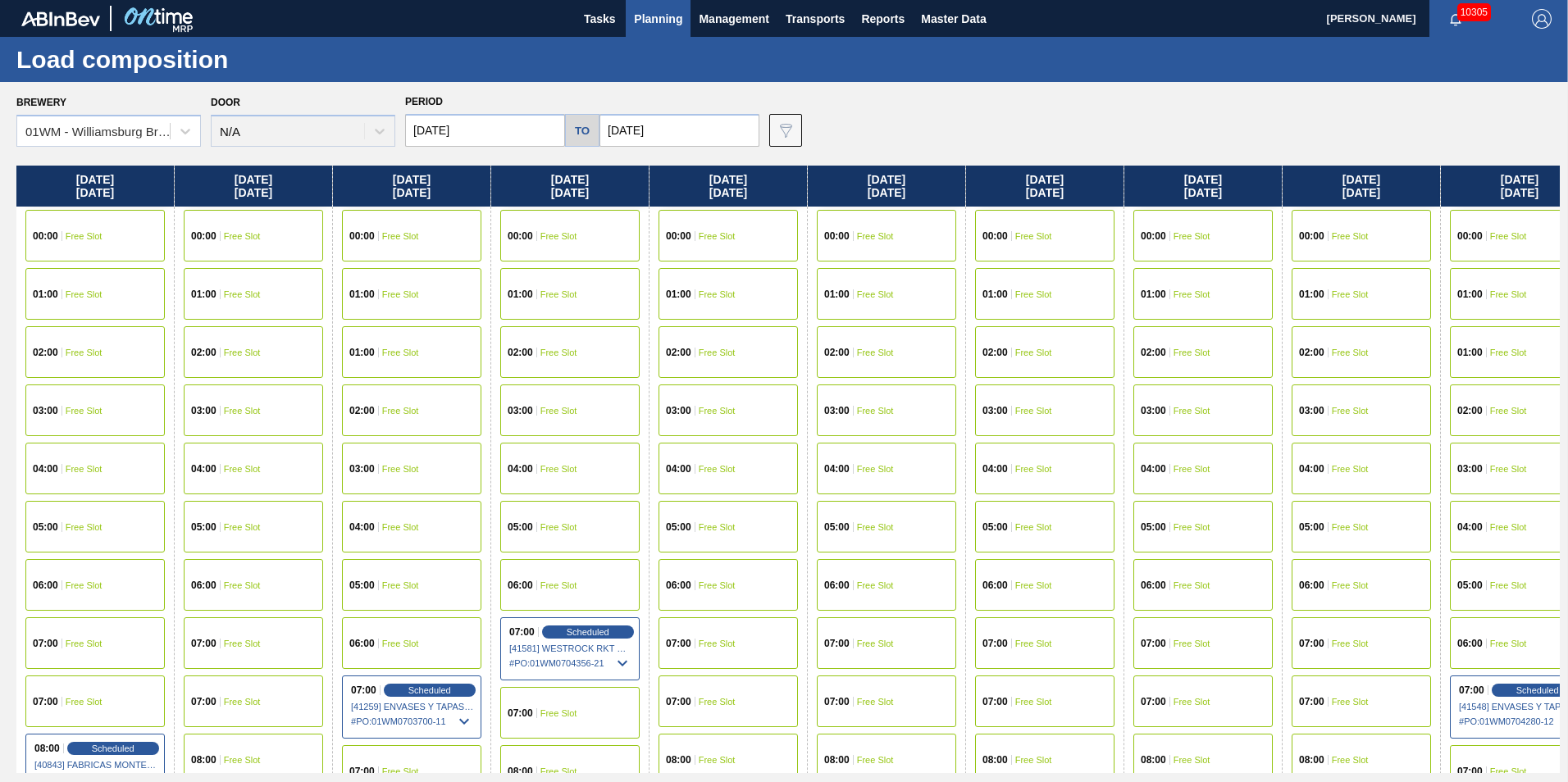
click at [483, 143] on input "[DATE]" at bounding box center [484, 130] width 160 height 33
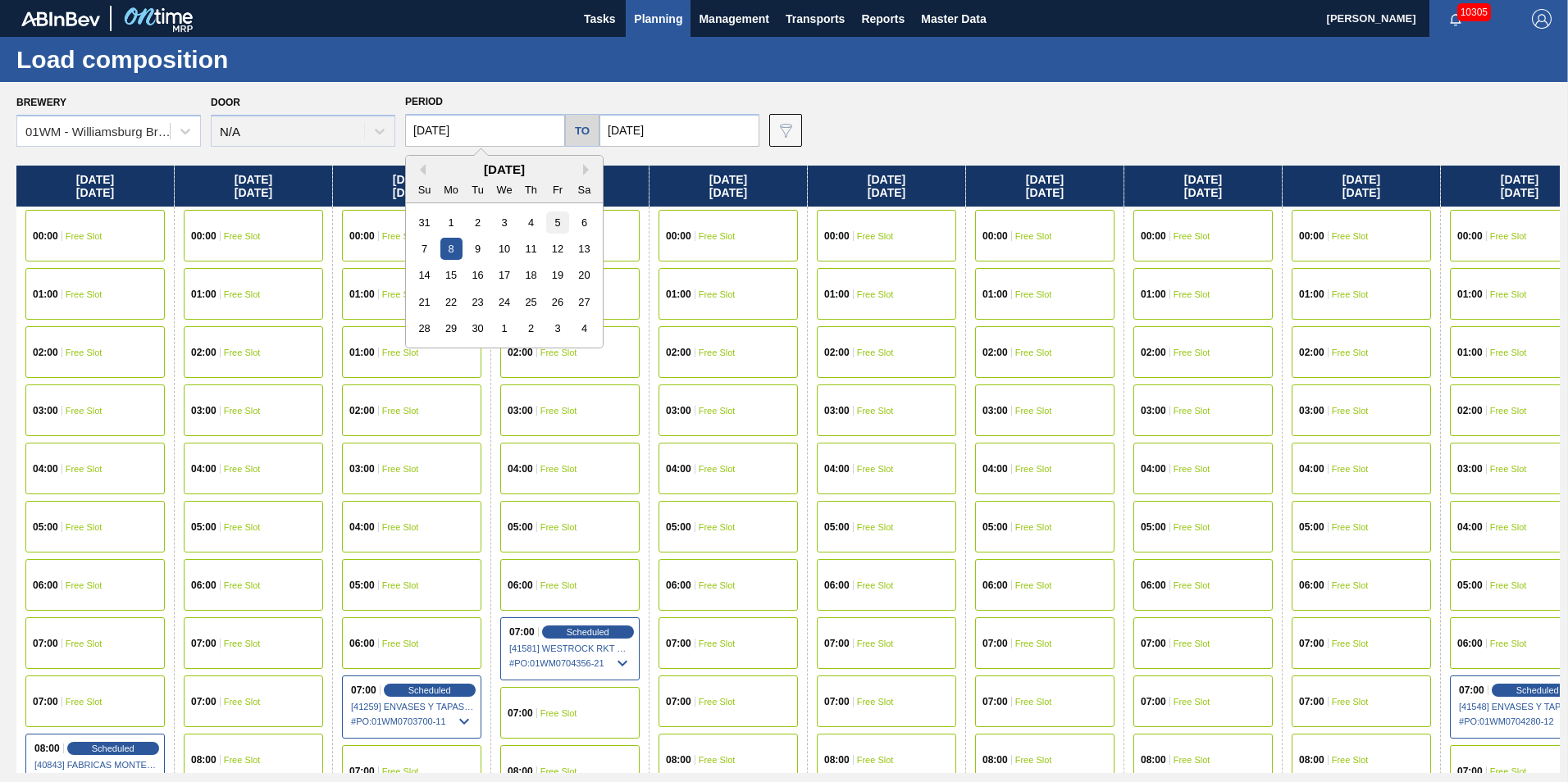
click at [560, 223] on div "5" at bounding box center [556, 222] width 22 height 22
type input "[DATE]"
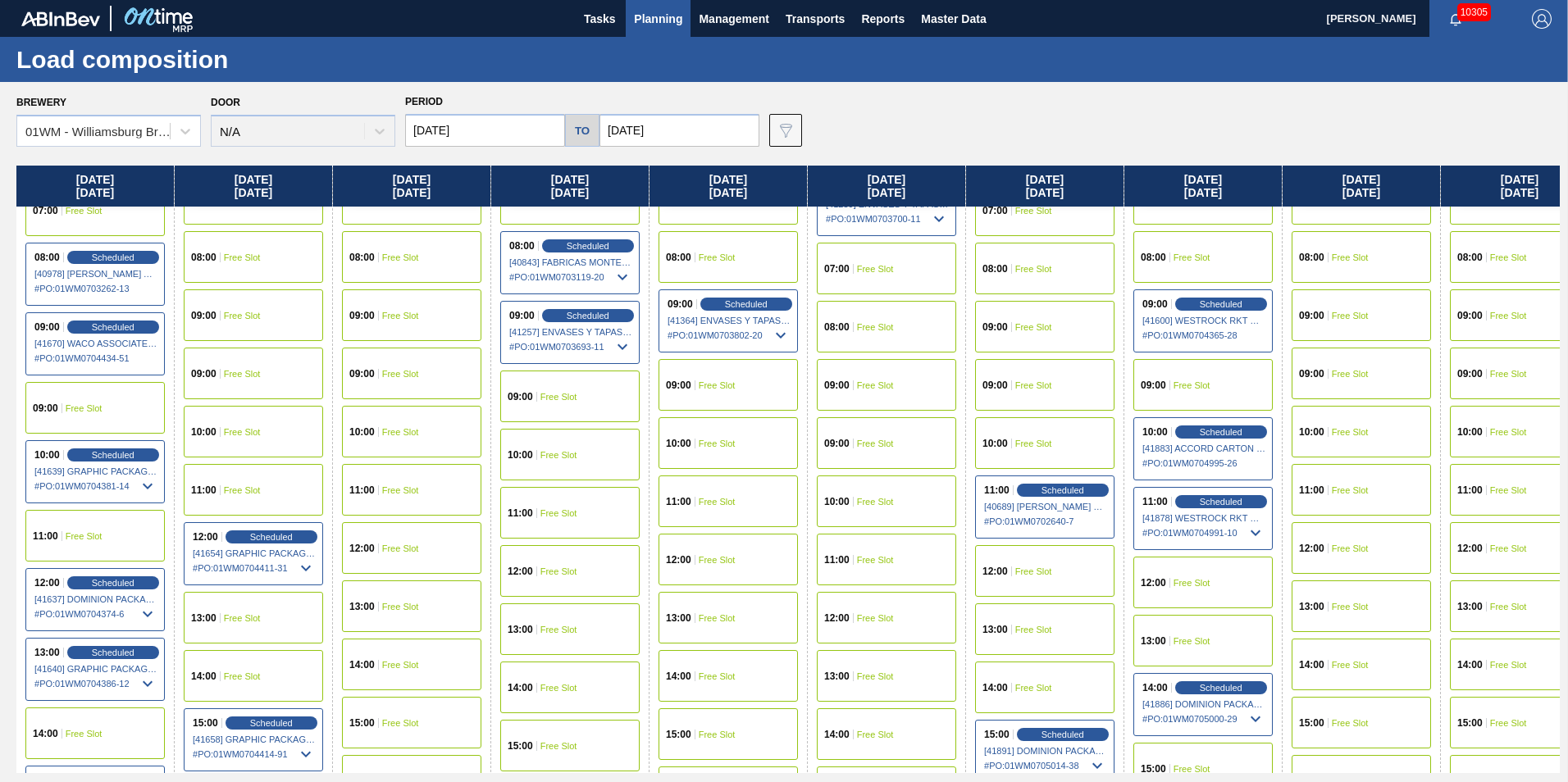
scroll to position [492, 0]
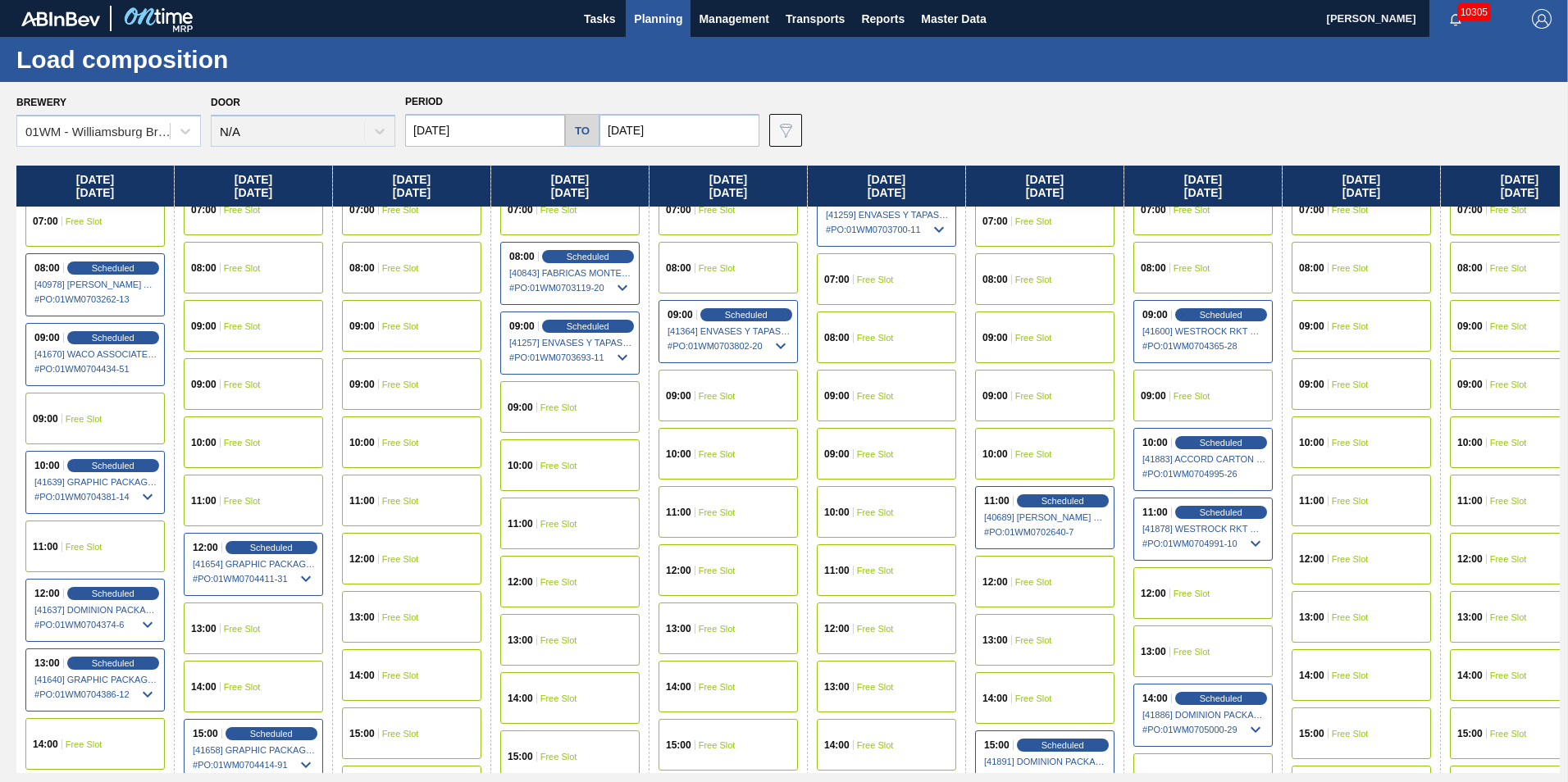
click at [245, 373] on div "09:00 Free Slot" at bounding box center [253, 384] width 139 height 52
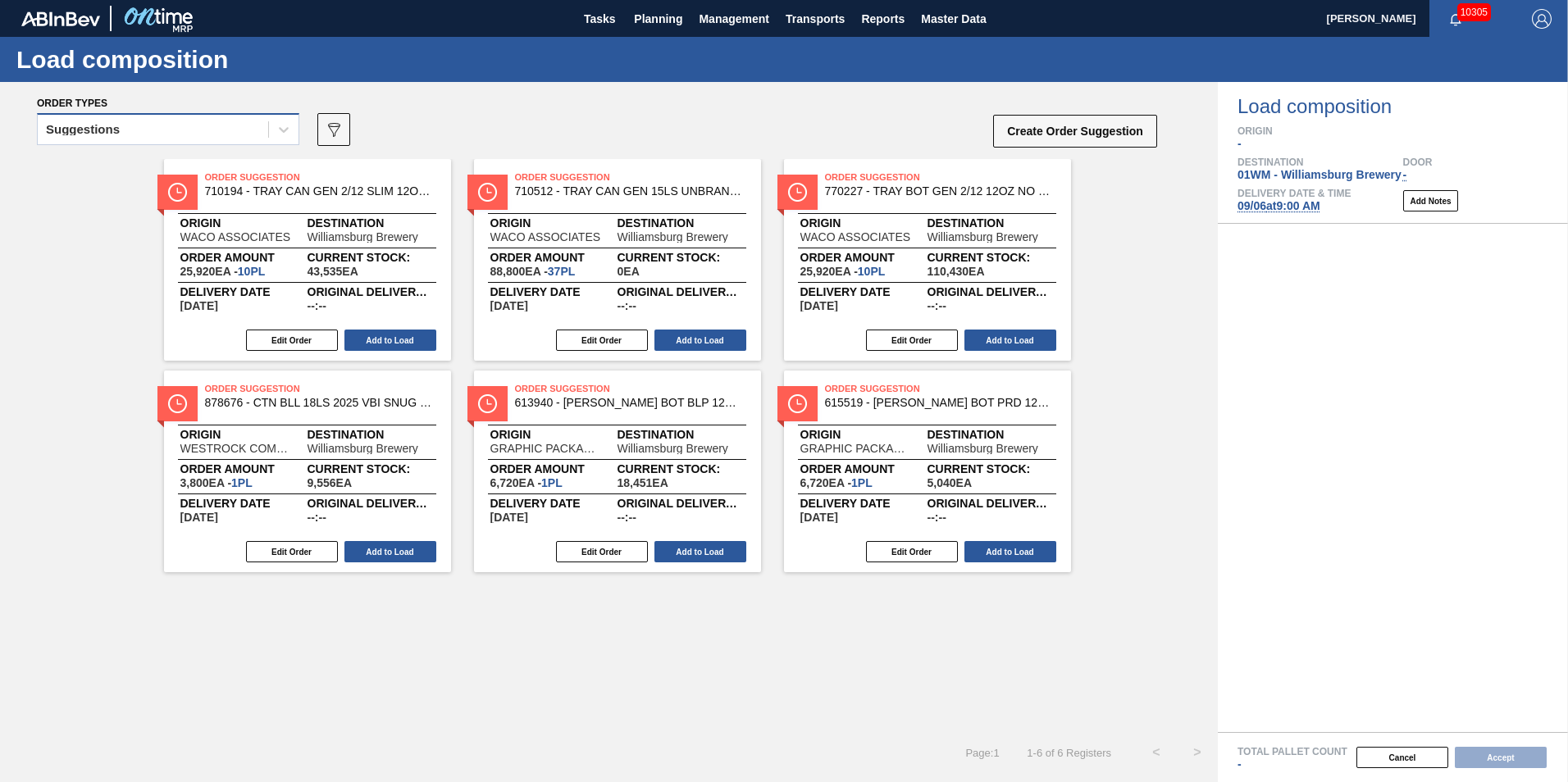
click at [189, 131] on div "Suggestions" at bounding box center [153, 130] width 230 height 24
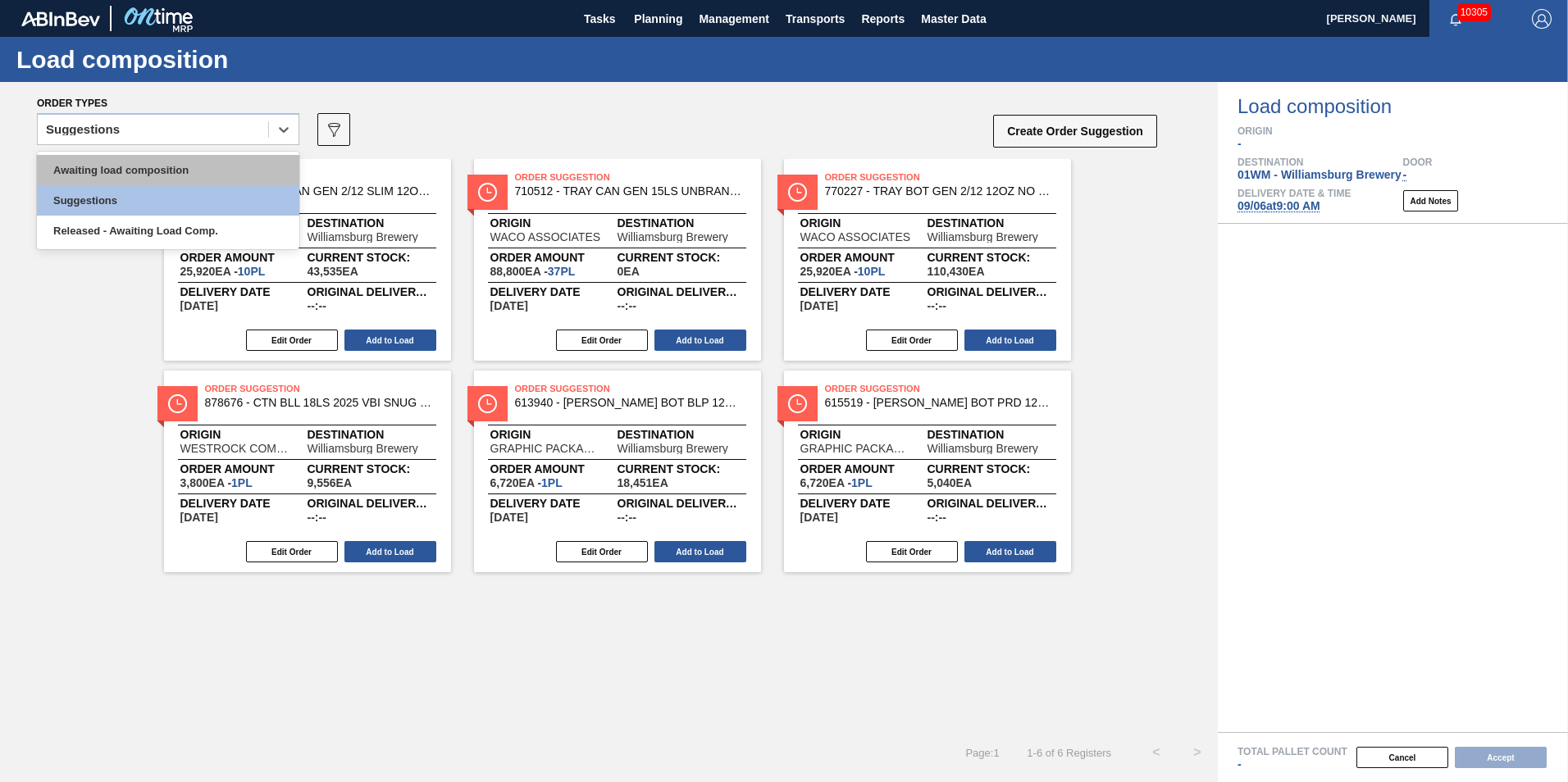
click at [191, 161] on div "Awaiting load composition" at bounding box center [168, 171] width 263 height 30
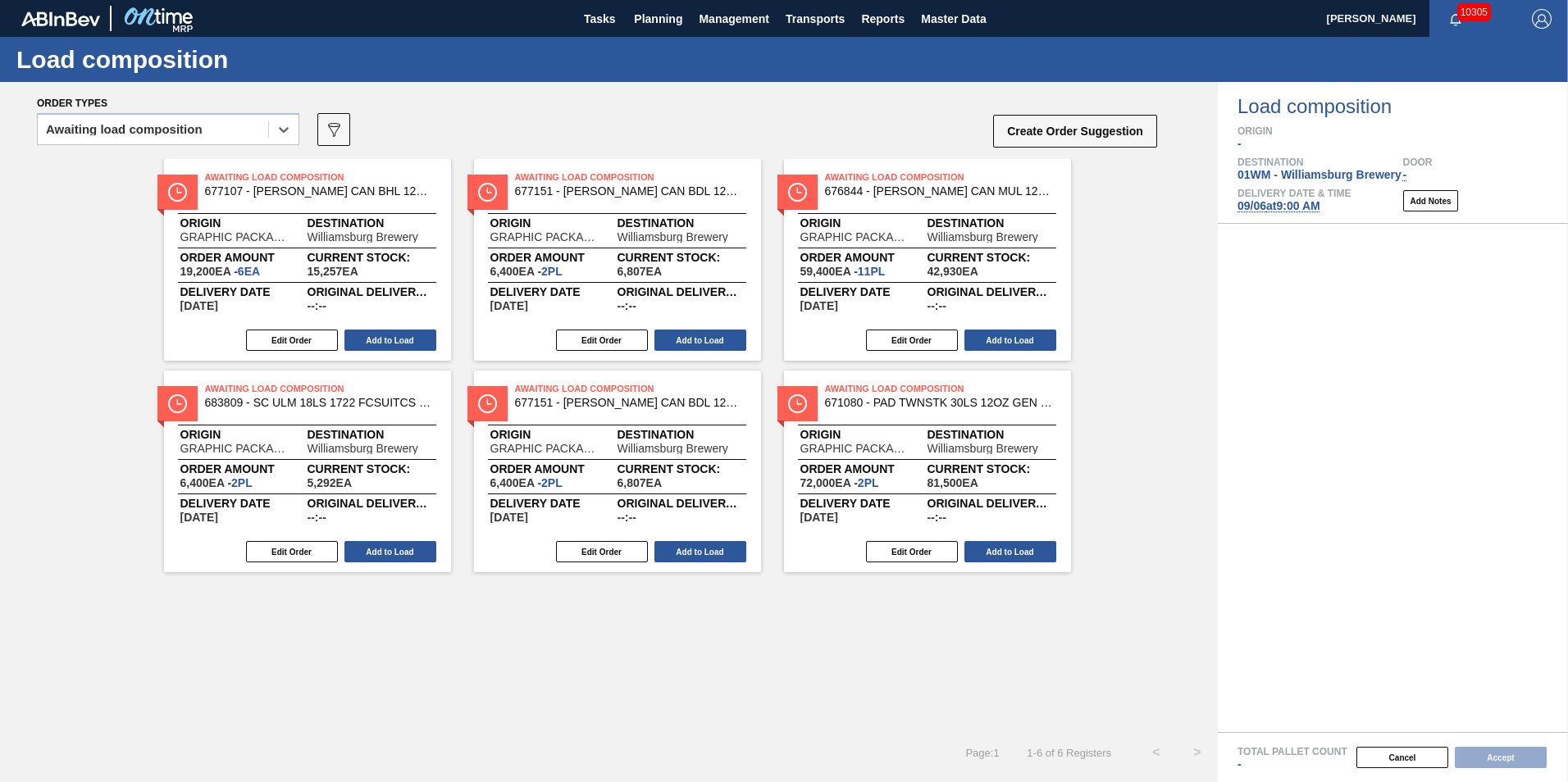
click at [301, 210] on div "Awaiting Load Composition 677107 - [PERSON_NAME] CAN BHL 12OZ TWNSTK 30/12 CAN …" at bounding box center [307, 260] width 287 height 202
click at [300, 342] on button "Edit Order" at bounding box center [292, 340] width 92 height 21
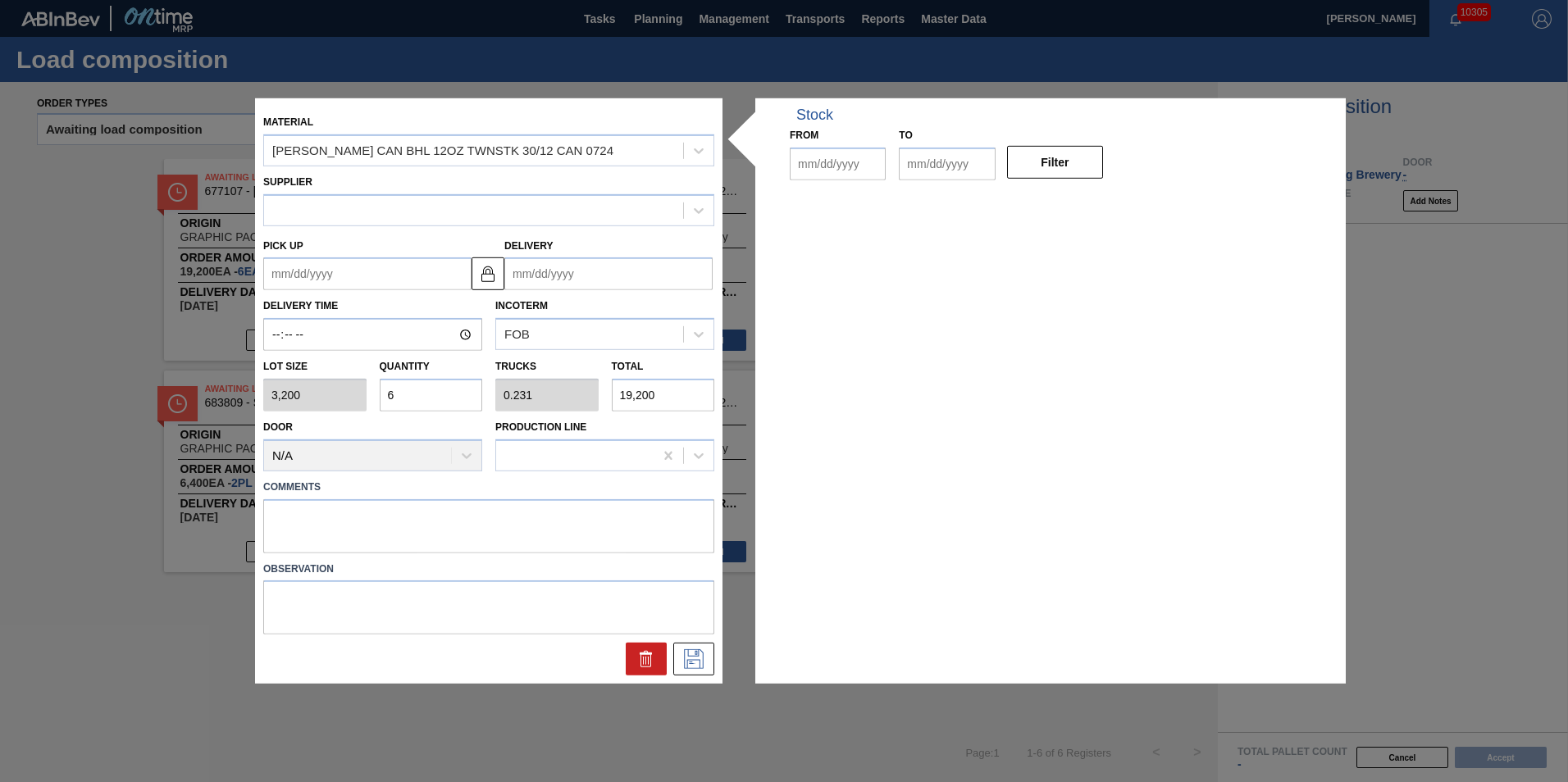
type input "3,200"
type input "6"
type input "0.231"
type input "19,200"
type up "[DATE]"
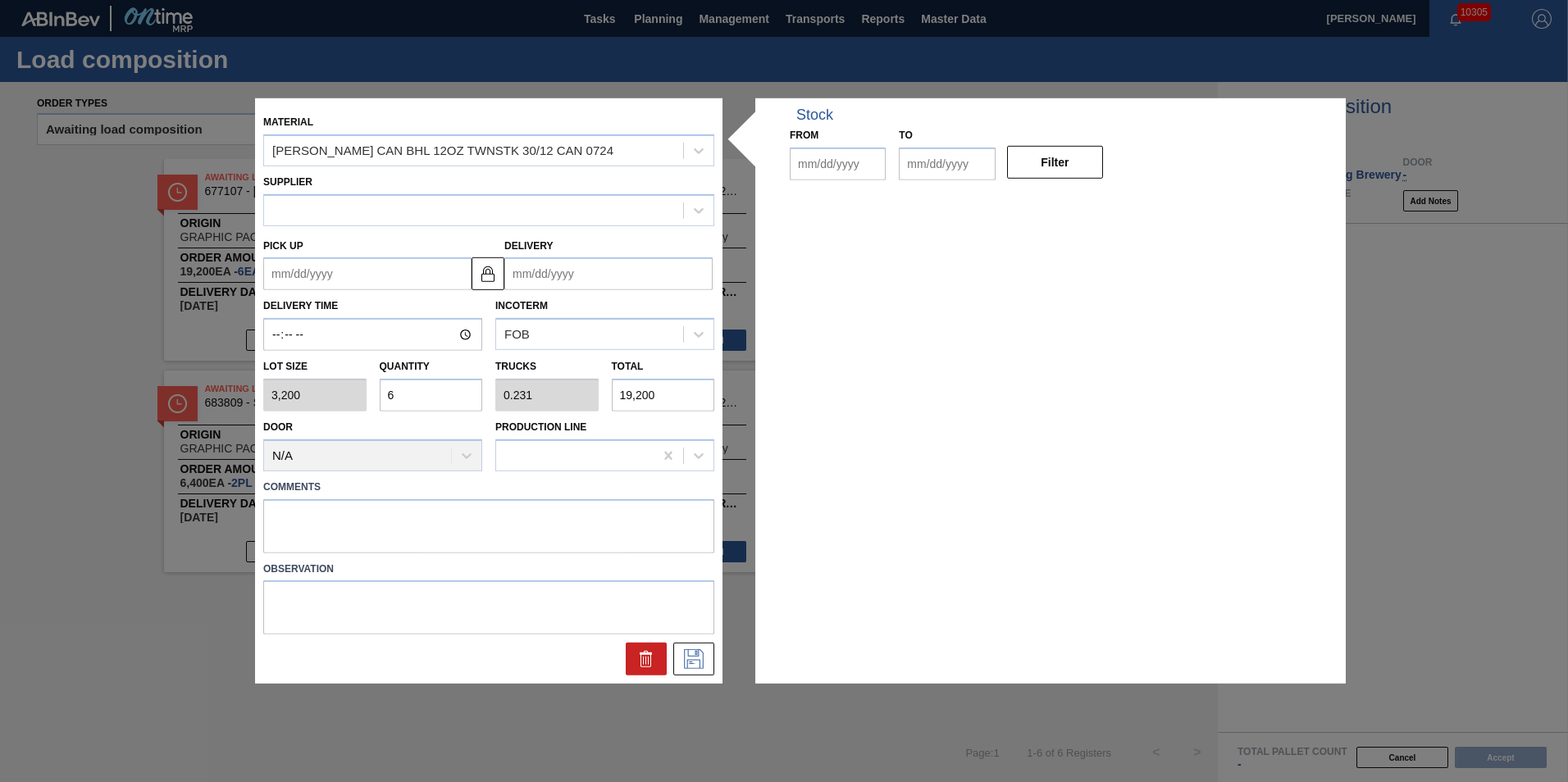
type input "[DATE]"
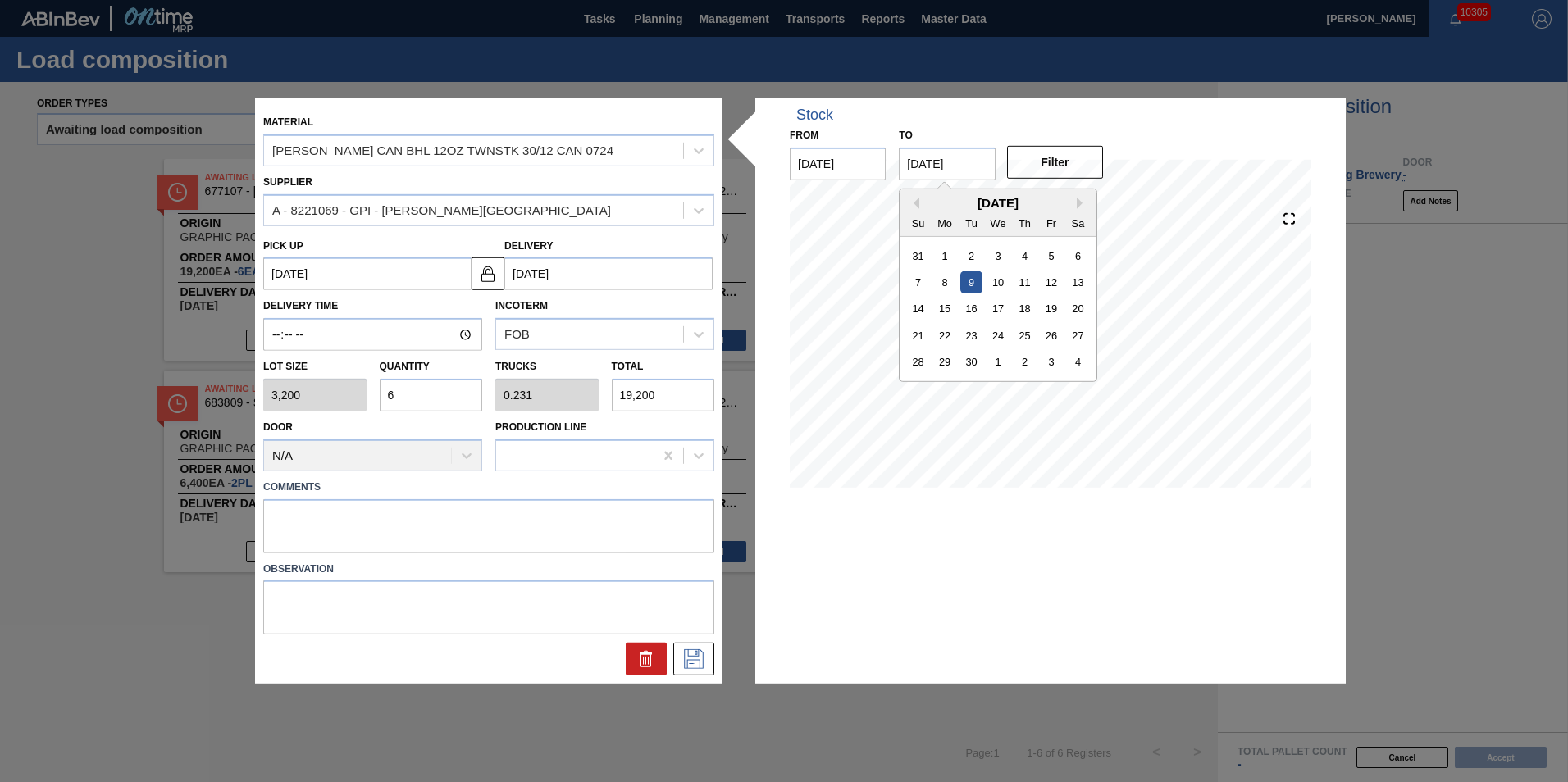
click at [960, 160] on input "[DATE]" at bounding box center [946, 164] width 96 height 33
click at [947, 312] on div "15" at bounding box center [944, 308] width 22 height 22
type input "[DATE]"
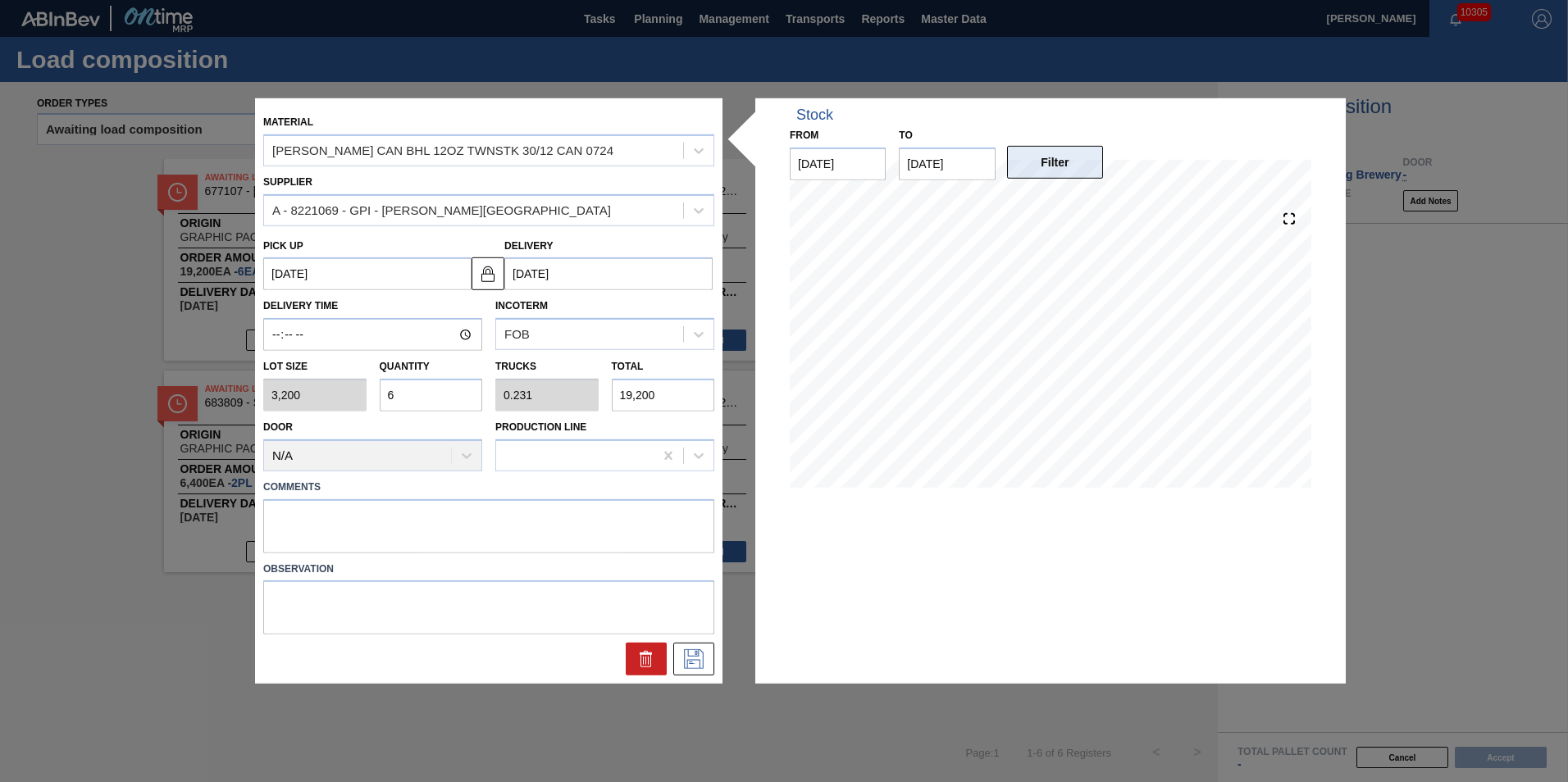
click at [1033, 173] on button "Filter" at bounding box center [1054, 162] width 96 height 33
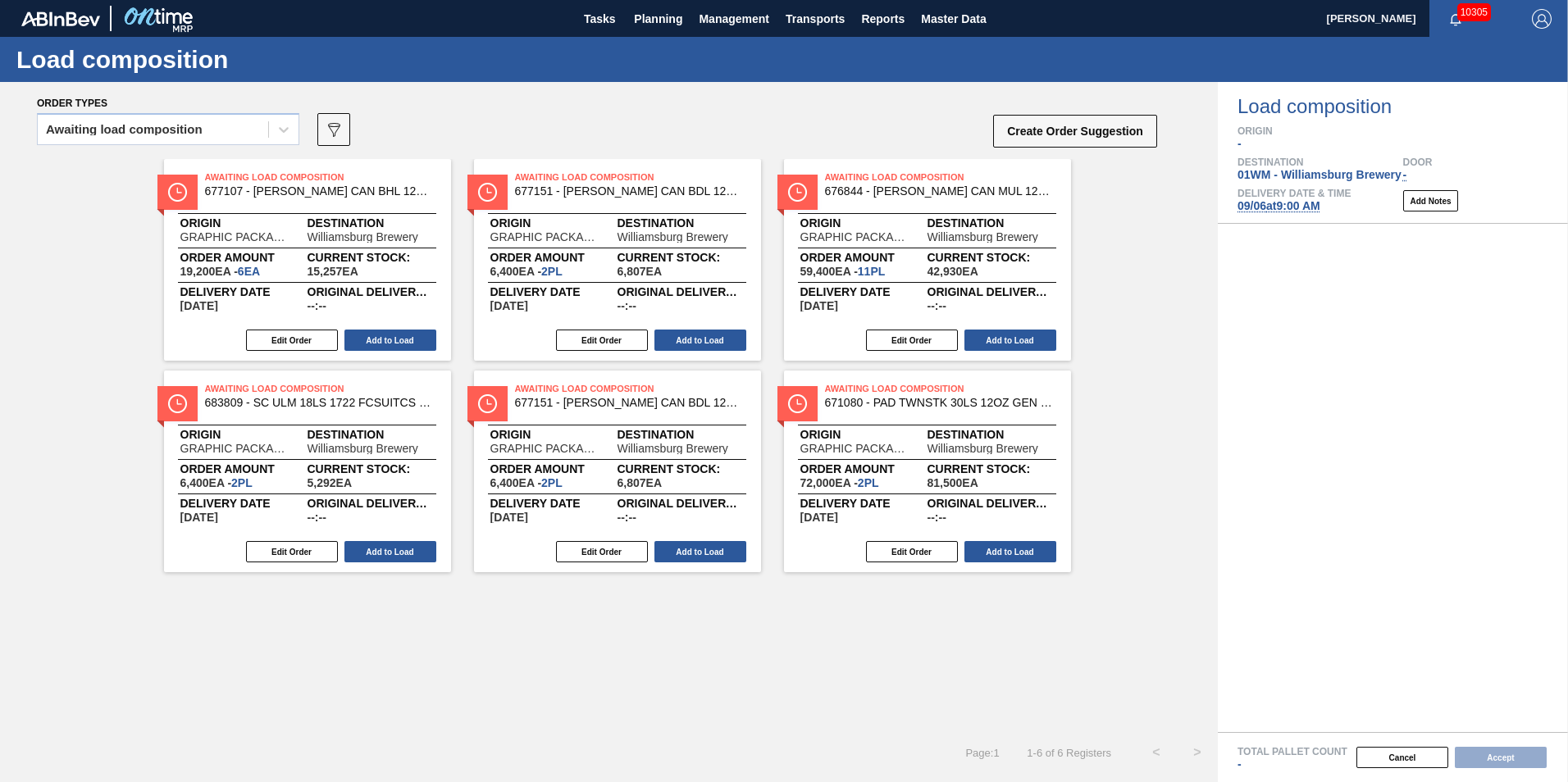
click at [950, 412] on div "Awaiting Load Composition 671080 - PAD TWNSTK 30LS 12OZ GEN 0194 167 ABICCN" at bounding box center [927, 401] width 287 height 37
click at [912, 549] on button "Edit Order" at bounding box center [912, 552] width 92 height 21
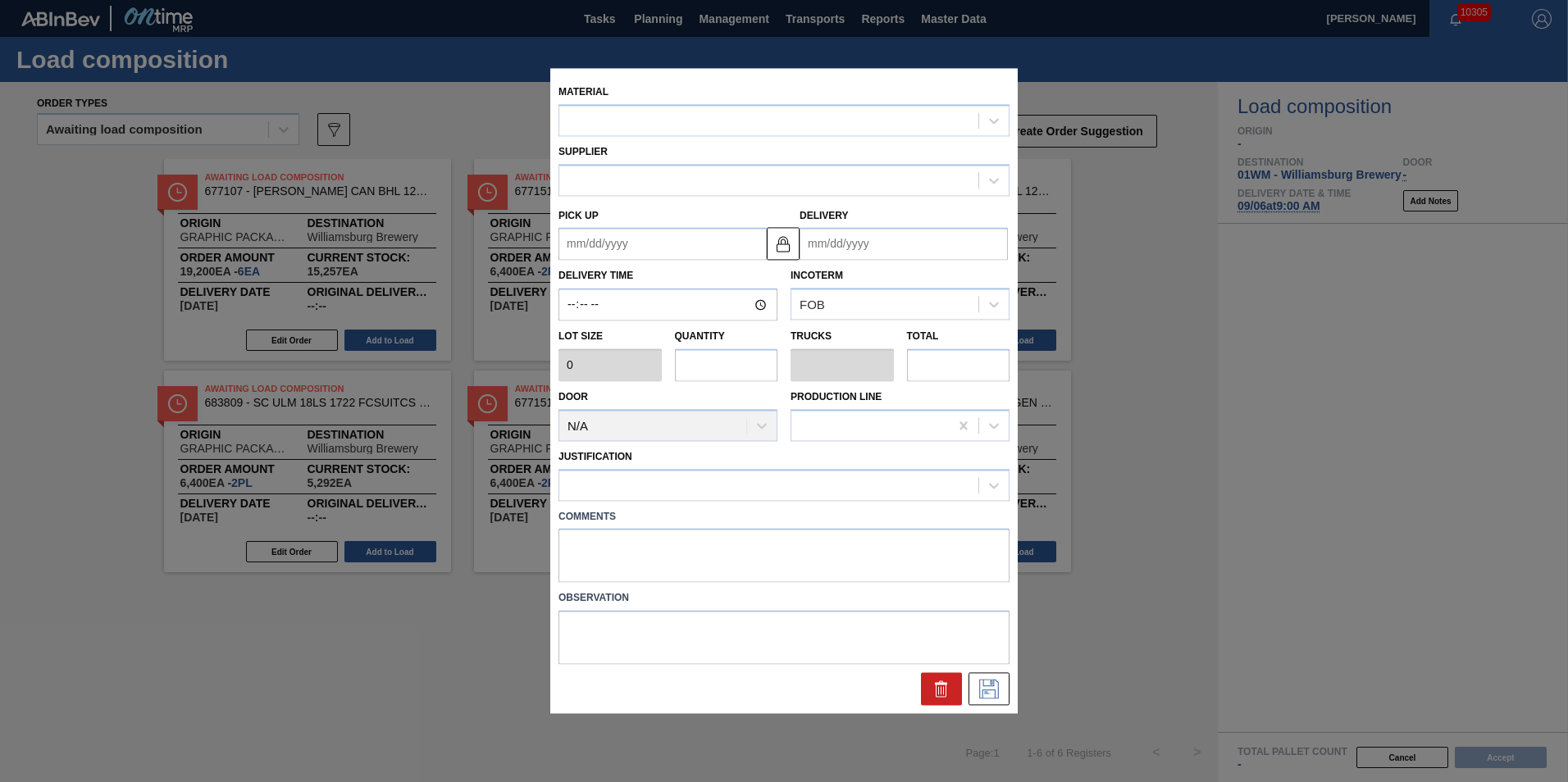
type input "36,000"
type input "2"
type input "0.667"
type input "72,000"
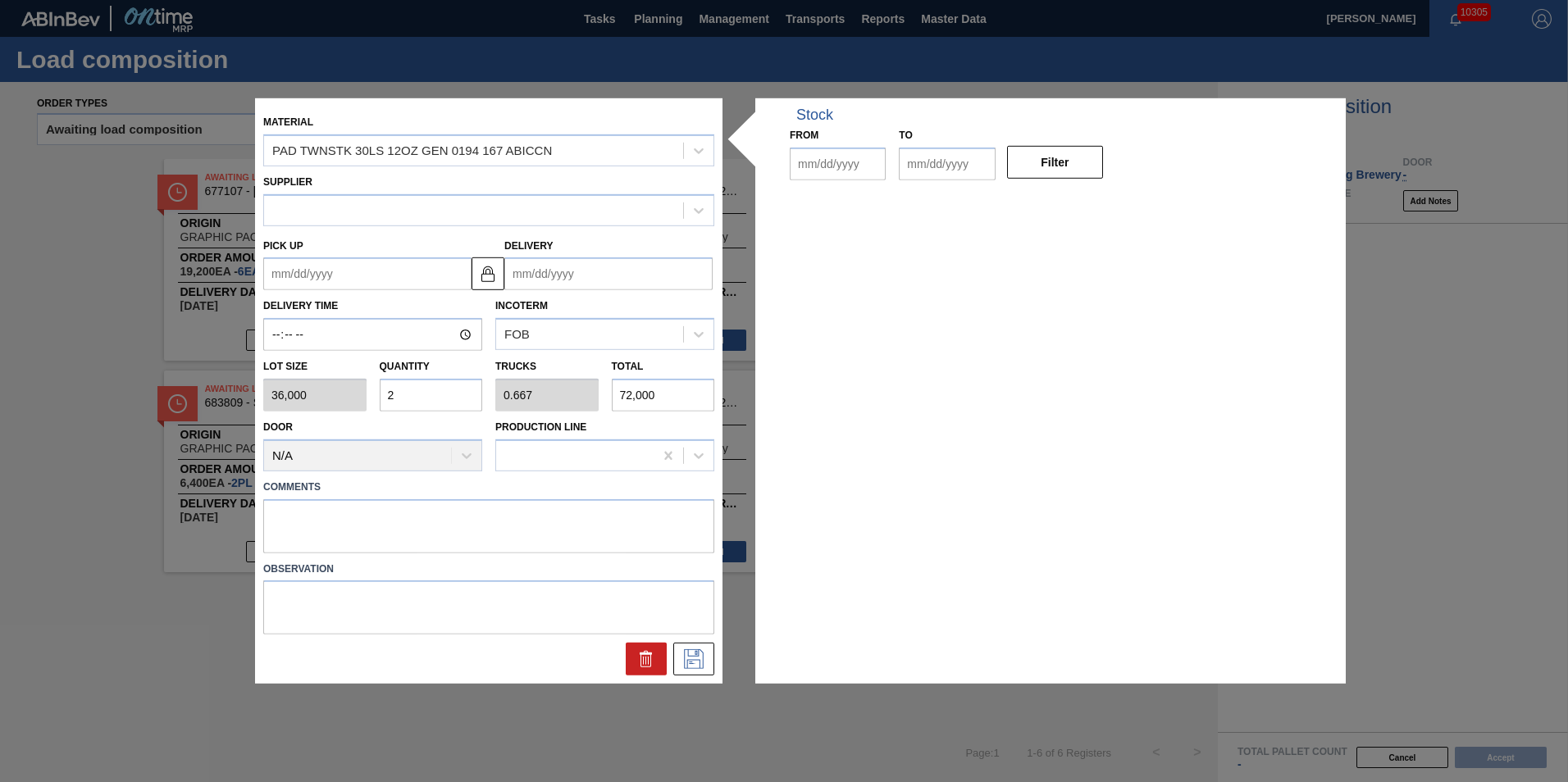
type up "[DATE]"
type input "[DATE]"
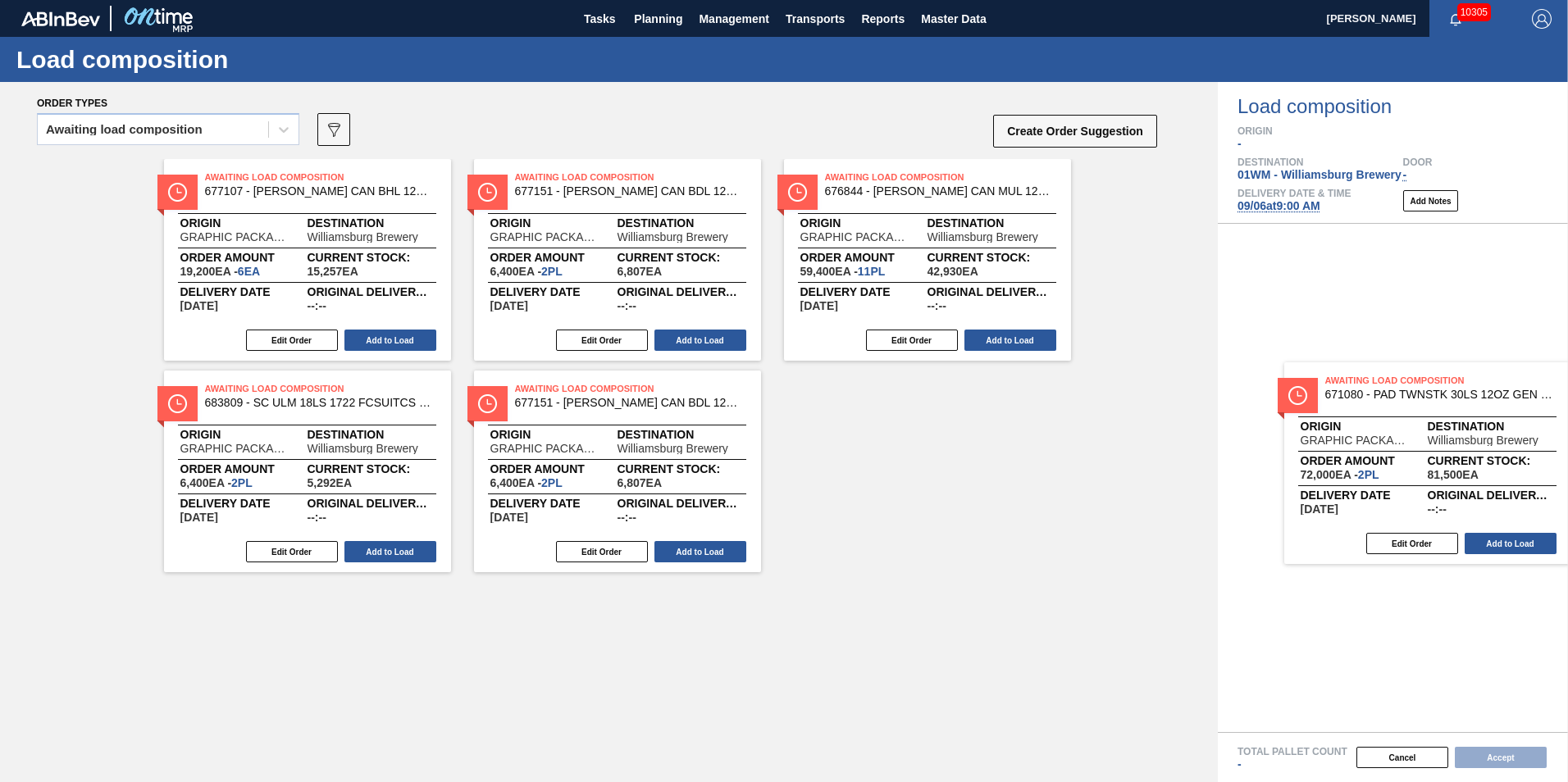
drag, startPoint x: 888, startPoint y: 432, endPoint x: 1417, endPoint y: 415, distance: 529.3
click at [1417, 416] on div "Order types Awaiting load composition 089F7B8B-B2A5-4AFE-B5C0-19BA573D28AC Crea…" at bounding box center [784, 432] width 1568 height 700
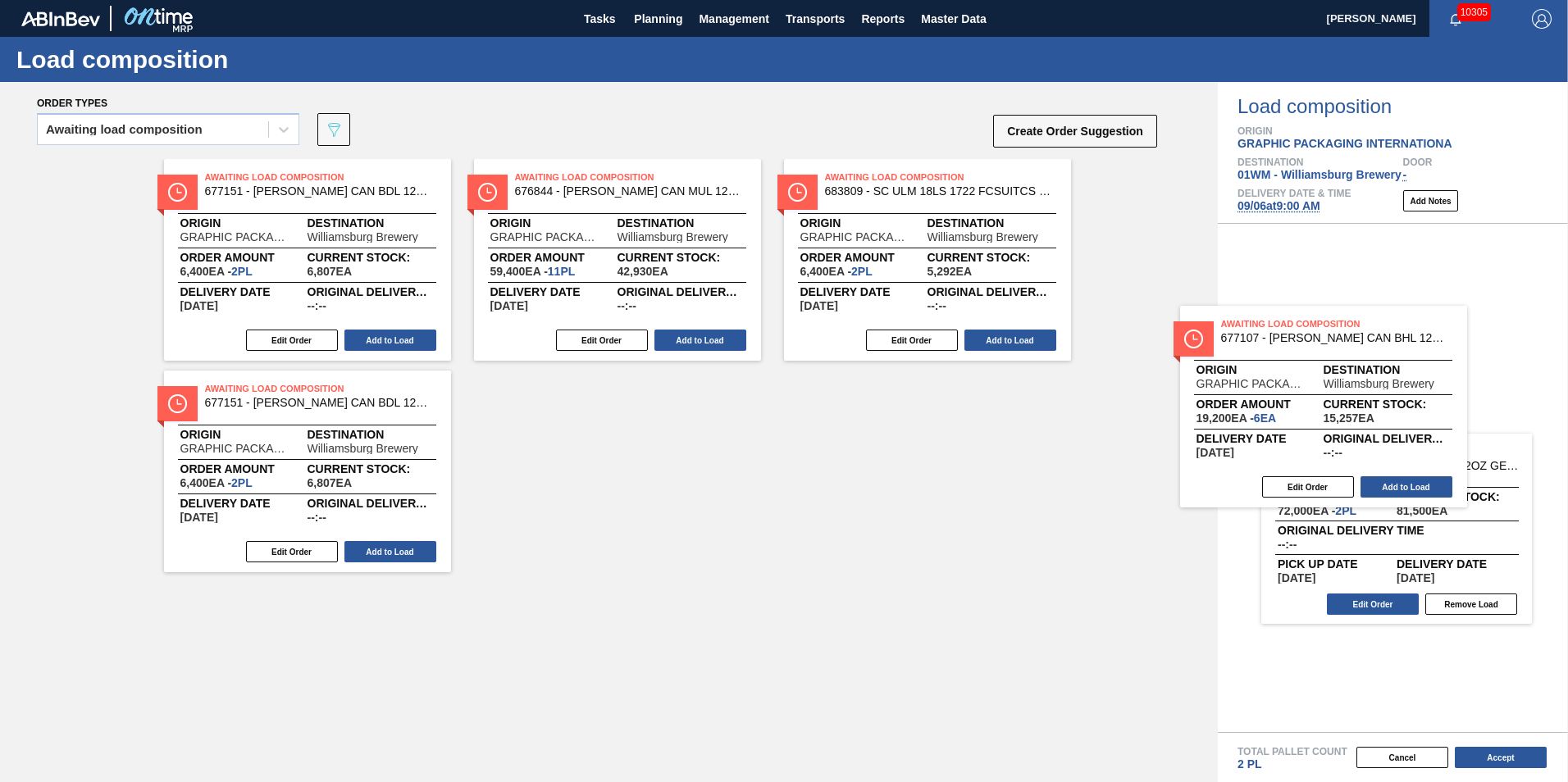
drag, startPoint x: 283, startPoint y: 239, endPoint x: 1324, endPoint y: 386, distance: 1051.3
click at [1324, 386] on div "Order types Awaiting load composition 089F7B8B-B2A5-4AFE-B5C0-19BA573D28AC Crea…" at bounding box center [784, 432] width 1568 height 700
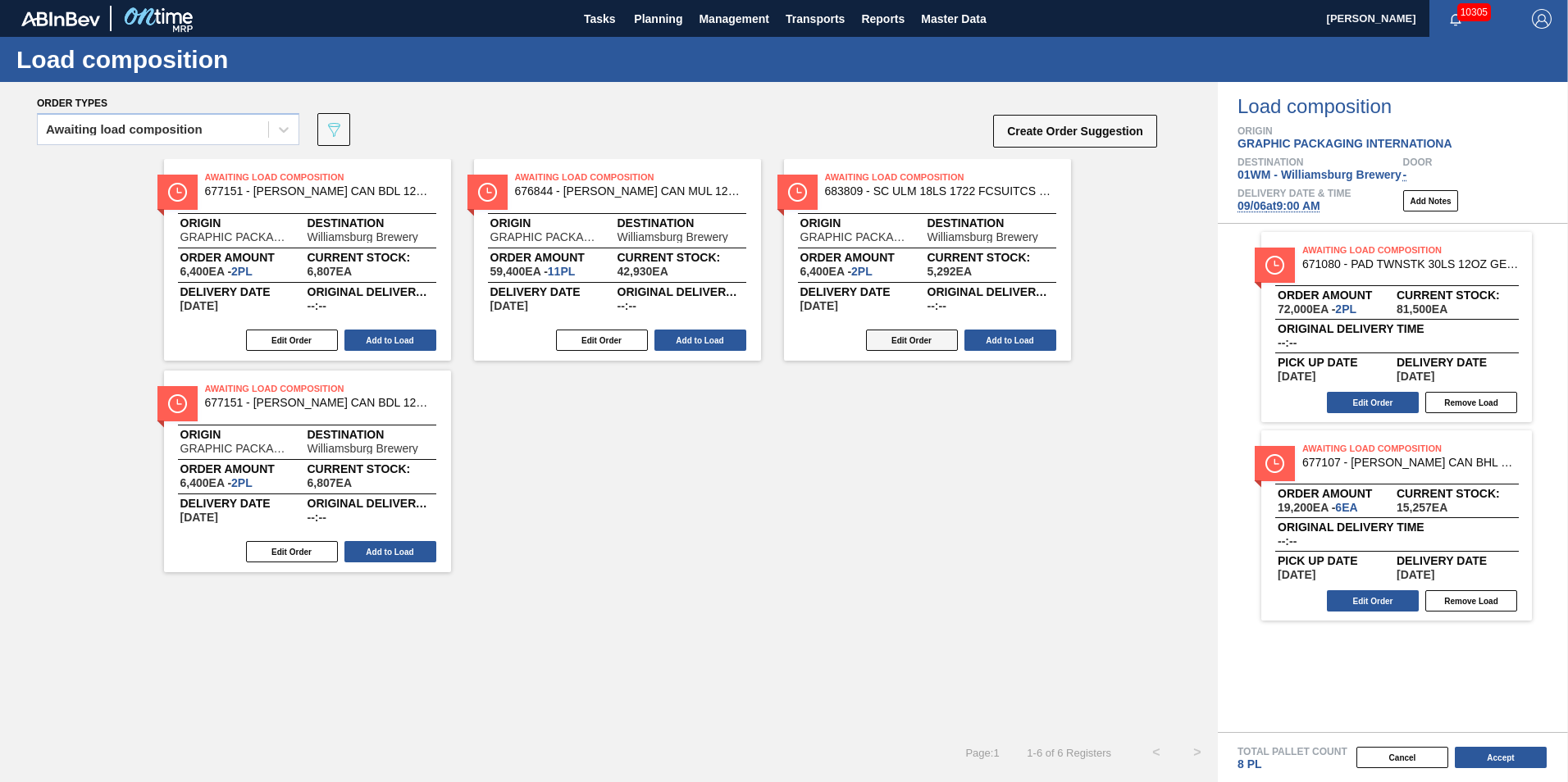
click at [918, 343] on button "Edit Order" at bounding box center [912, 340] width 92 height 21
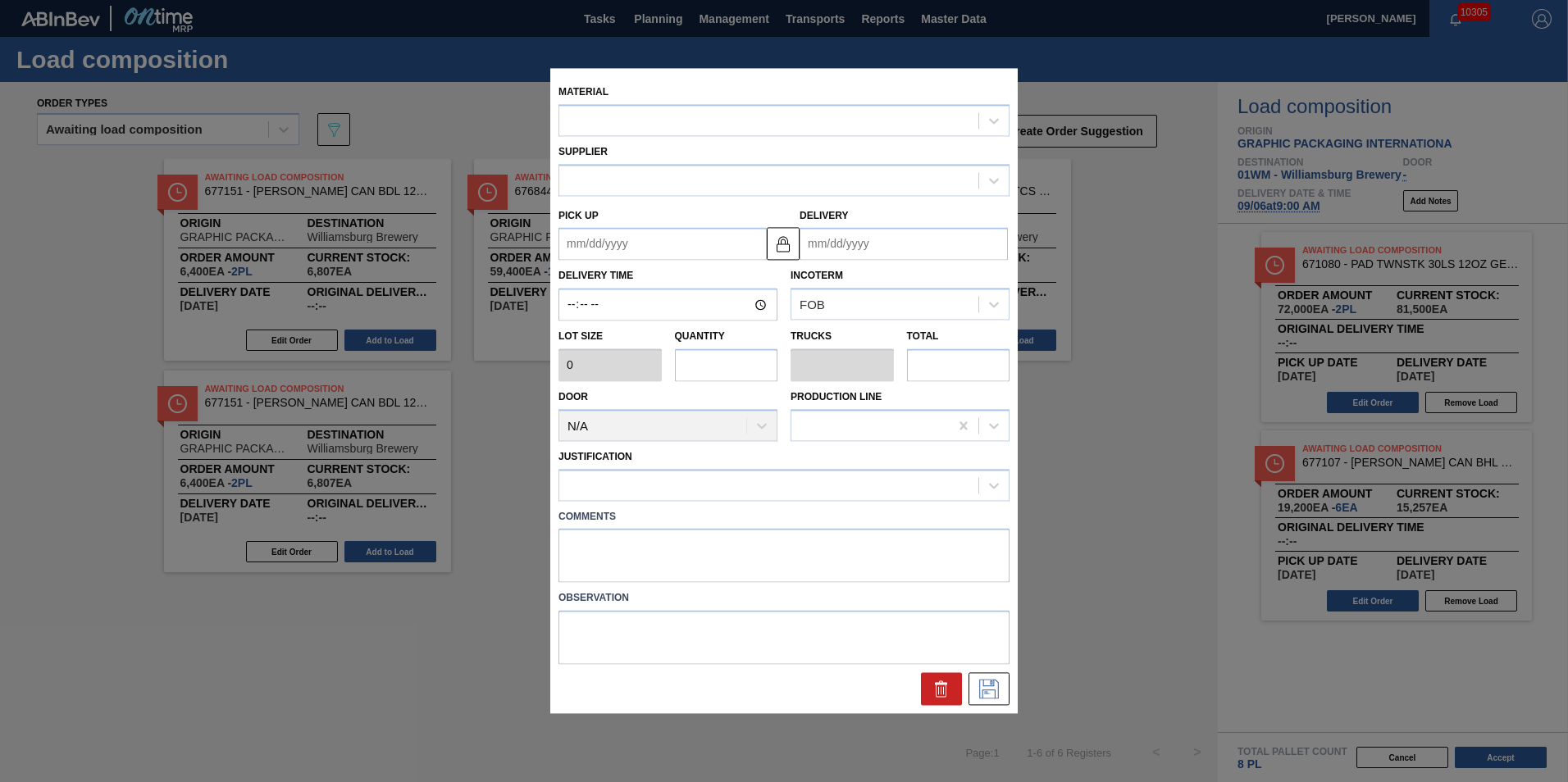
type input "3,200"
type input "2"
type input "0.077"
type input "6,400"
type up "[DATE]"
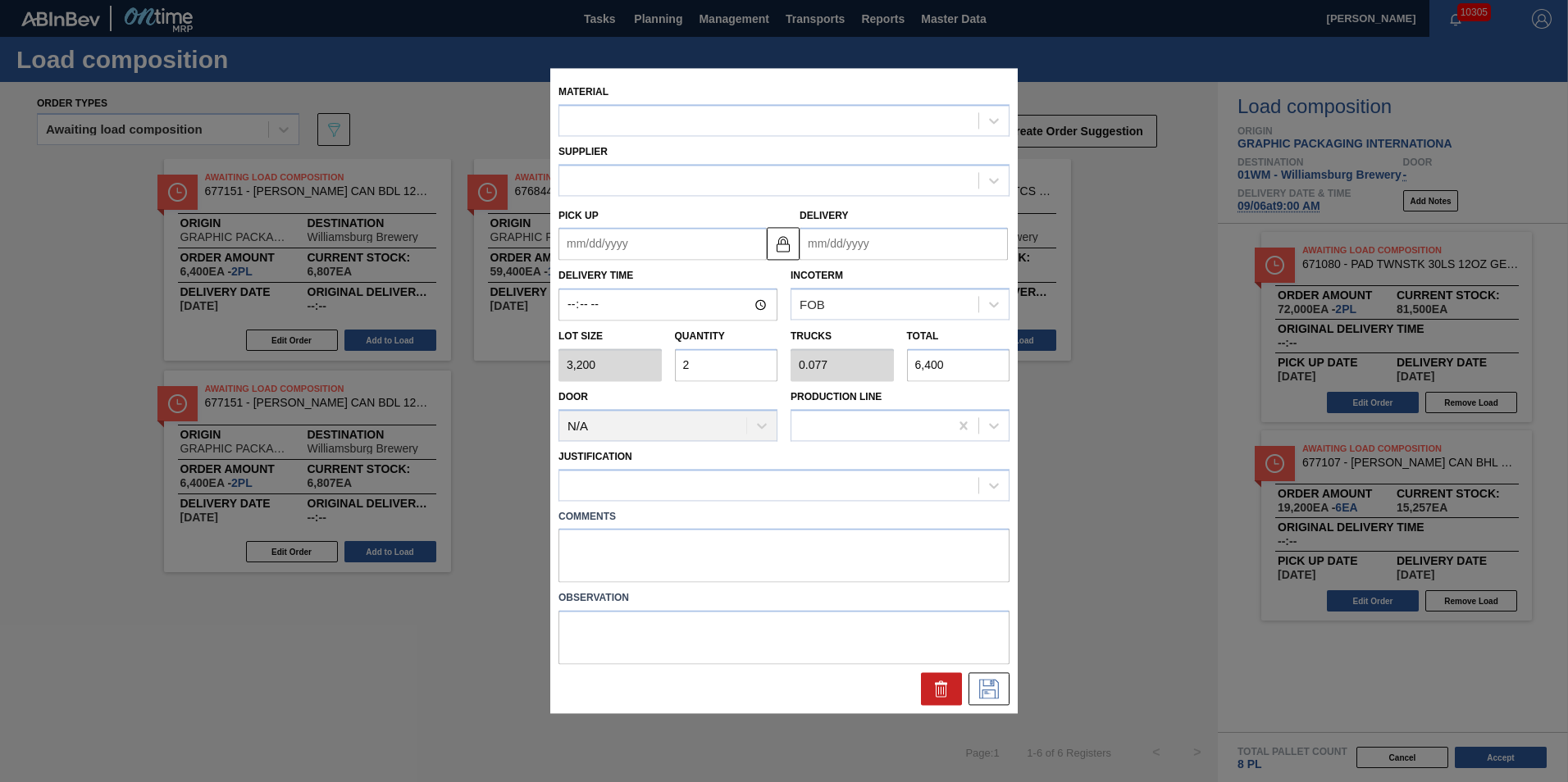
type input "[DATE]"
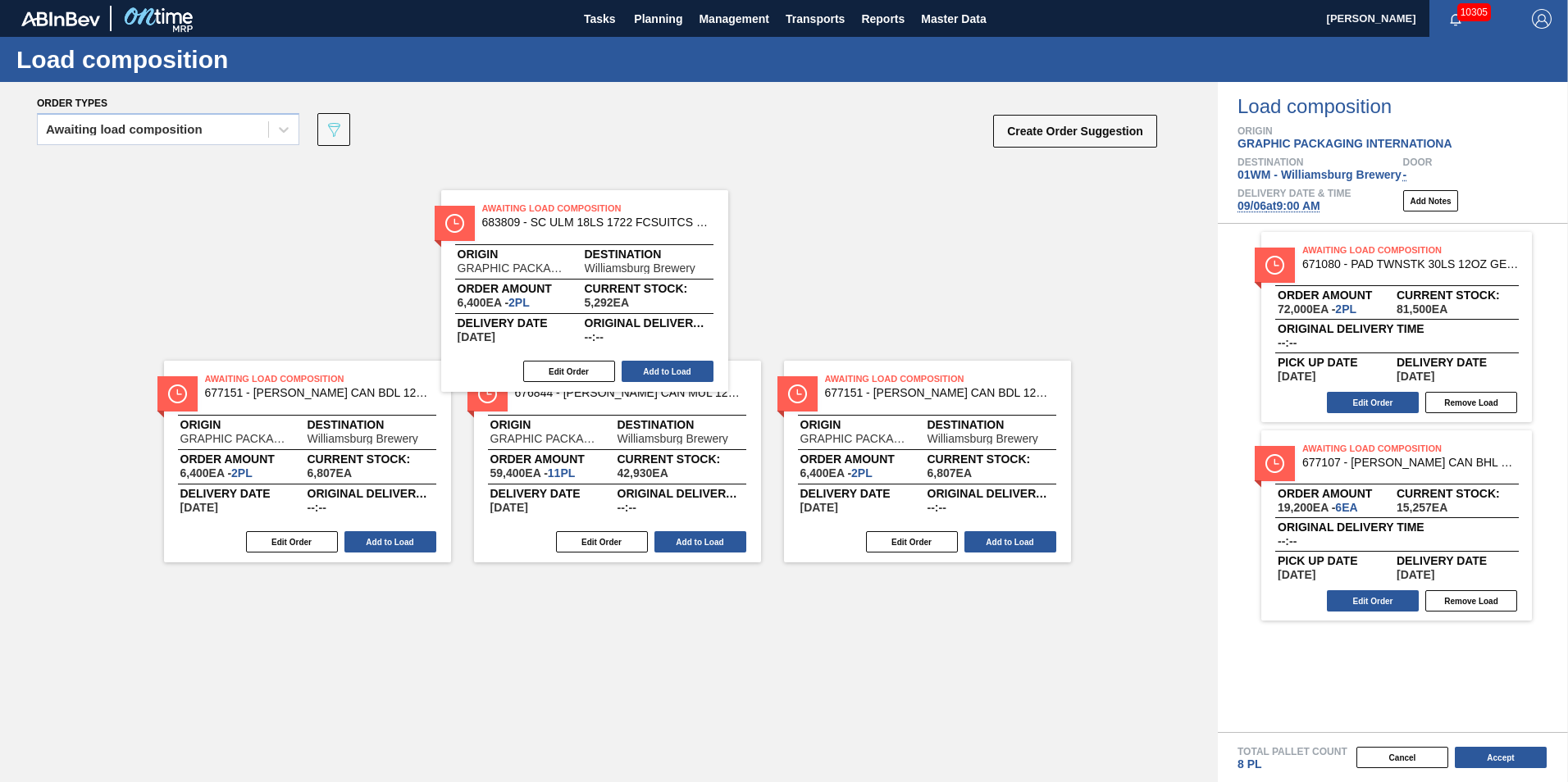
drag, startPoint x: 914, startPoint y: 284, endPoint x: 580, endPoint y: 309, distance: 334.9
click at [579, 312] on div "Awaiting Load Composition 677151 - [PERSON_NAME] CAN BDL 12OZ 2025 TWNSTK 30/12…" at bounding box center [609, 260] width 1218 height 202
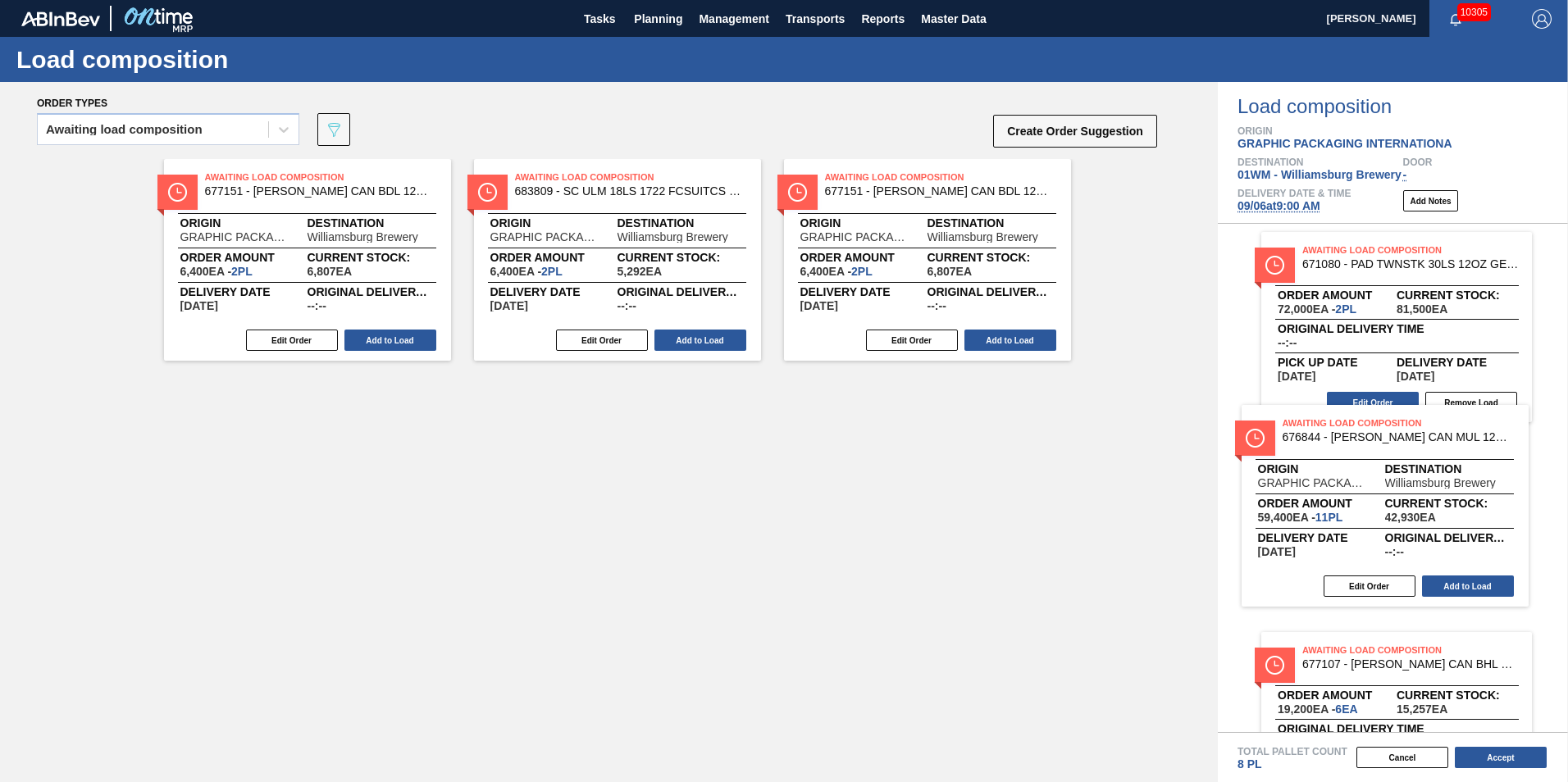
drag, startPoint x: 543, startPoint y: 227, endPoint x: 1331, endPoint y: 428, distance: 813.2
click at [1331, 428] on div "Order types Awaiting load composition 089F7B8B-B2A5-4AFE-B5C0-19BA573D28AC Crea…" at bounding box center [784, 432] width 1568 height 700
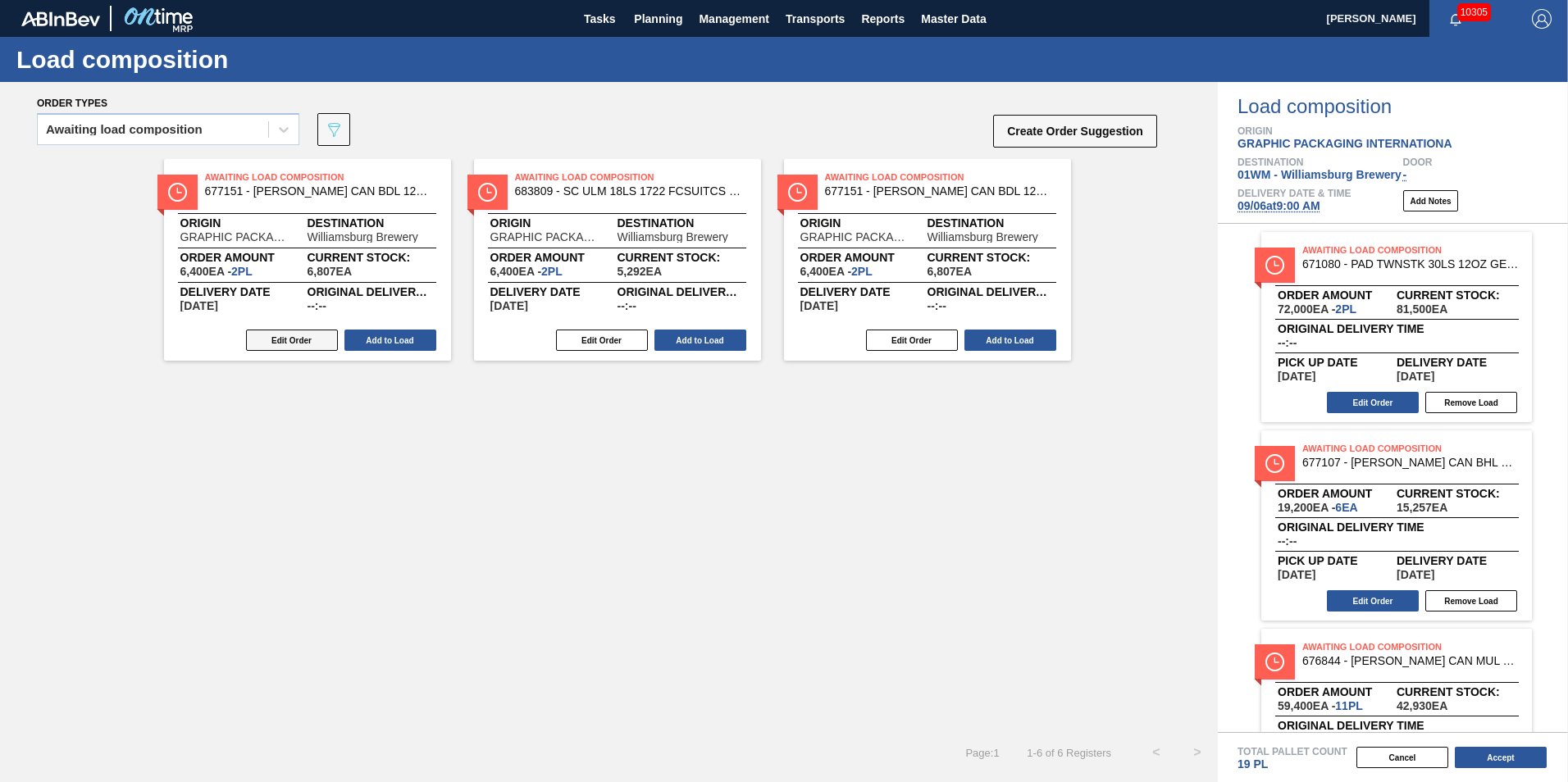
click at [283, 341] on button "Edit Order" at bounding box center [292, 340] width 92 height 21
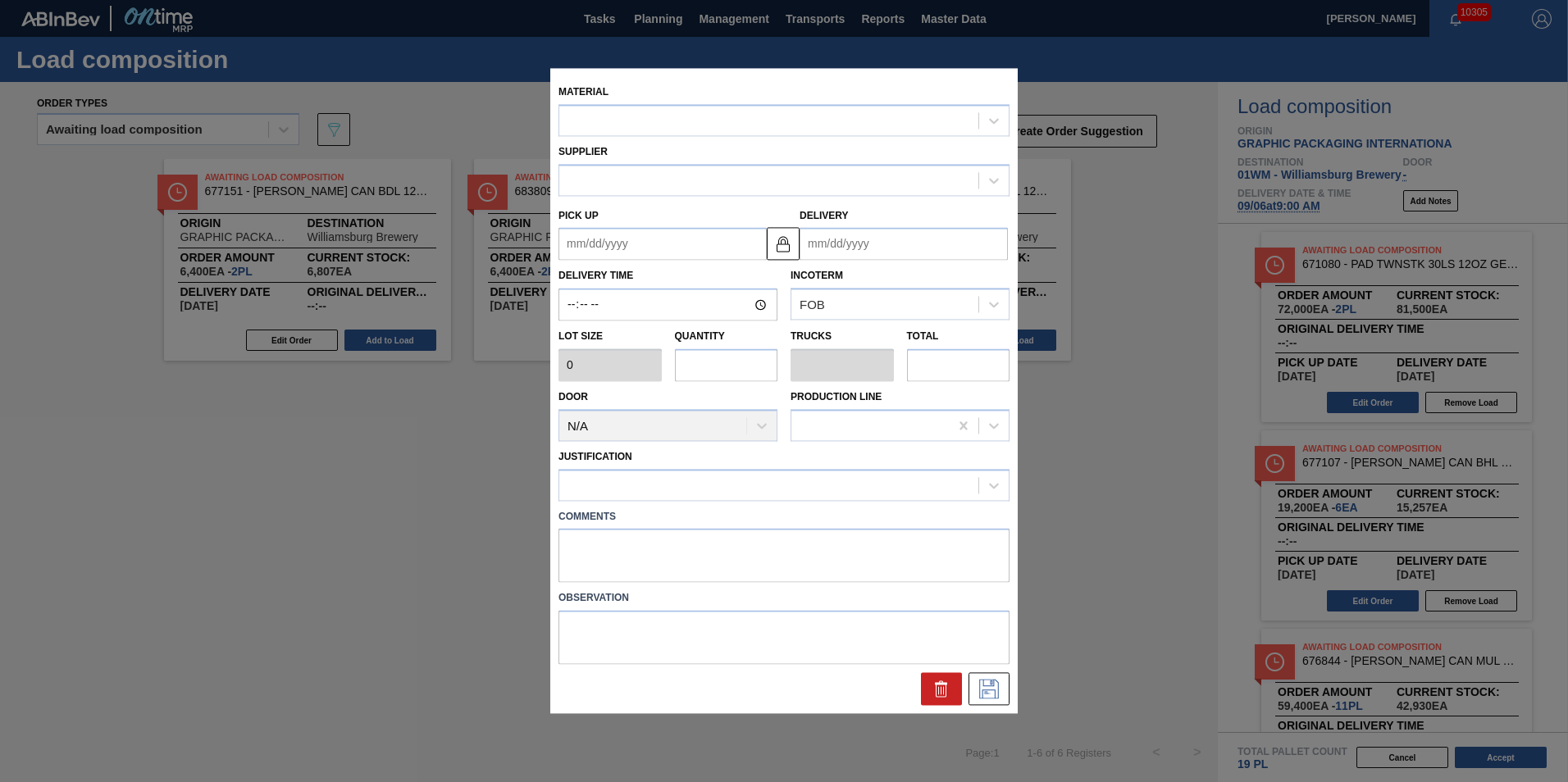
type input "3,200"
type input "2"
type input "0.077"
type input "6,400"
type up "[DATE]"
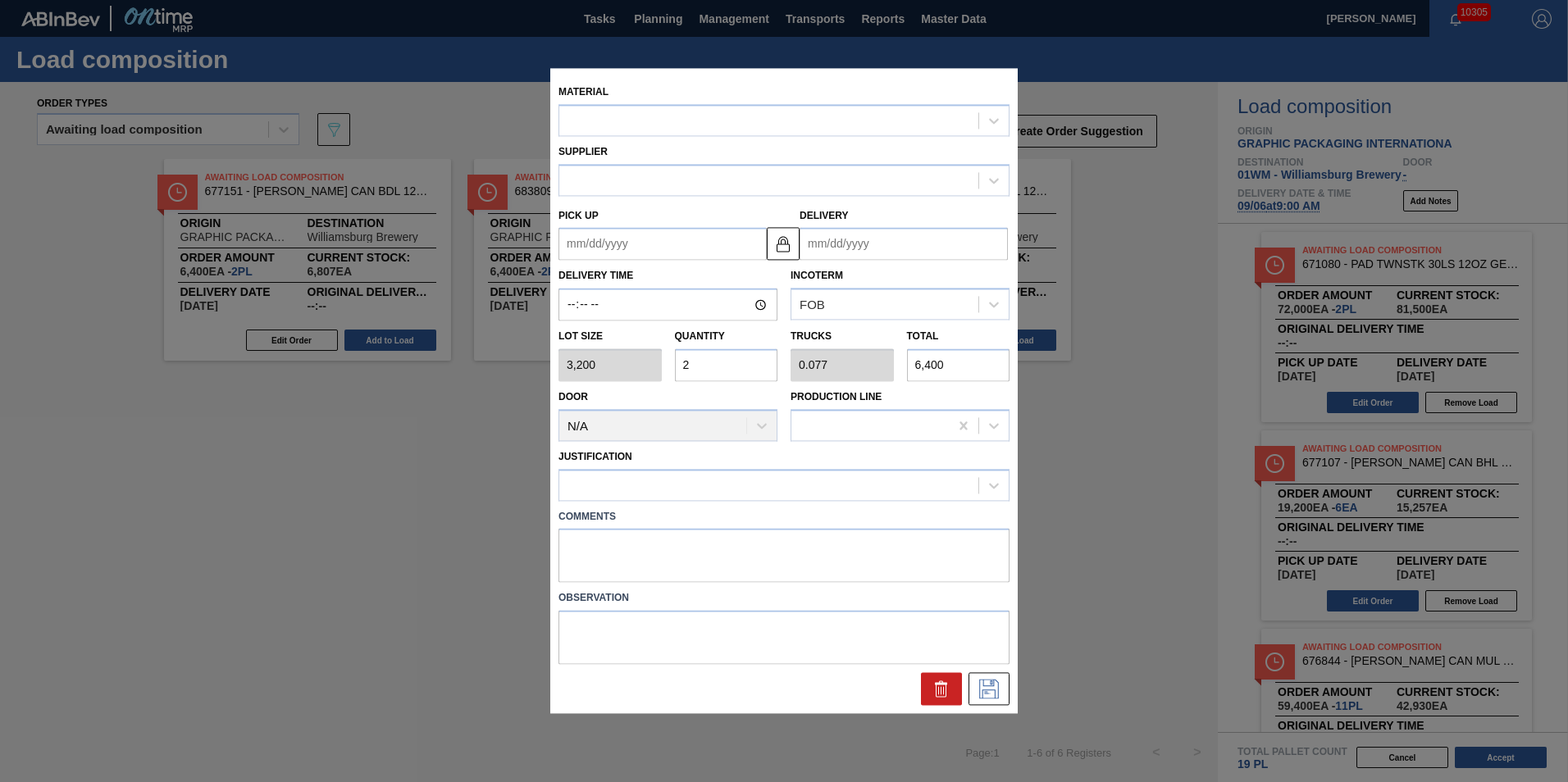
type input "[DATE]"
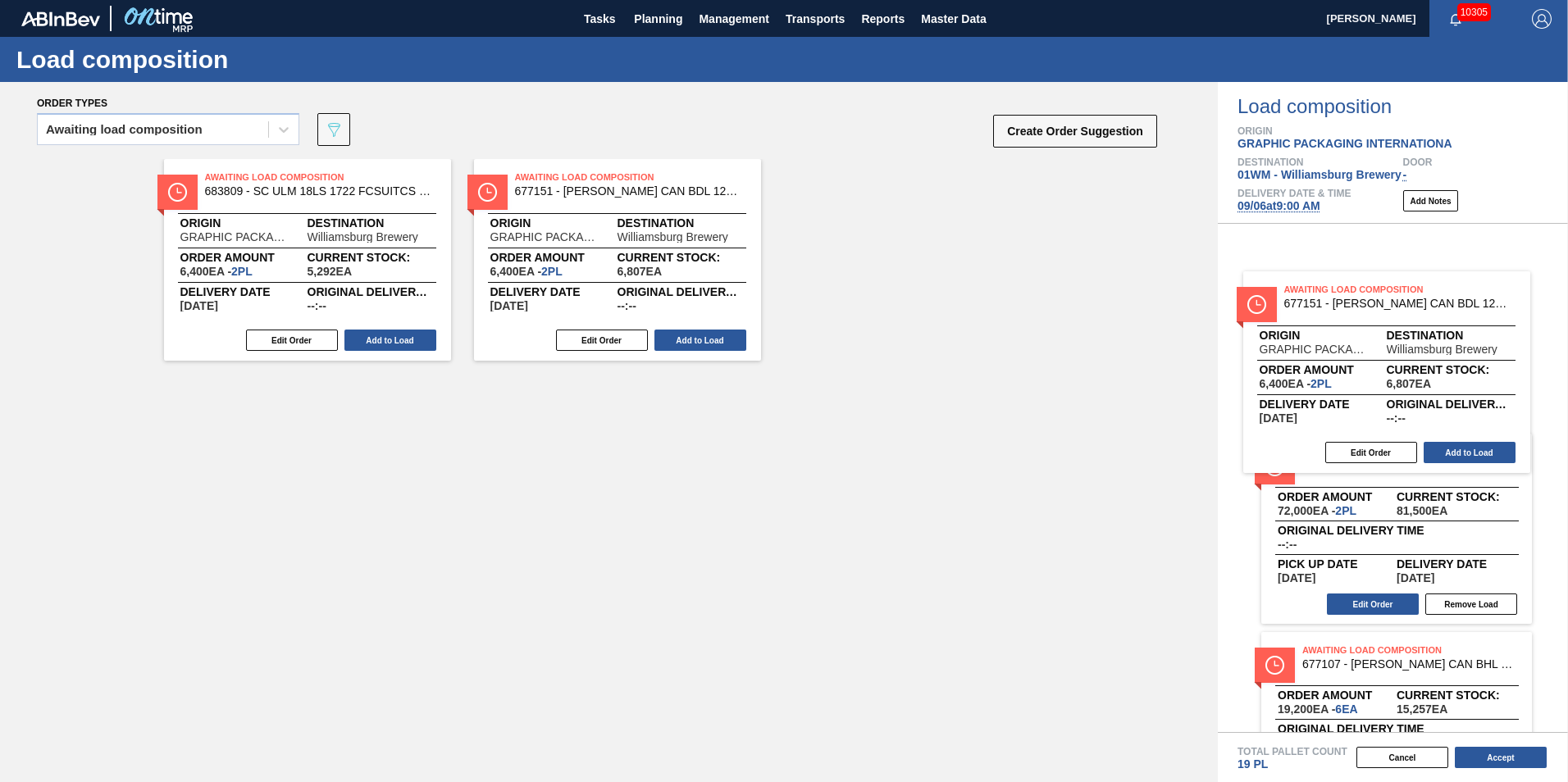
drag, startPoint x: 450, startPoint y: 322, endPoint x: 1363, endPoint y: 401, distance: 916.4
click at [1363, 401] on div "Order types Awaiting load composition 089F7B8B-B2A5-4AFE-B5C0-19BA573D28AC Crea…" at bounding box center [784, 432] width 1568 height 700
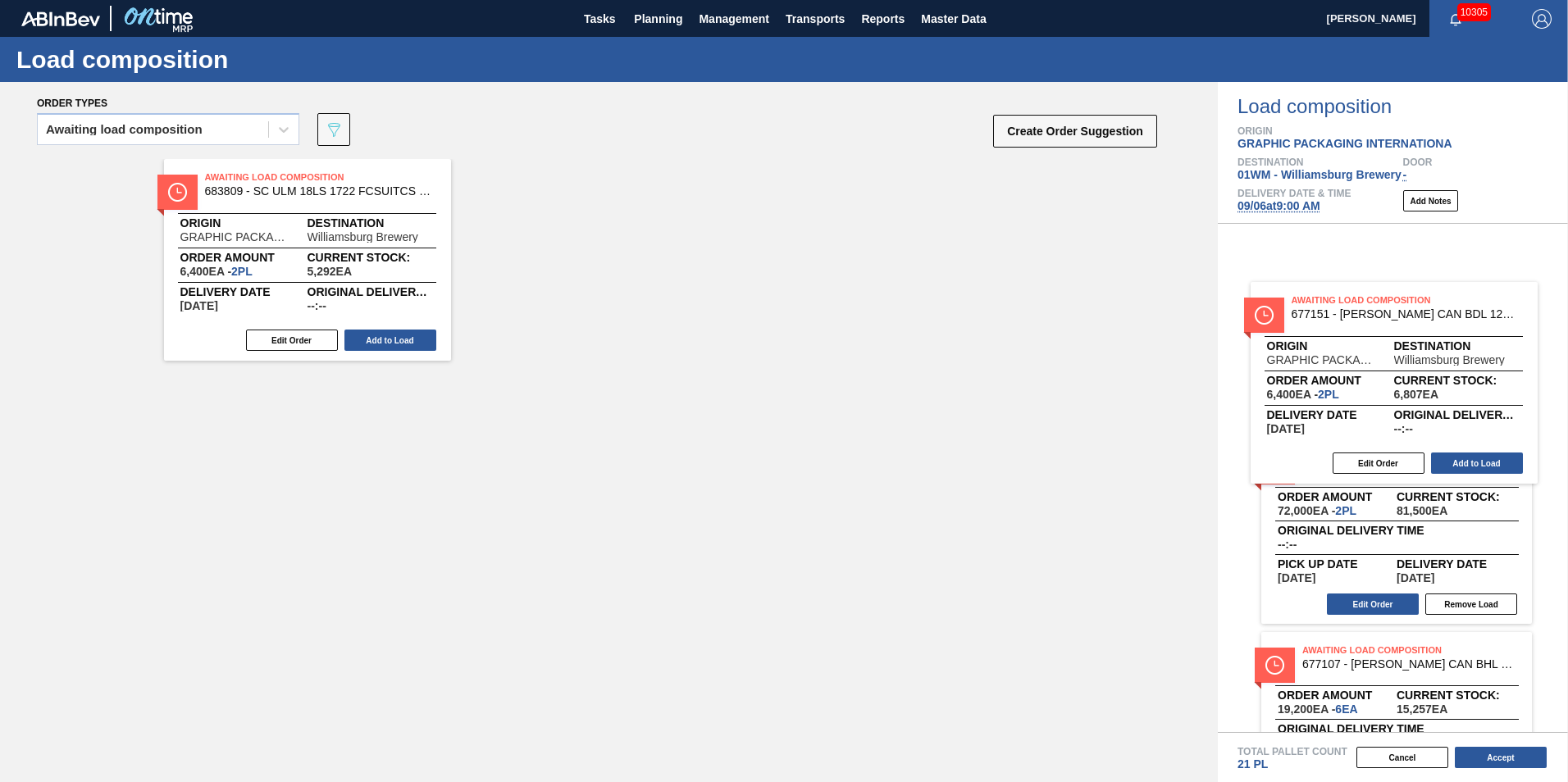
drag, startPoint x: 646, startPoint y: 234, endPoint x: 1428, endPoint y: 357, distance: 791.6
click at [1428, 357] on div "Order types Awaiting load composition 089F7B8B-B2A5-4AFE-B5C0-19BA573D28AC Crea…" at bounding box center [784, 432] width 1568 height 700
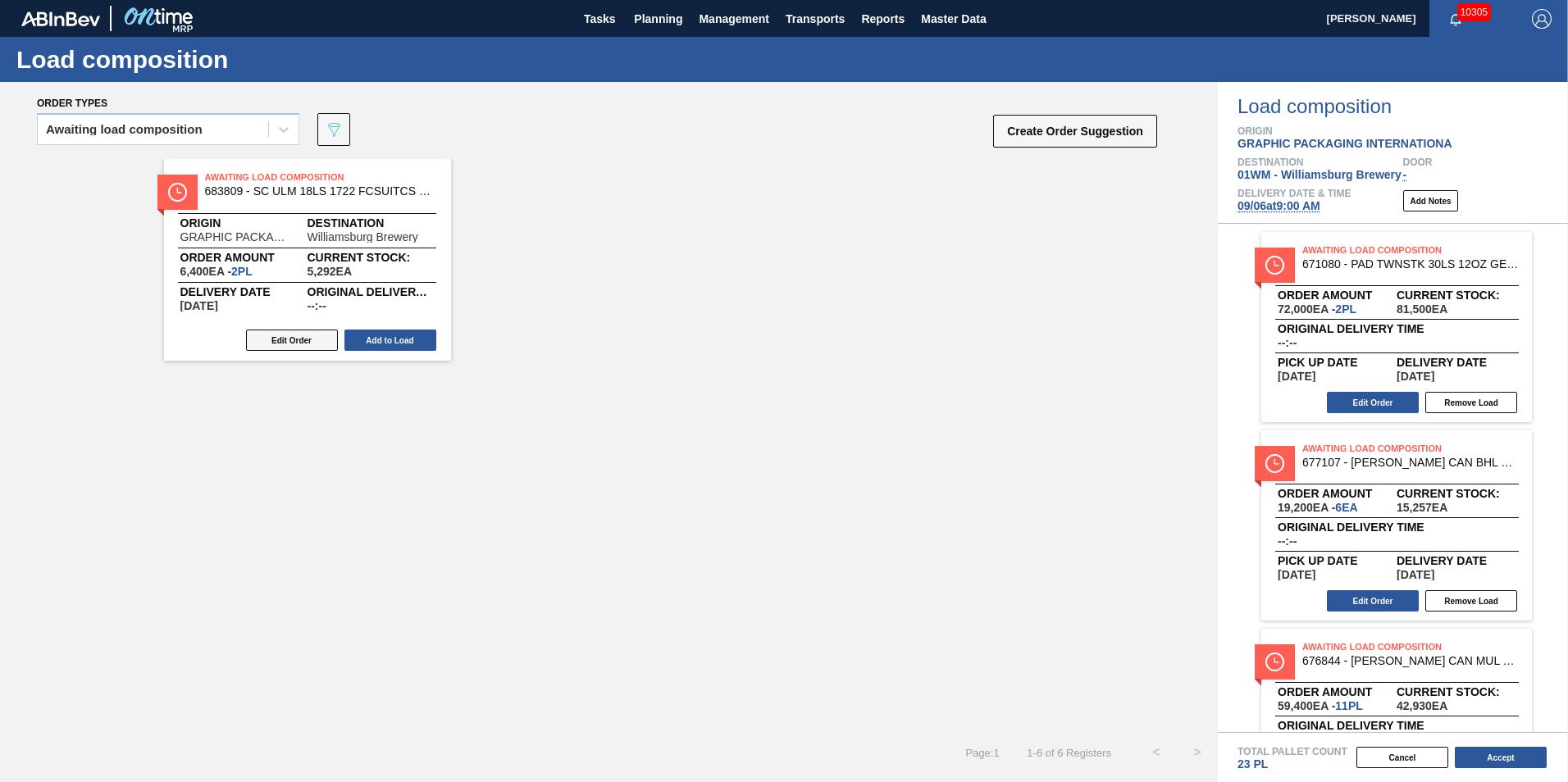
click at [280, 333] on button "Edit Order" at bounding box center [292, 340] width 92 height 21
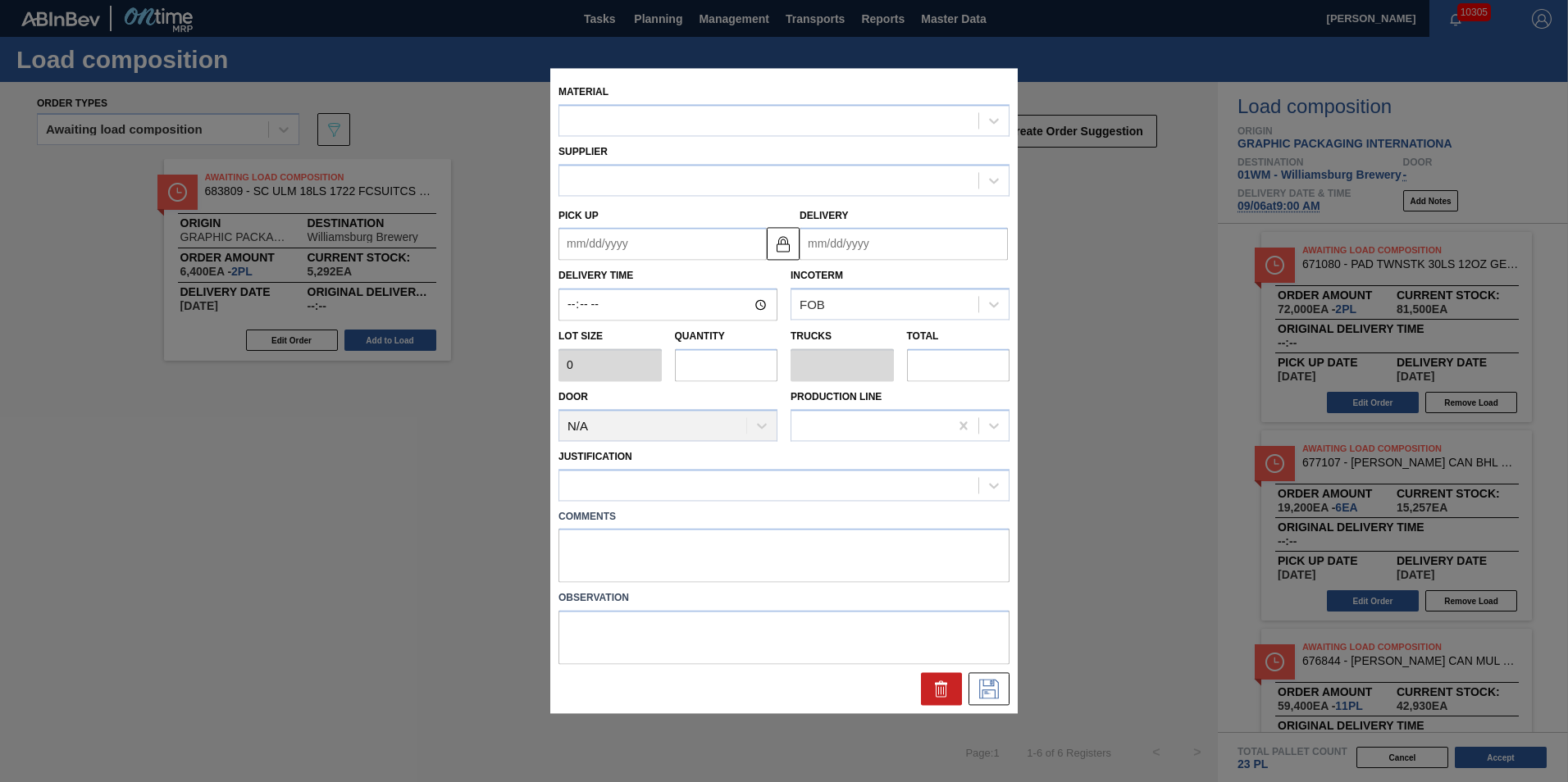
type input "3,200"
type input "2"
type input "0.077"
type input "6,400"
type up "[DATE]"
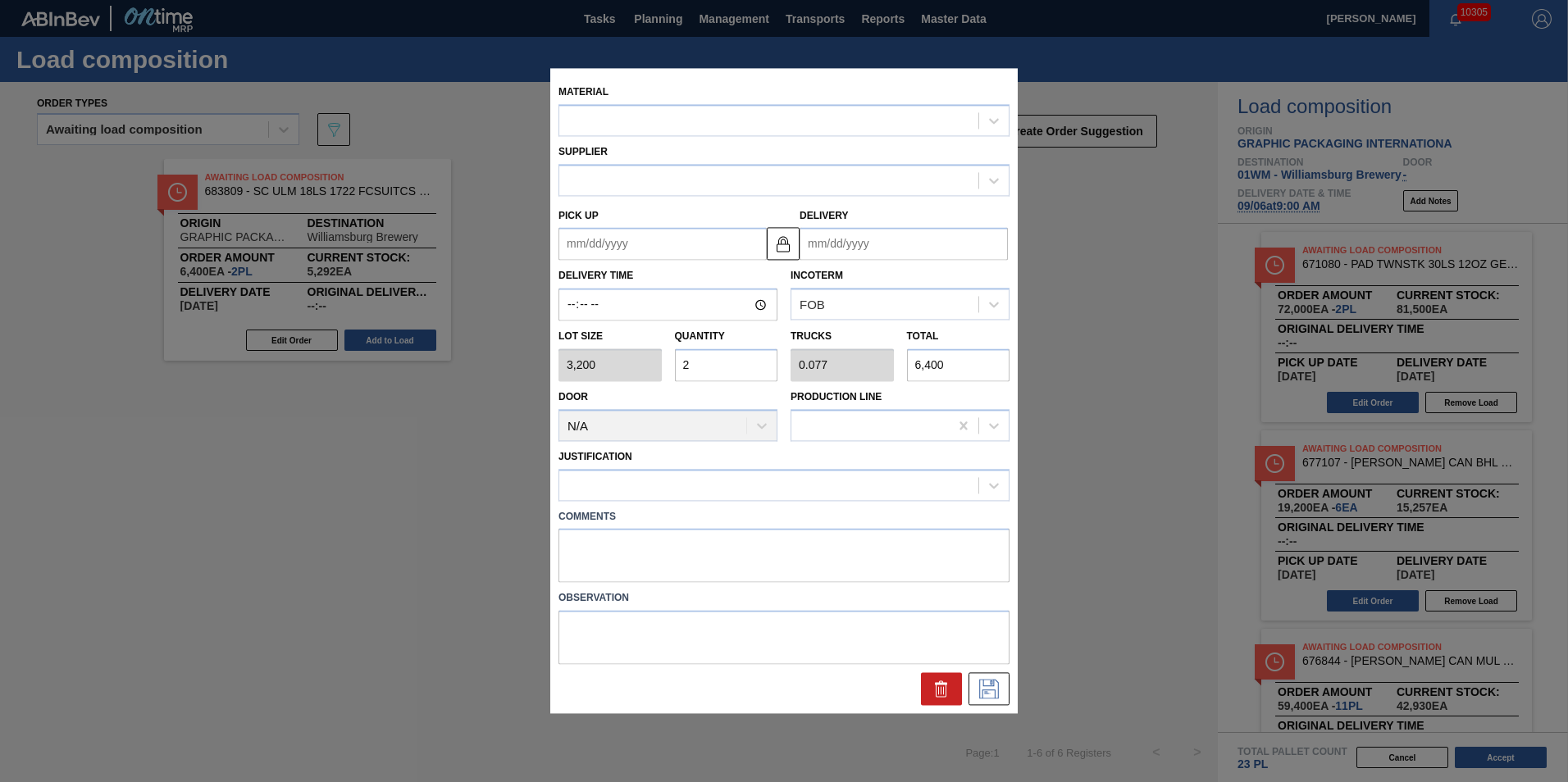
type input "[DATE]"
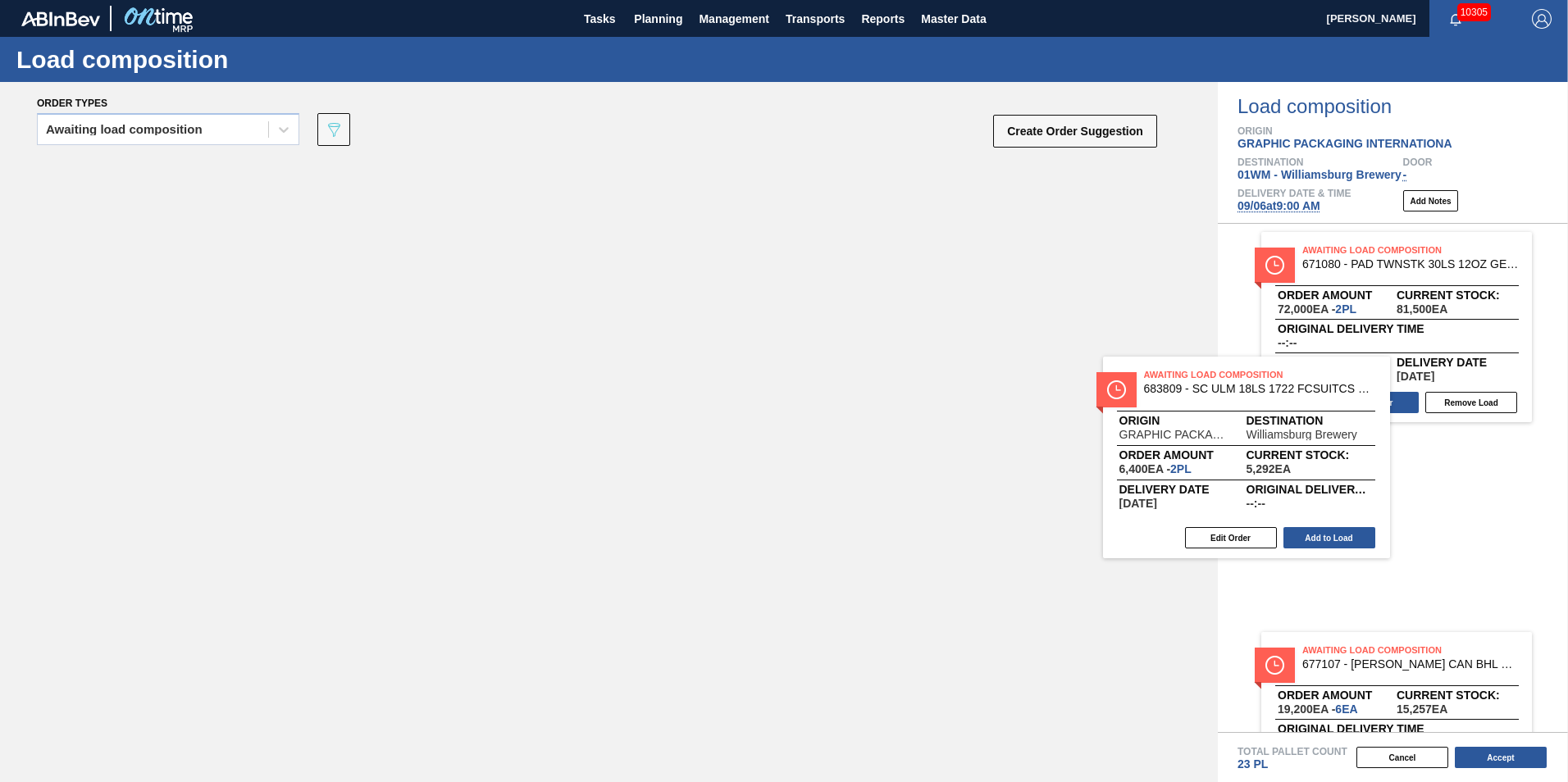
drag, startPoint x: 616, startPoint y: 307, endPoint x: 1409, endPoint y: 435, distance: 803.3
click at [1394, 440] on div "Order types Awaiting load composition 089F7B8B-B2A5-4AFE-B5C0-19BA573D28AC Crea…" at bounding box center [784, 432] width 1568 height 700
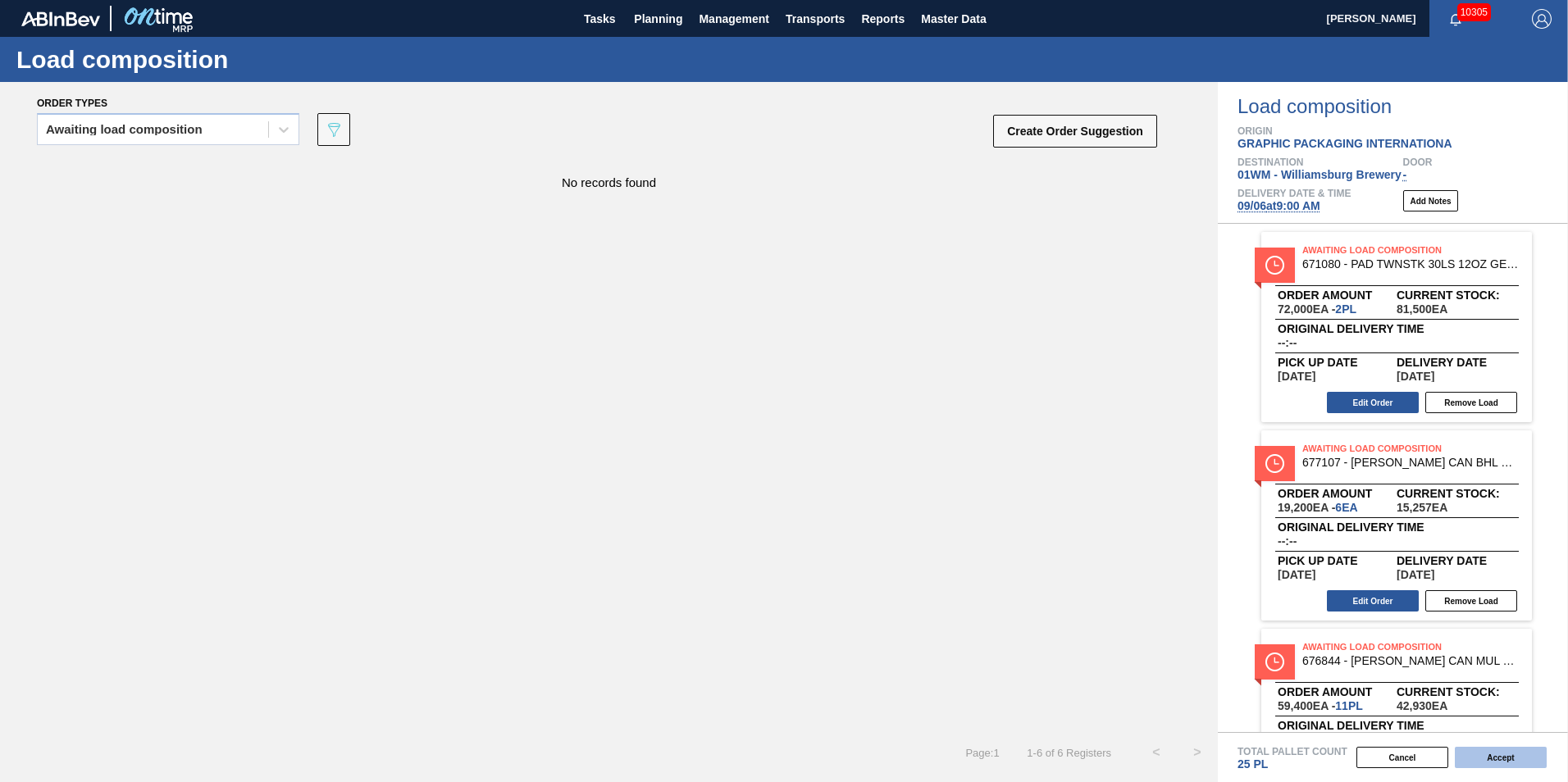
click at [1490, 762] on button "Accept" at bounding box center [1501, 757] width 92 height 21
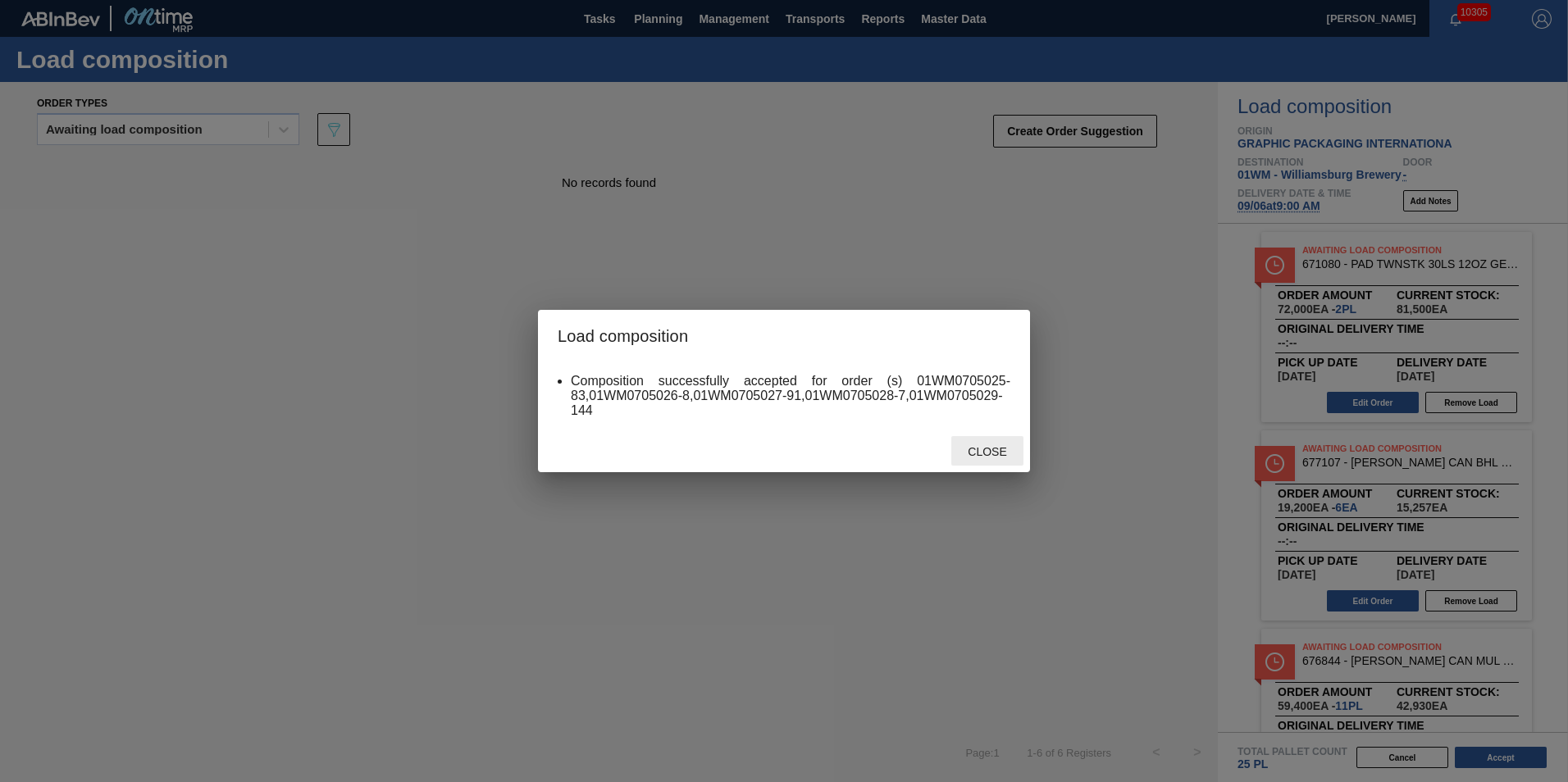
click at [975, 455] on span "Close" at bounding box center [987, 452] width 64 height 13
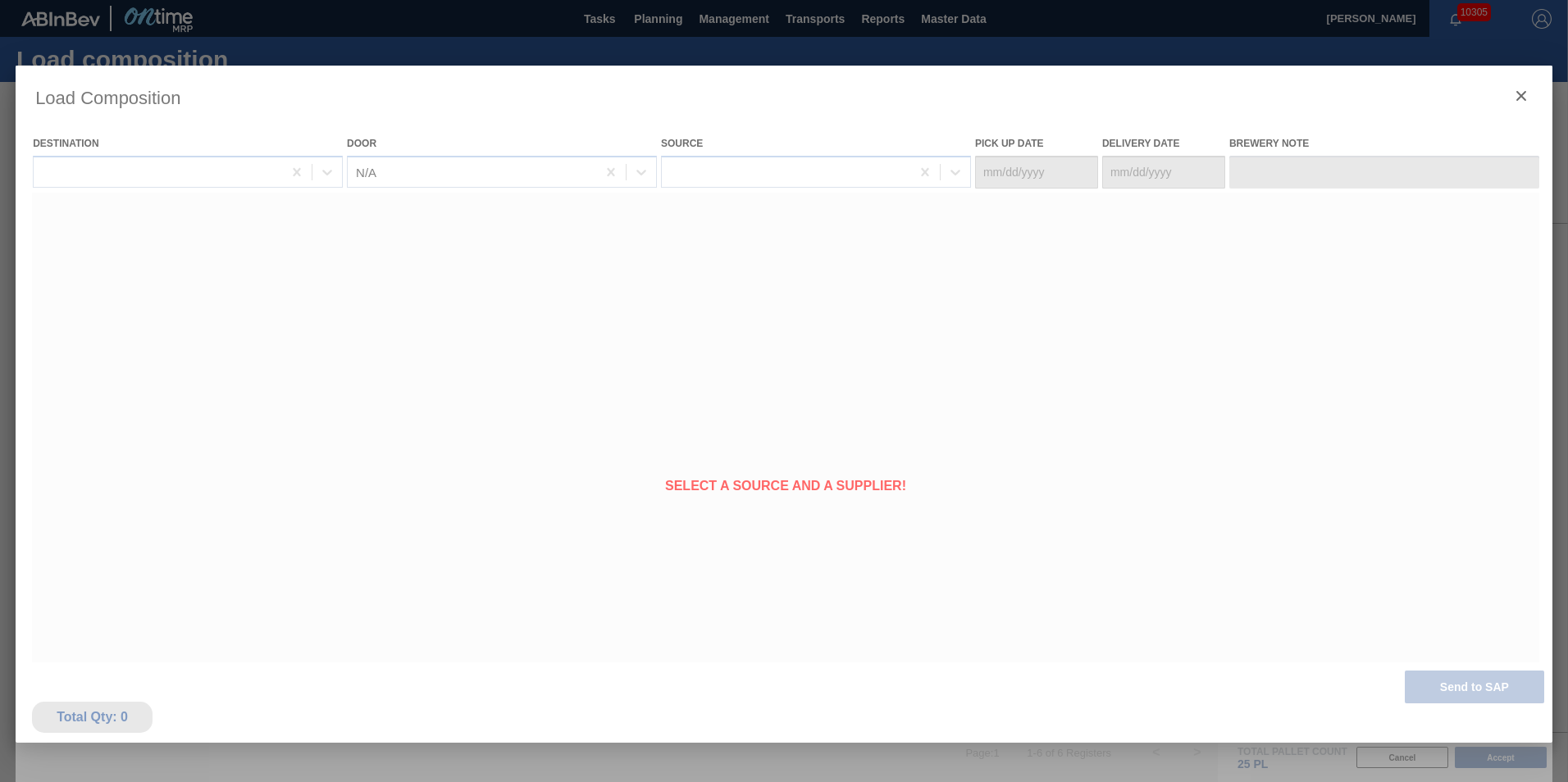
type Date "[DATE]"
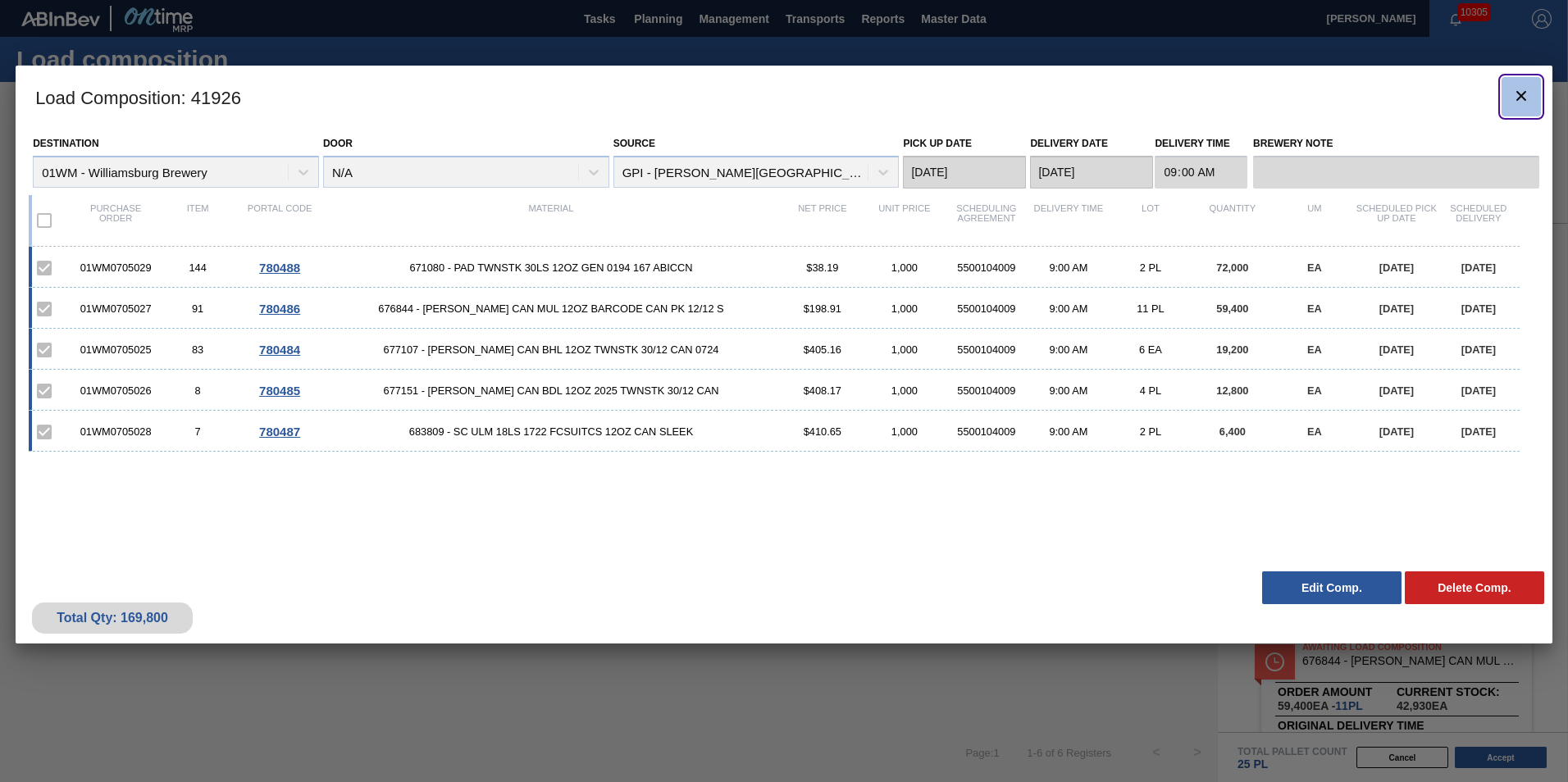
click at [1523, 100] on icon "botão de ícone" at bounding box center [1521, 96] width 20 height 20
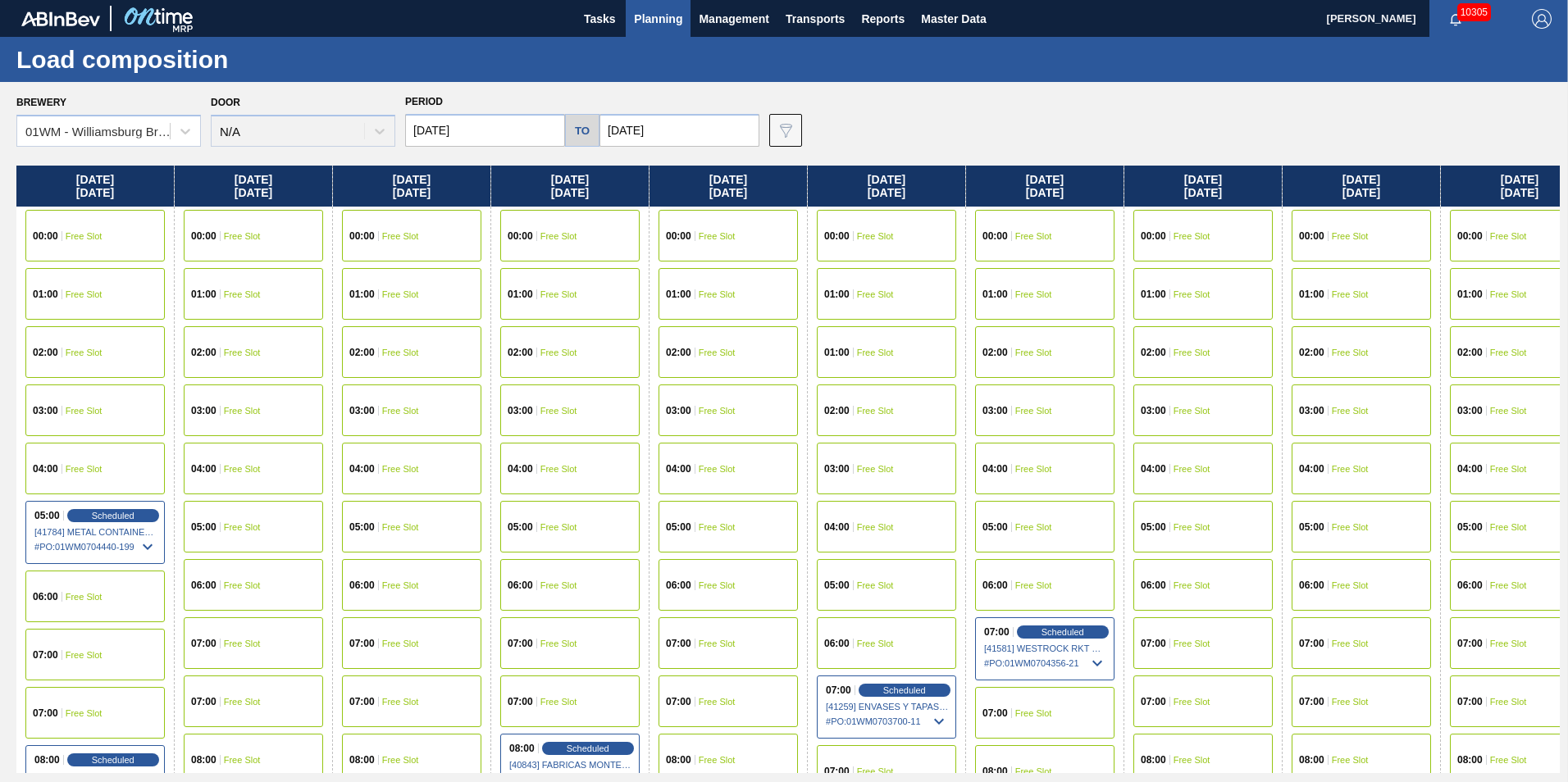
click at [1126, 144] on div "Brewery 01WM - [GEOGRAPHIC_DATA] Brewery Door N/A Period [DATE] to [DATE] Data …" at bounding box center [788, 118] width 1543 height 57
